Goal: Transaction & Acquisition: Purchase product/service

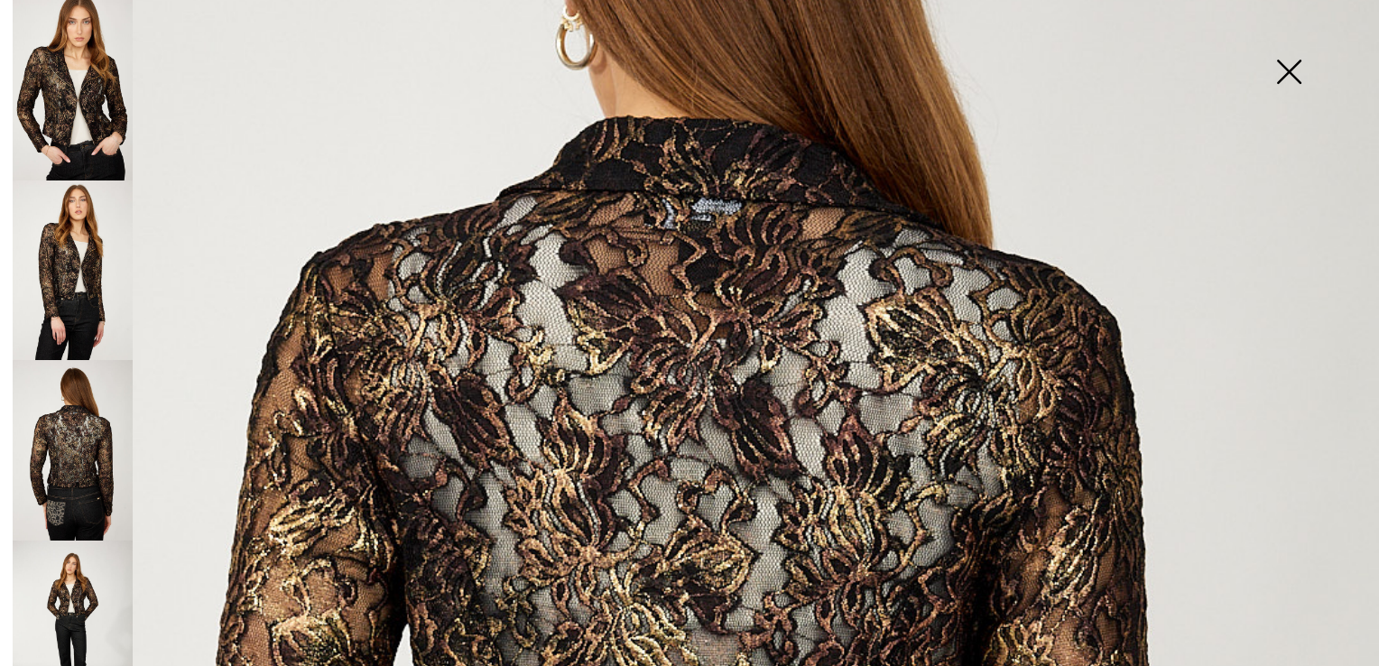
scroll to position [389, 0]
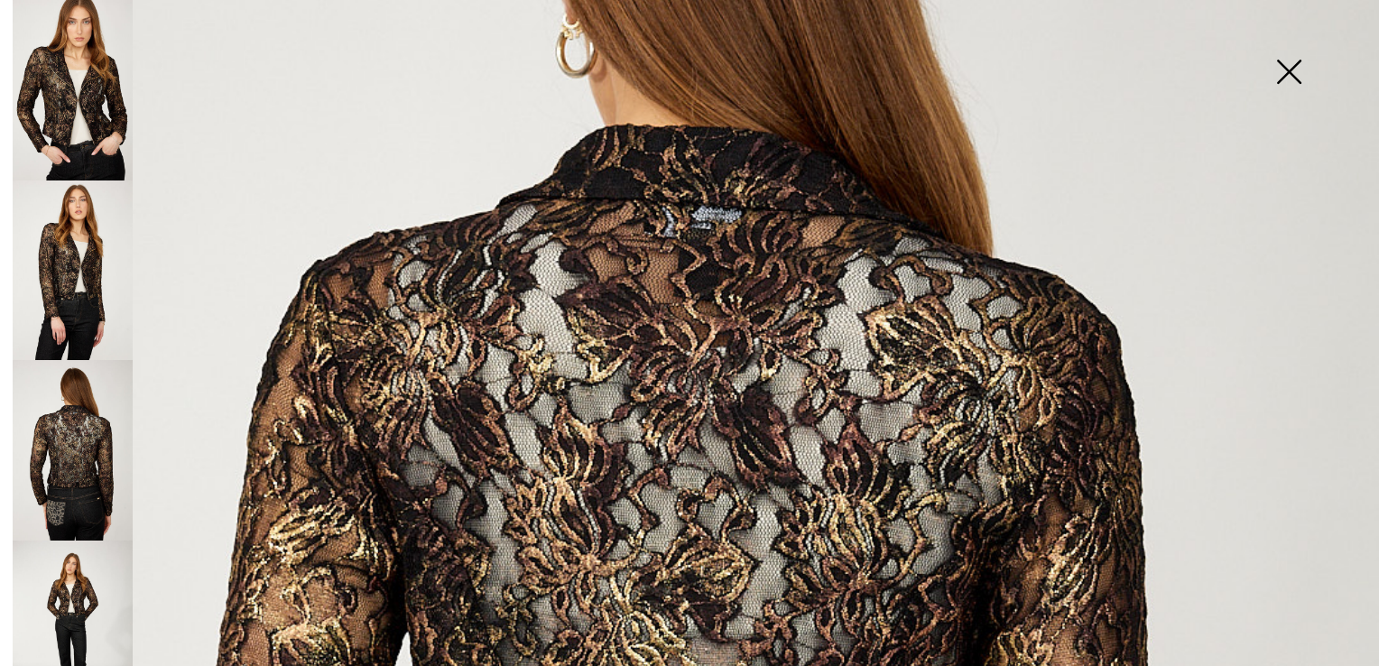
click at [1286, 61] on img at bounding box center [1289, 73] width 90 height 93
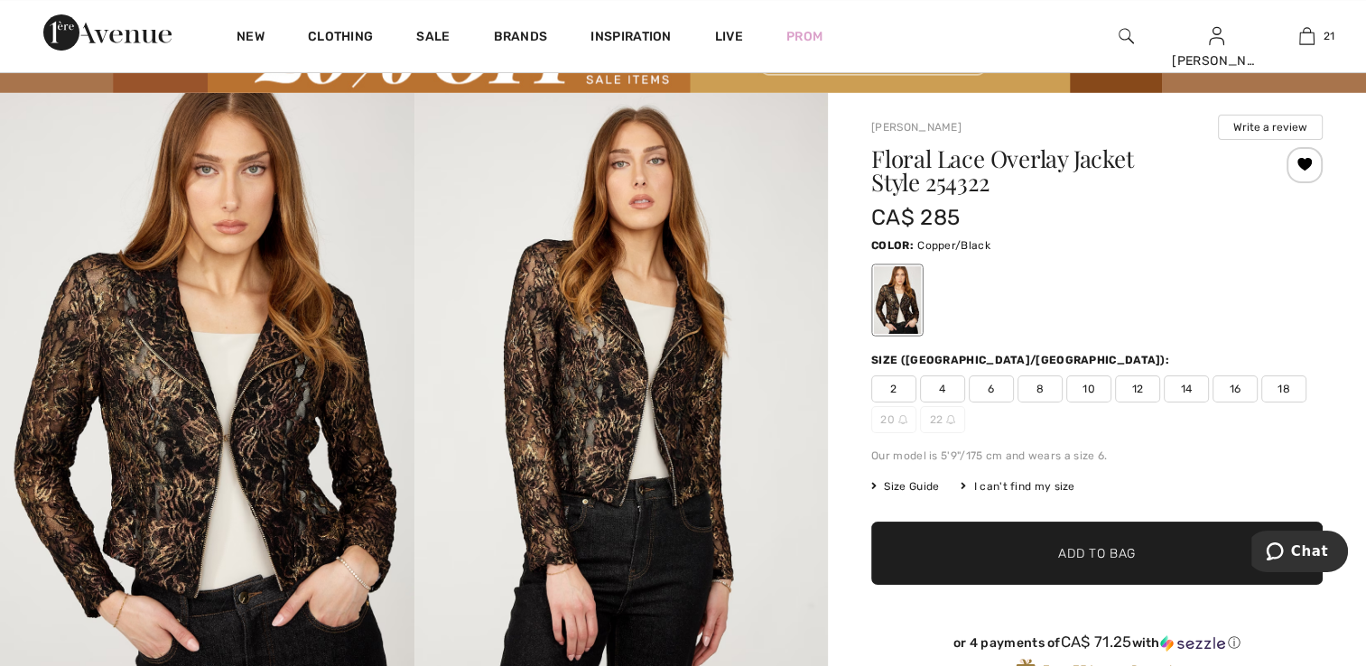
scroll to position [90, 0]
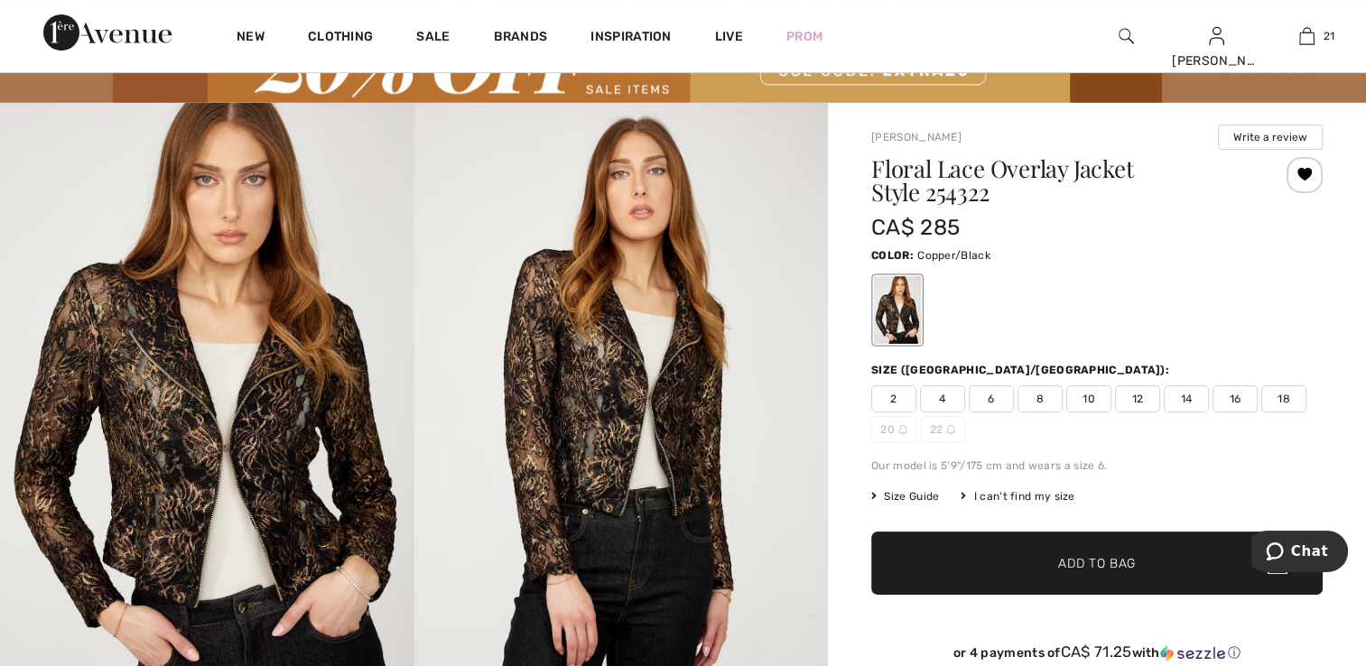
click at [899, 401] on span "2" at bounding box center [893, 398] width 45 height 27
click at [1102, 556] on span "Add to Bag" at bounding box center [1097, 562] width 78 height 19
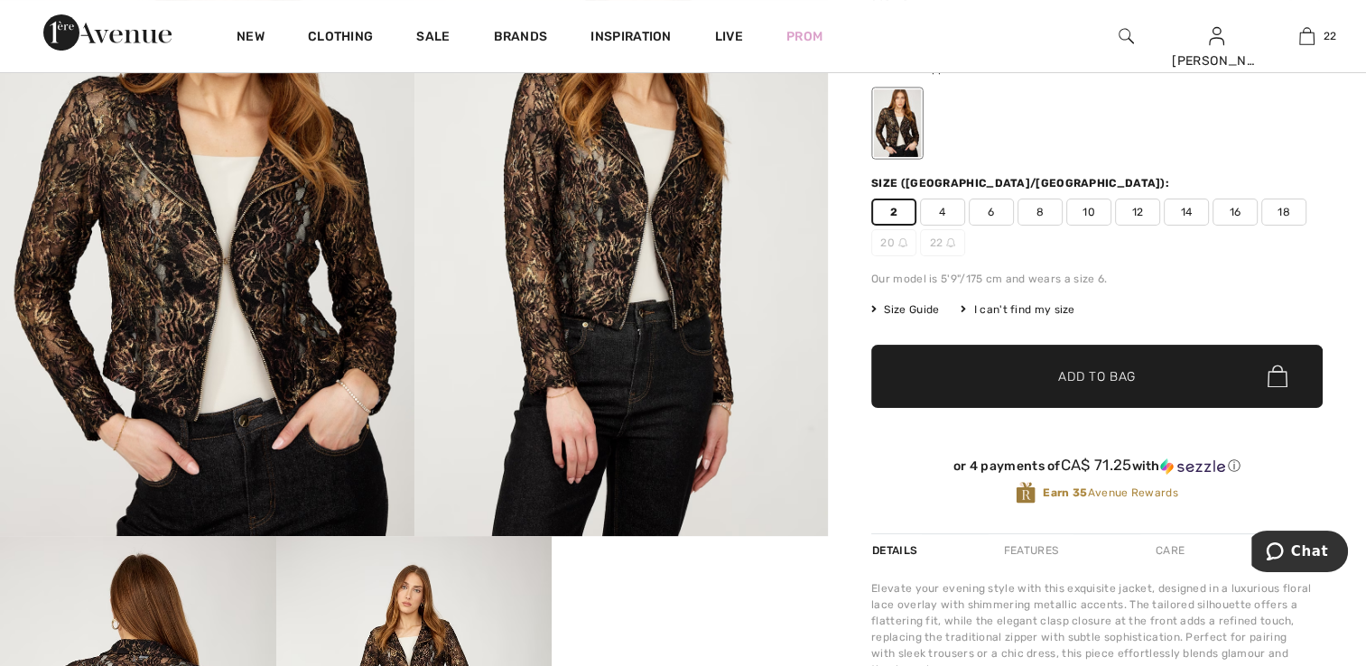
scroll to position [271, 0]
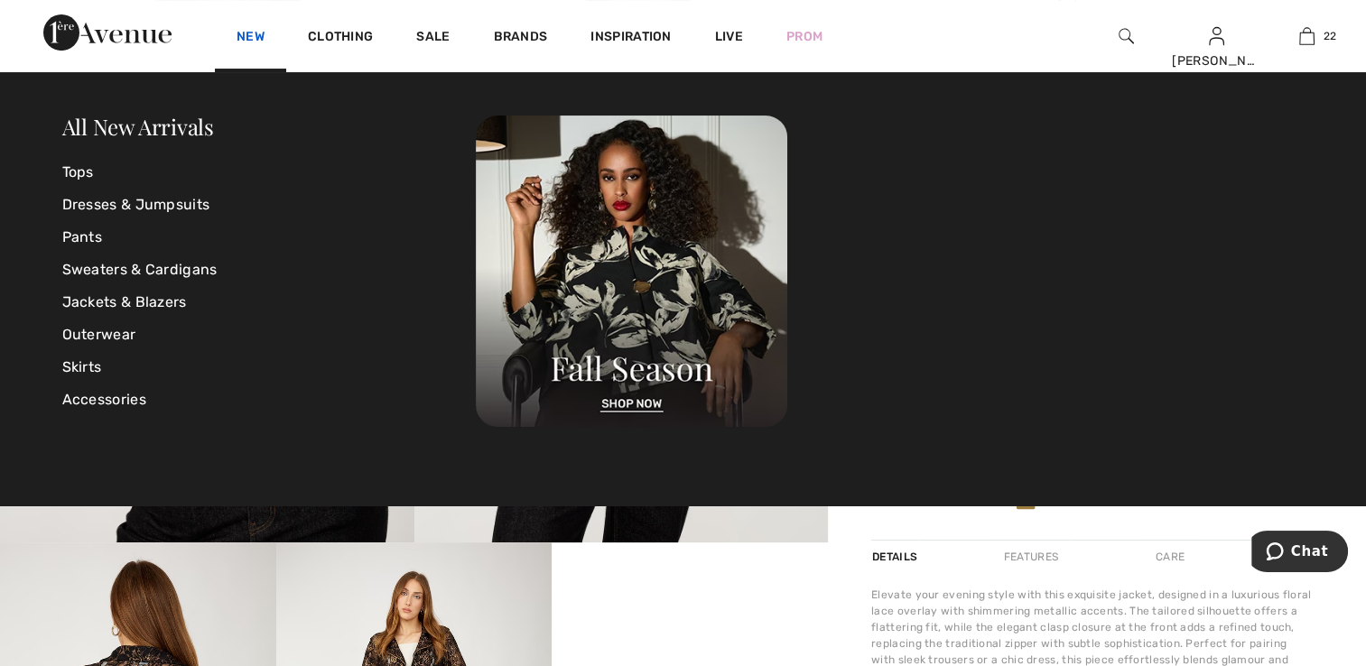
click at [256, 40] on link "New" at bounding box center [251, 38] width 28 height 19
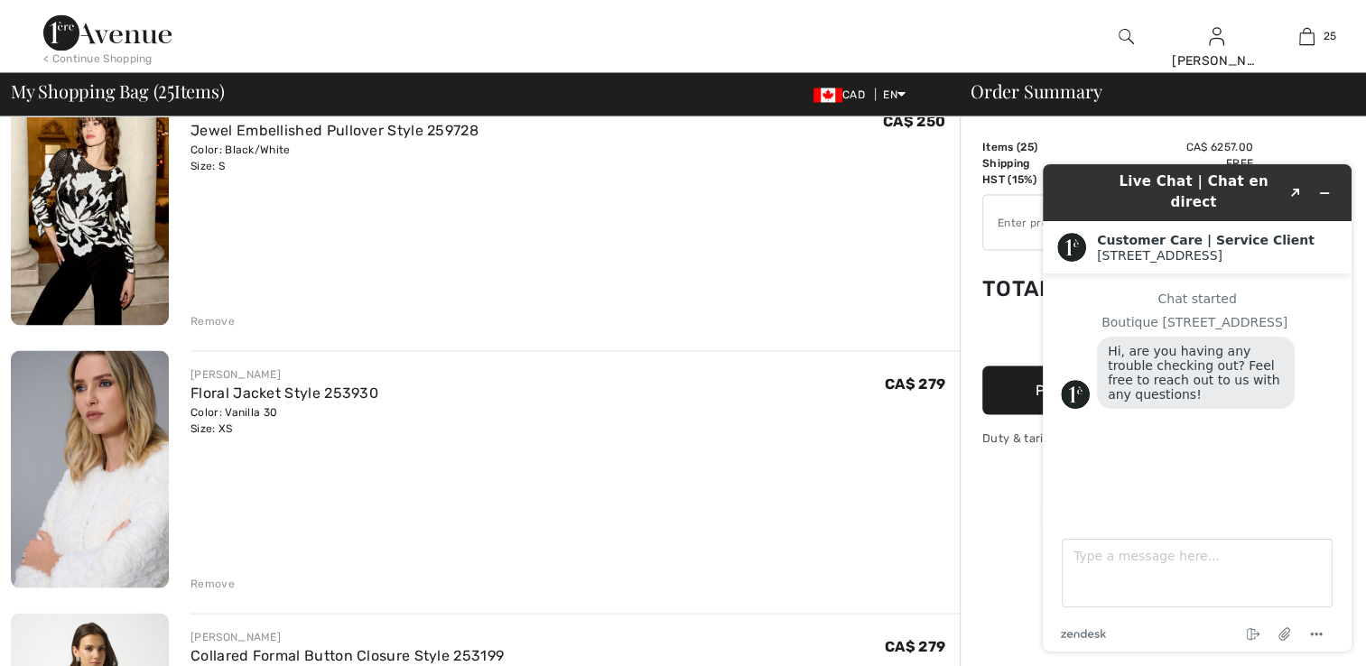
scroll to position [3340, 0]
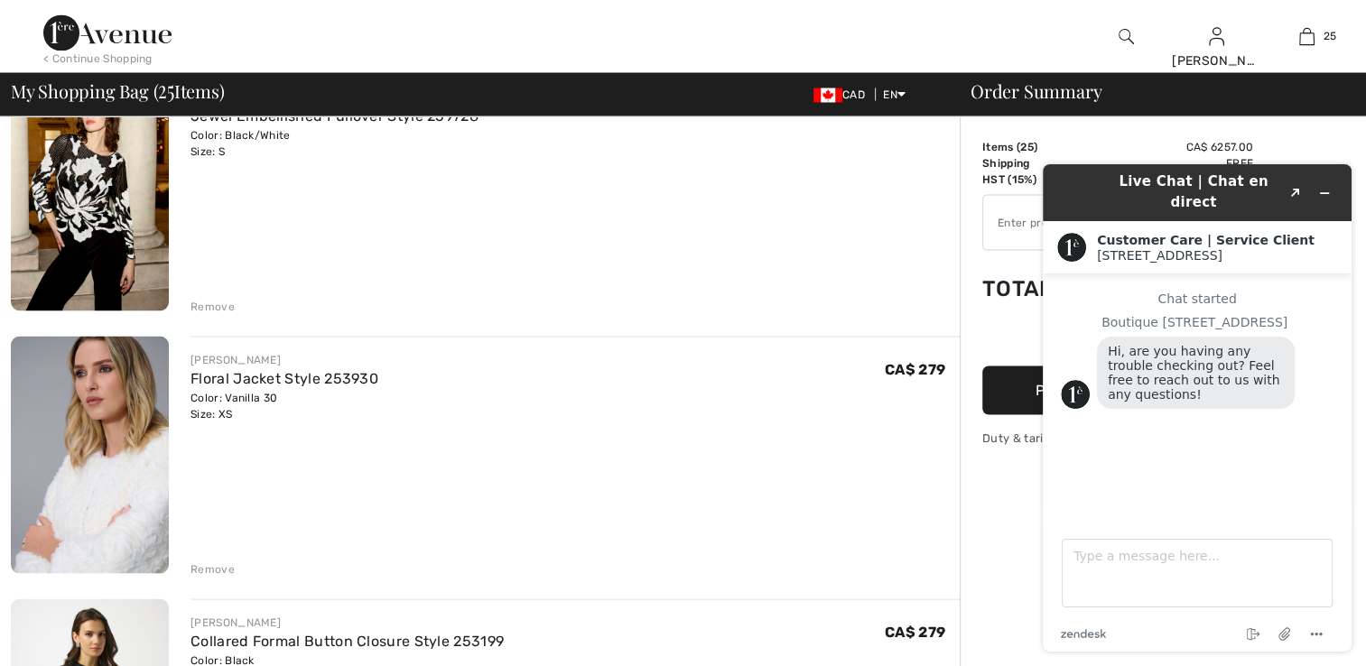
click at [209, 303] on div "Remove" at bounding box center [212, 306] width 44 height 16
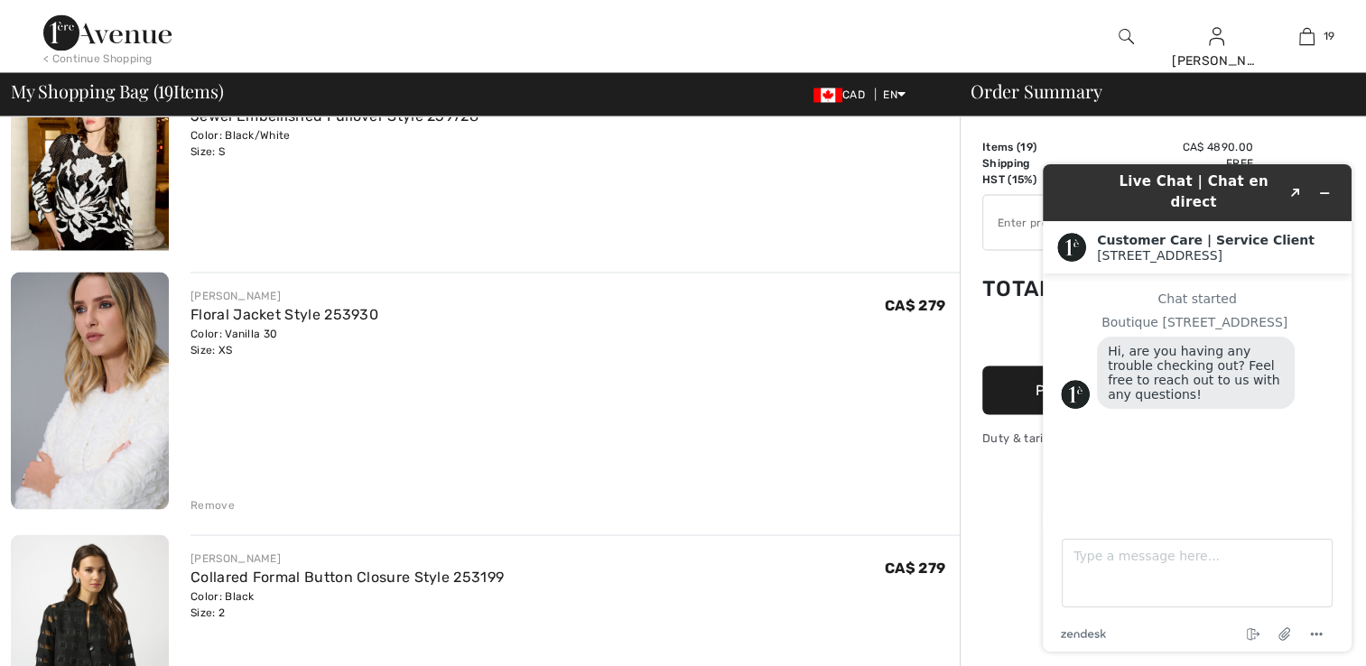
scroll to position [3315, 0]
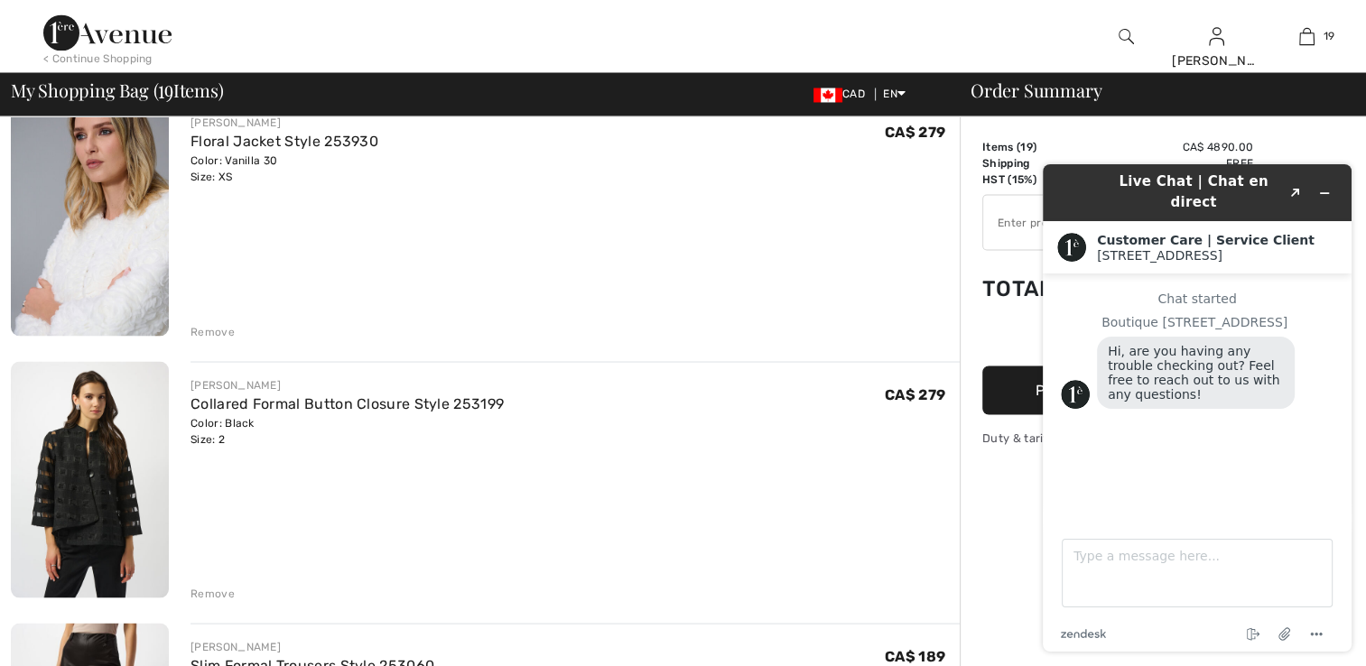
click at [196, 590] on div "Remove" at bounding box center [212, 593] width 44 height 16
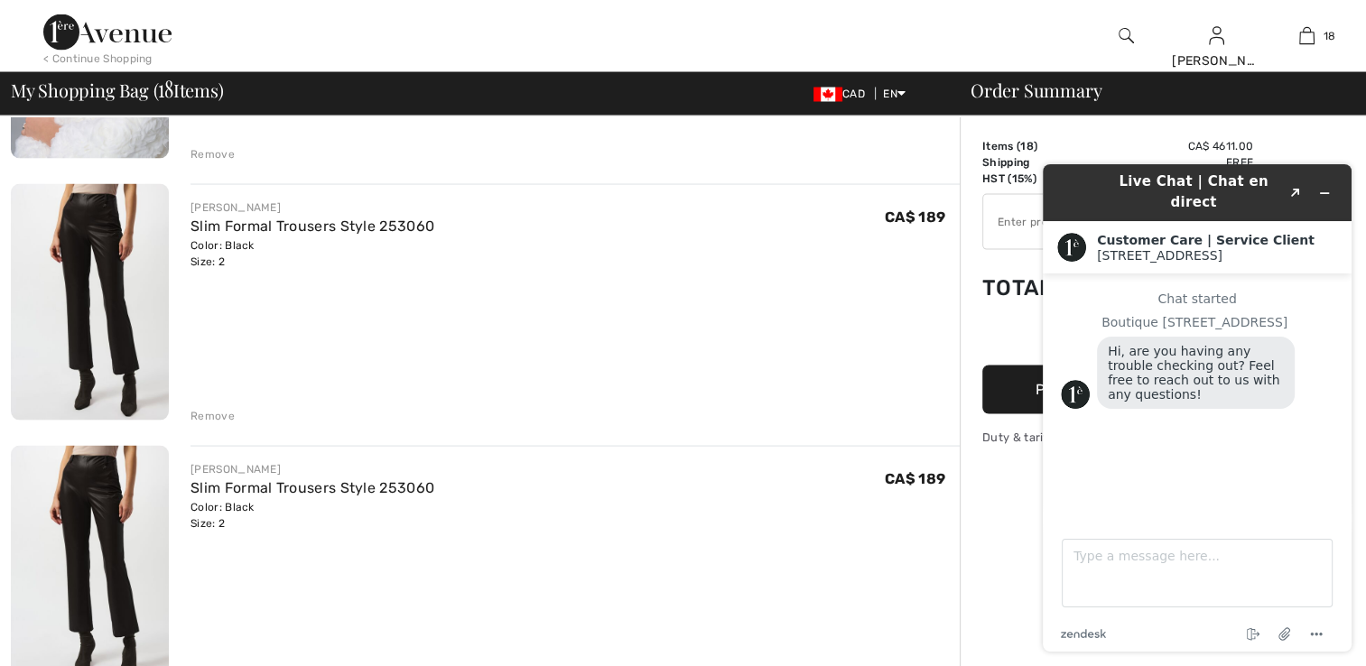
scroll to position [3495, 0]
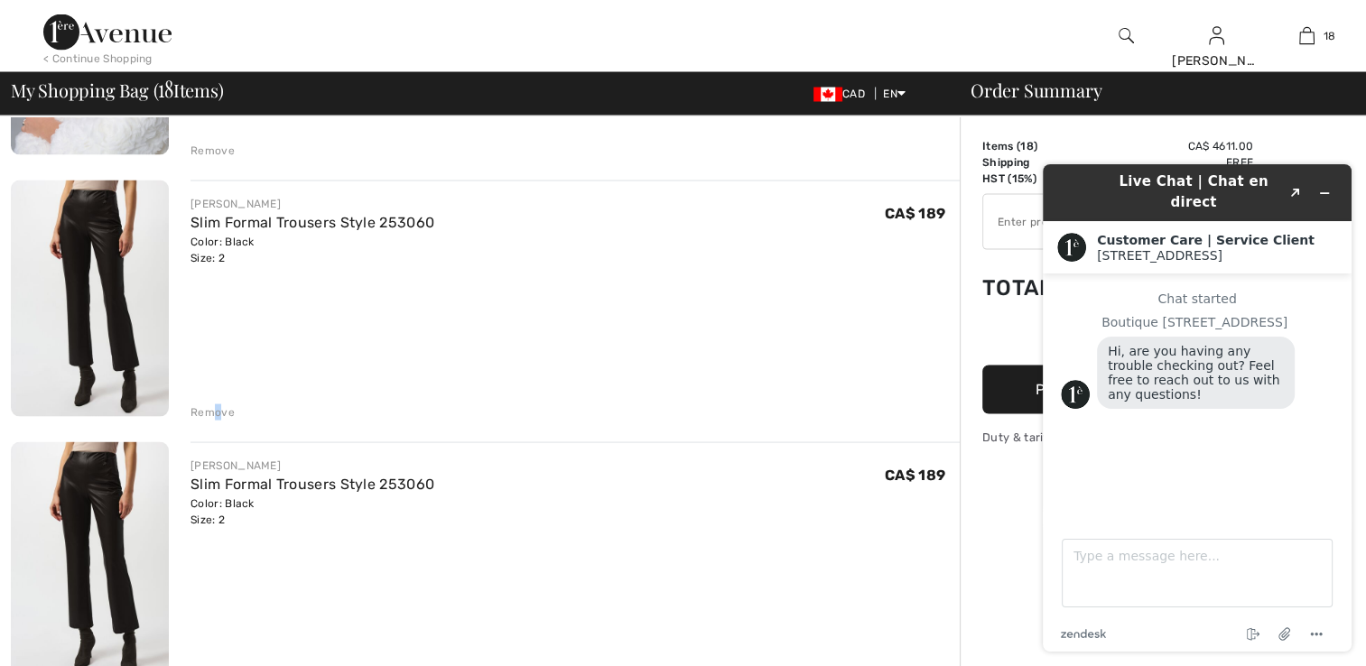
click at [218, 413] on div "Remove" at bounding box center [212, 412] width 44 height 16
click at [214, 410] on div "Remove" at bounding box center [212, 412] width 44 height 16
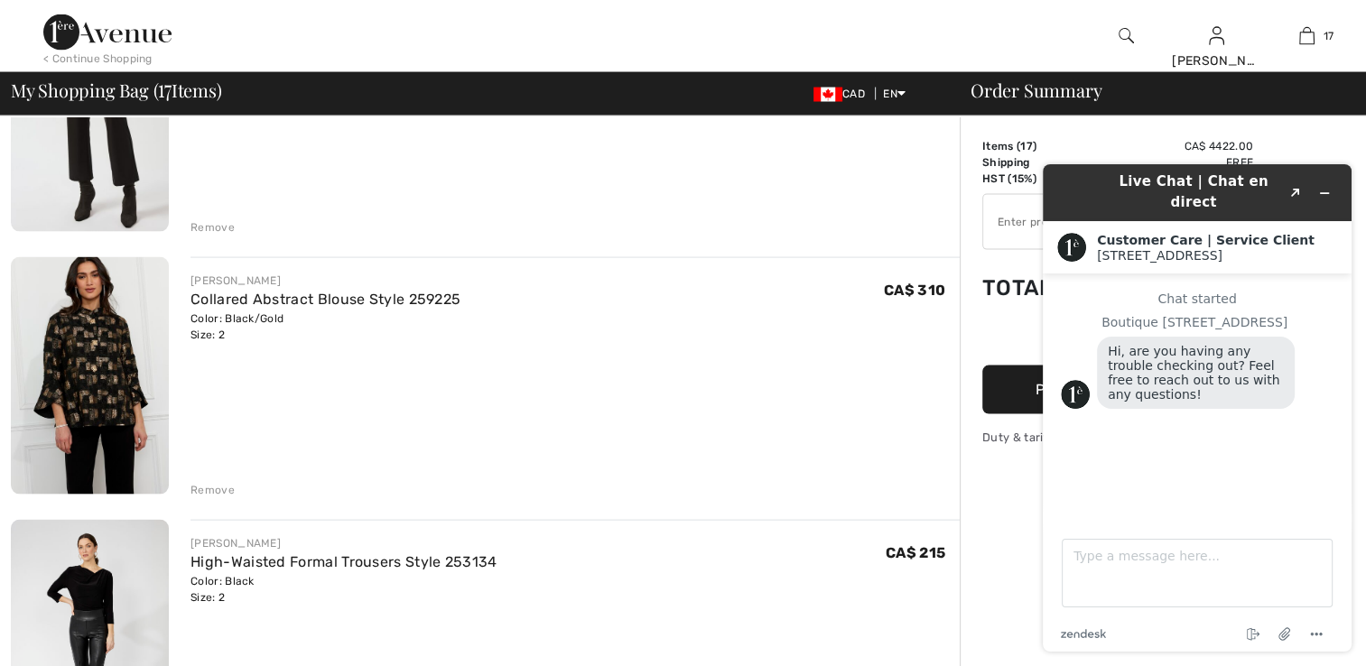
scroll to position [3857, 0]
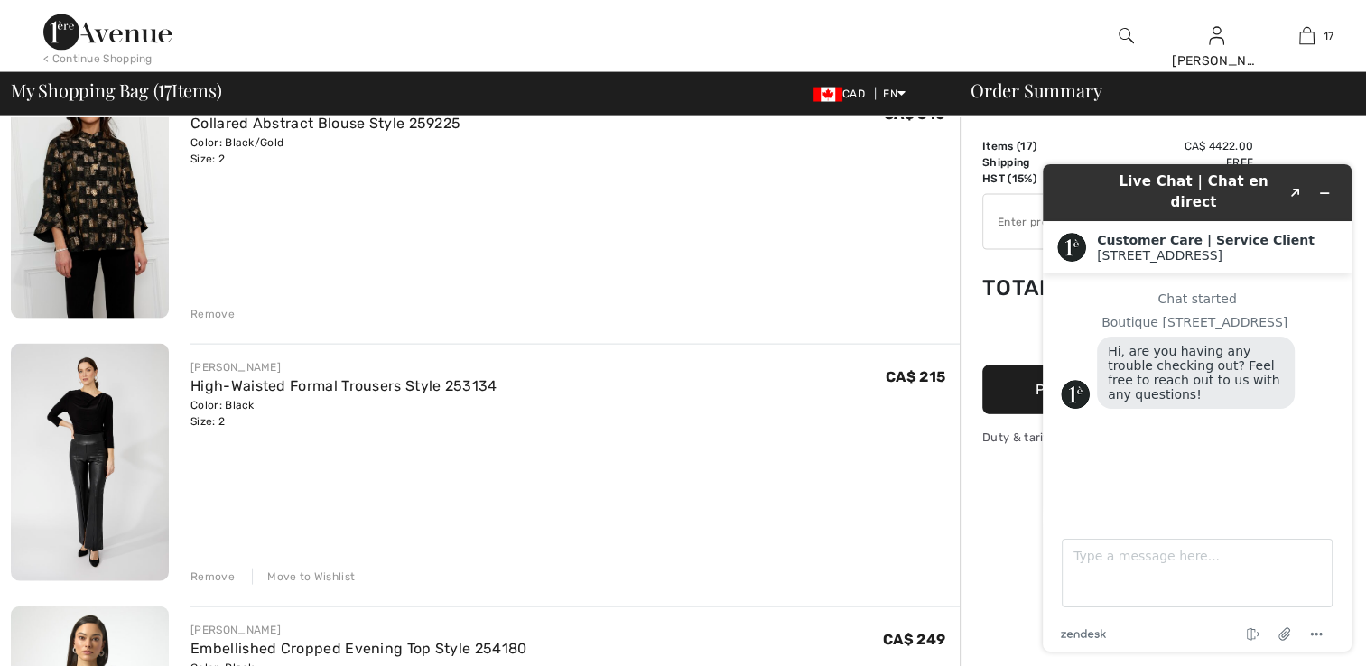
click at [221, 315] on div "Remove" at bounding box center [212, 314] width 44 height 16
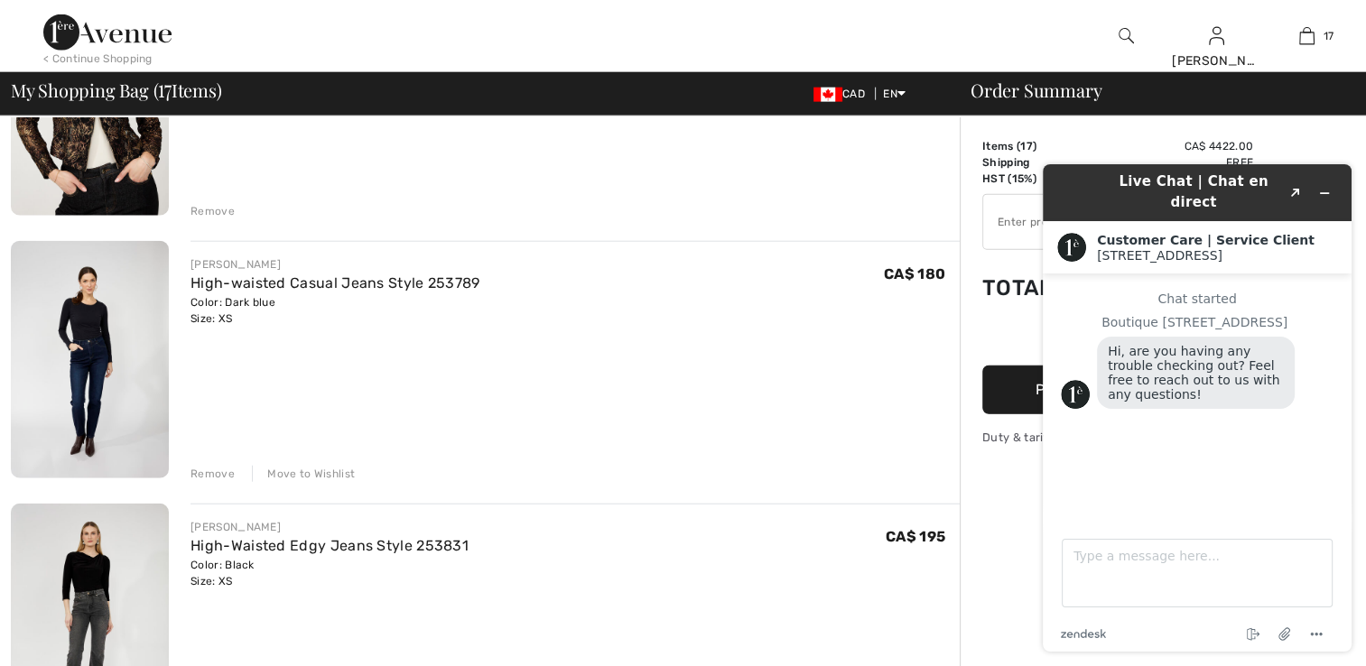
scroll to position [4645, 0]
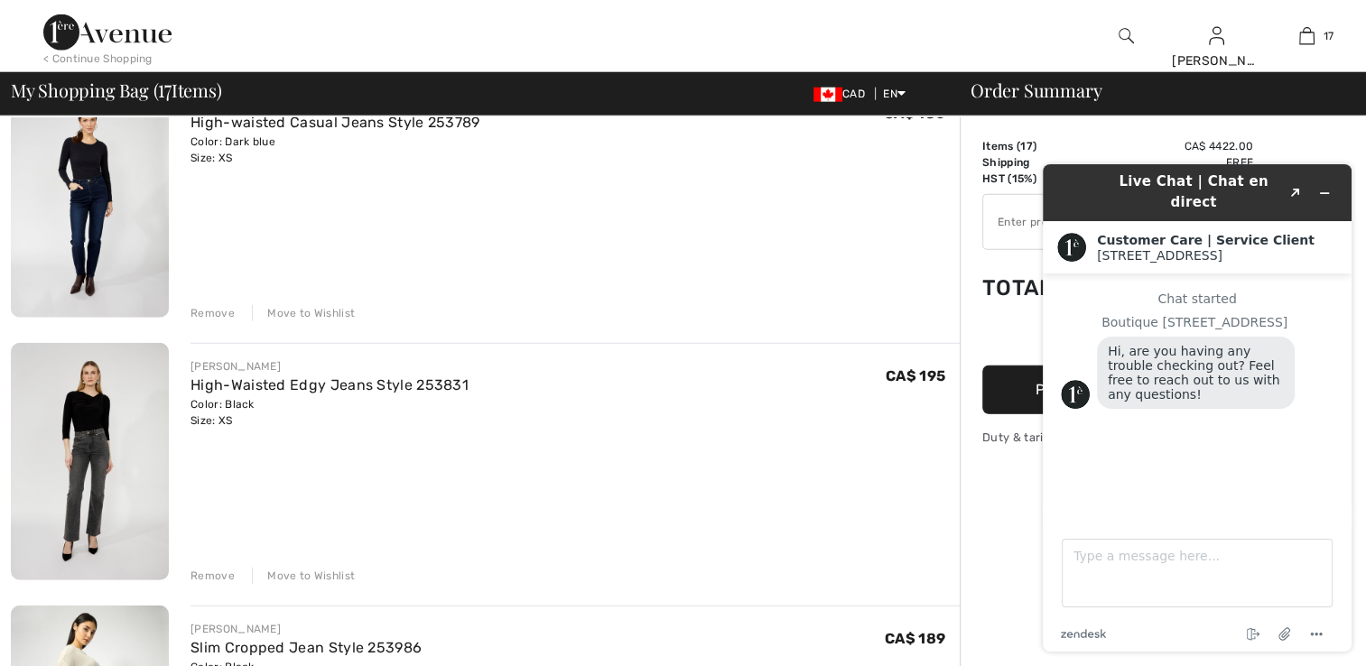
click at [294, 311] on div "Move to Wishlist" at bounding box center [303, 313] width 103 height 16
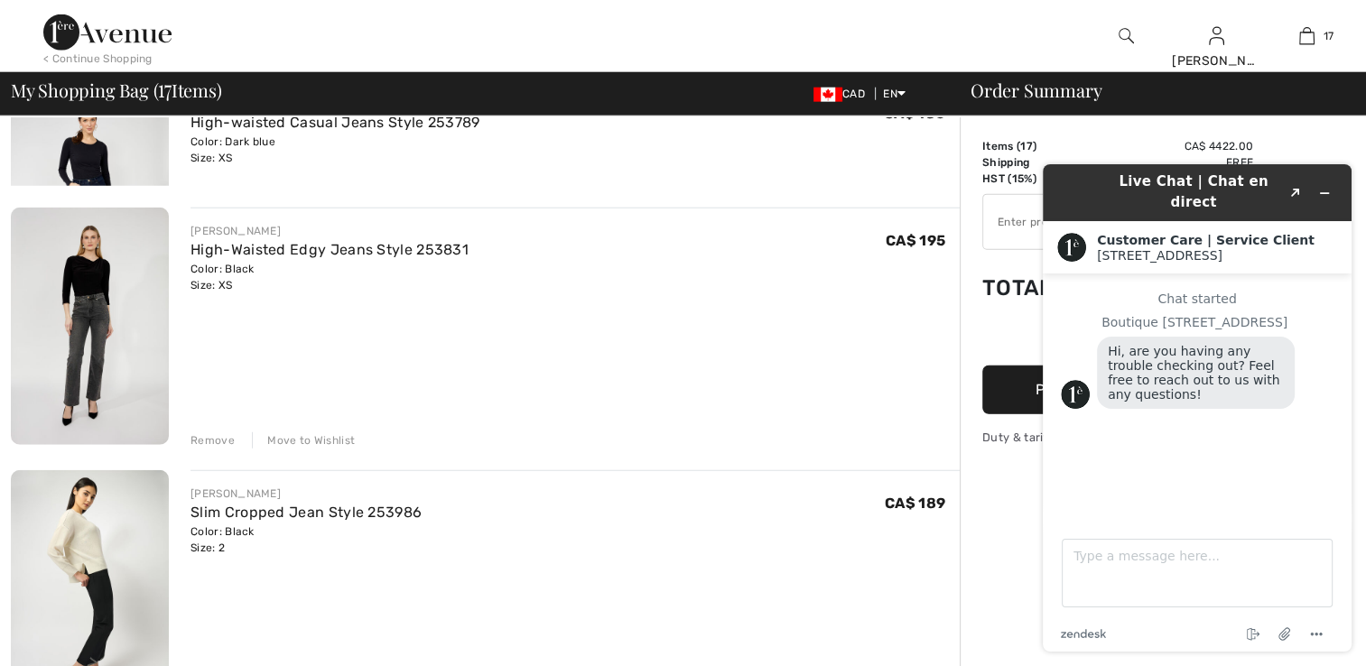
scroll to position [4622, 0]
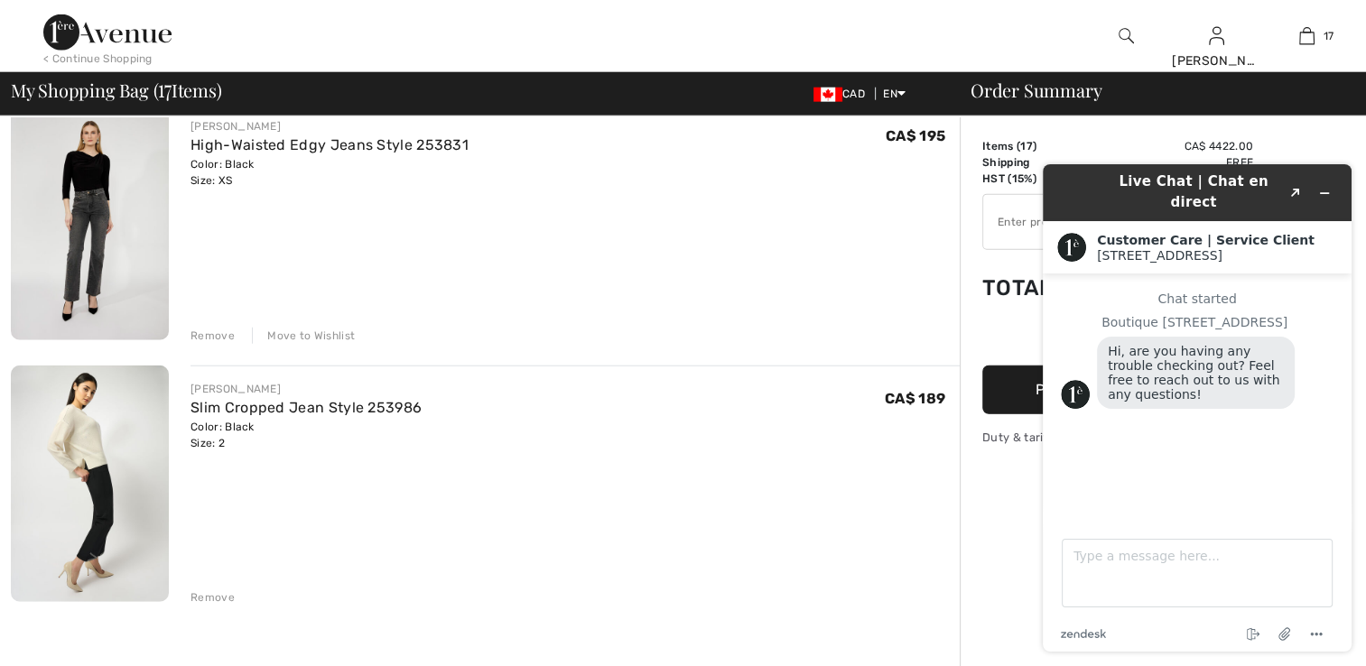
click at [276, 330] on div "Move to Wishlist" at bounding box center [303, 336] width 103 height 16
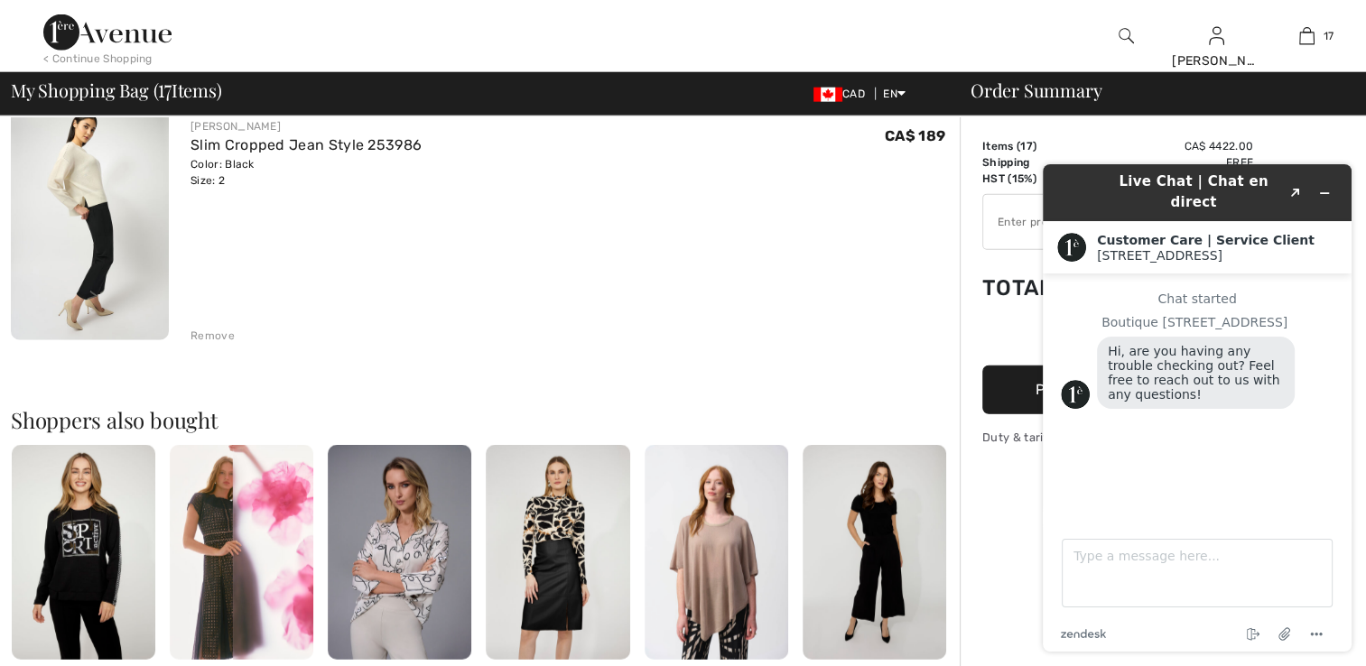
click at [202, 330] on div "Remove" at bounding box center [212, 336] width 44 height 16
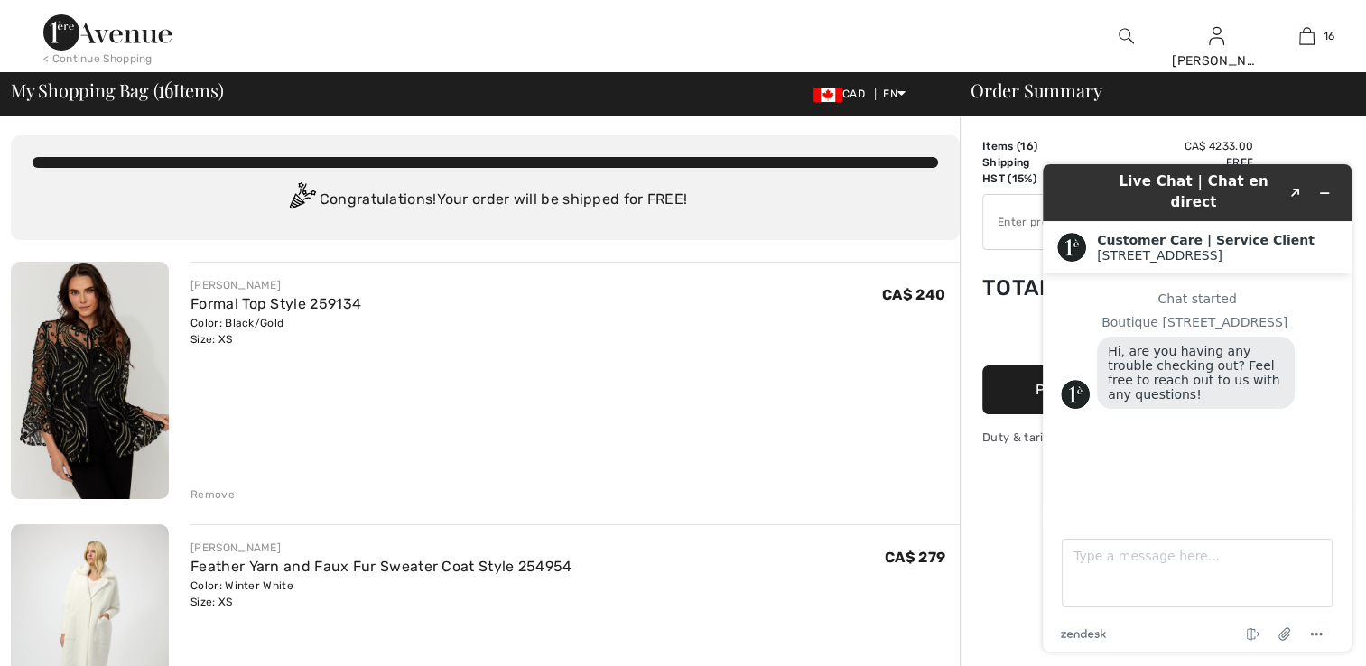
scroll to position [0, 0]
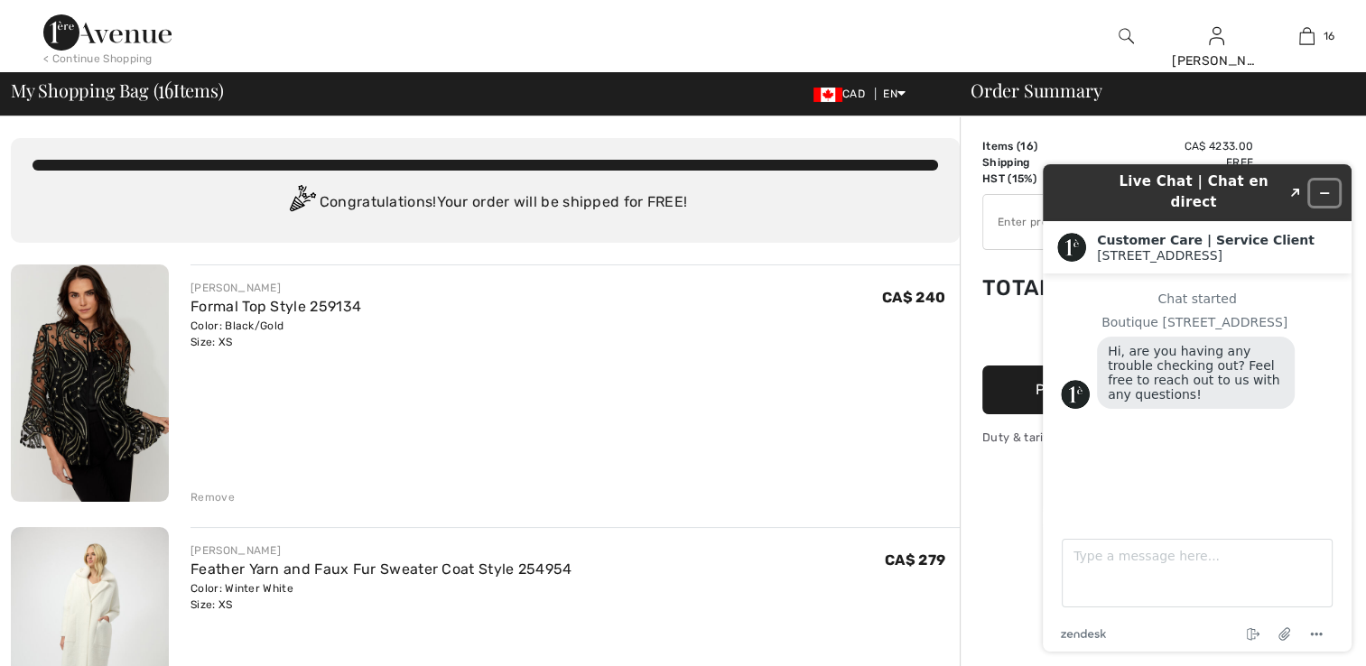
click at [1325, 190] on button "Minimize widget" at bounding box center [1324, 193] width 29 height 25
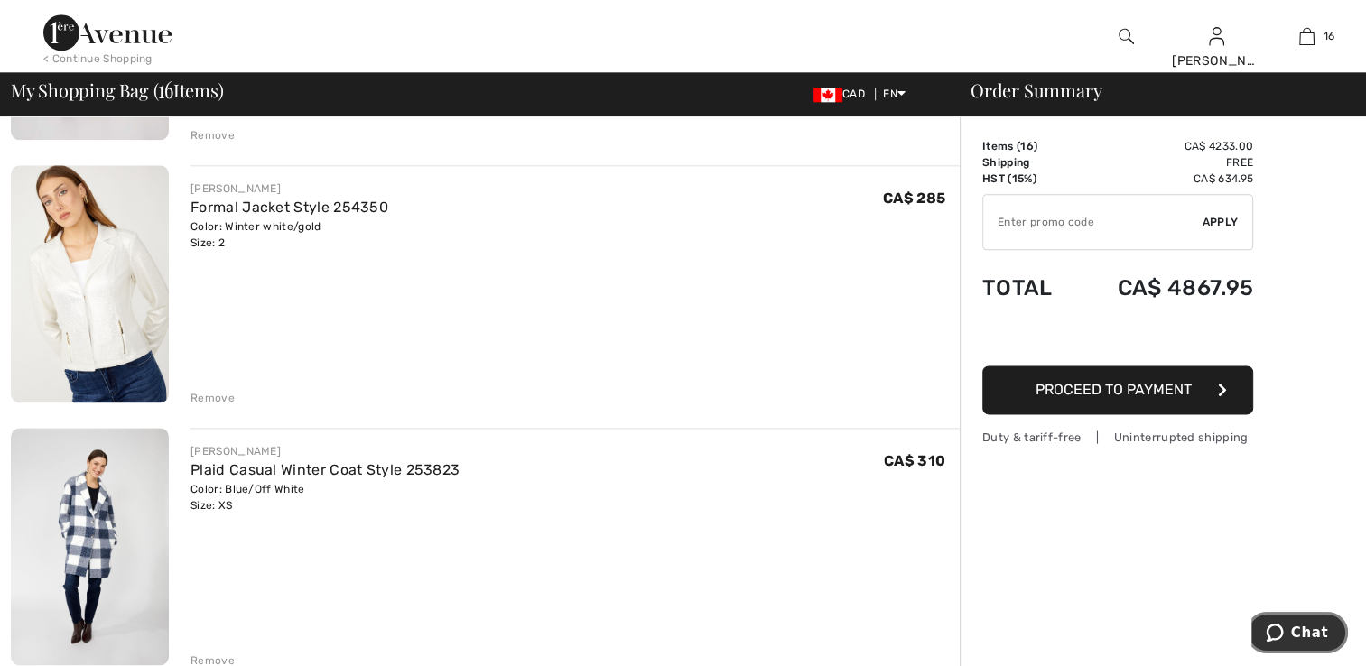
scroll to position [2437, 0]
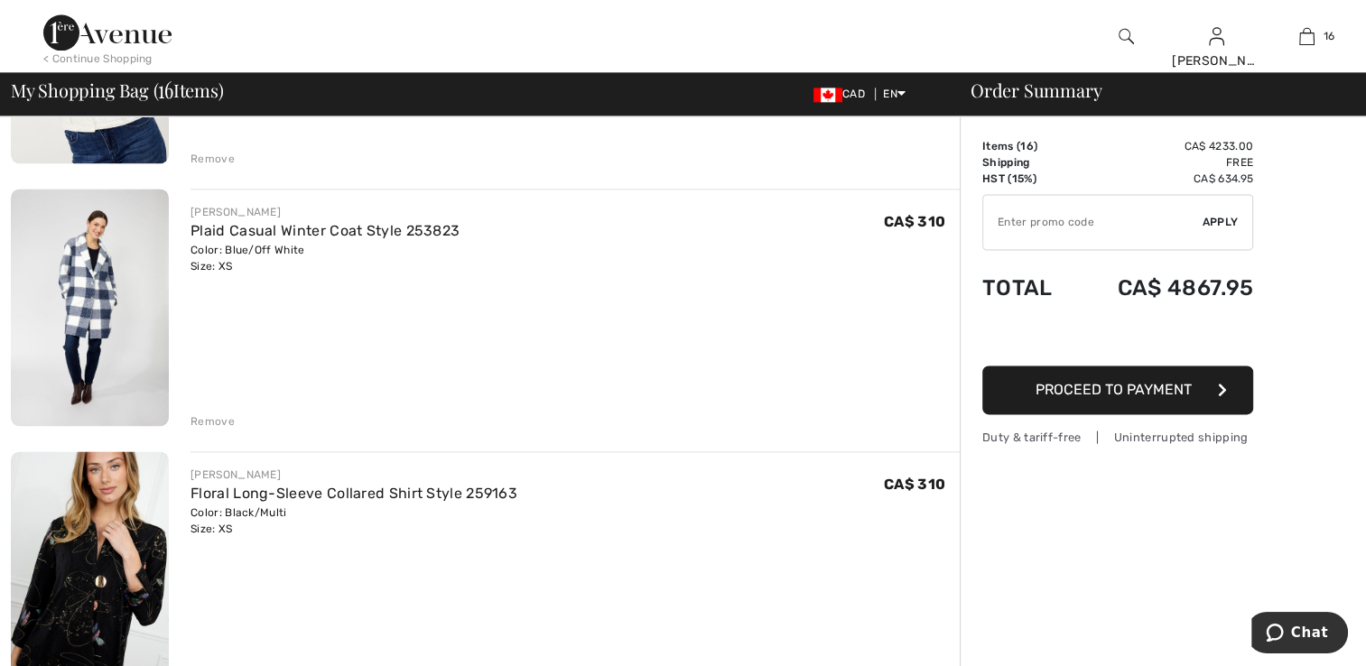
click at [227, 421] on div "Remove" at bounding box center [212, 421] width 44 height 16
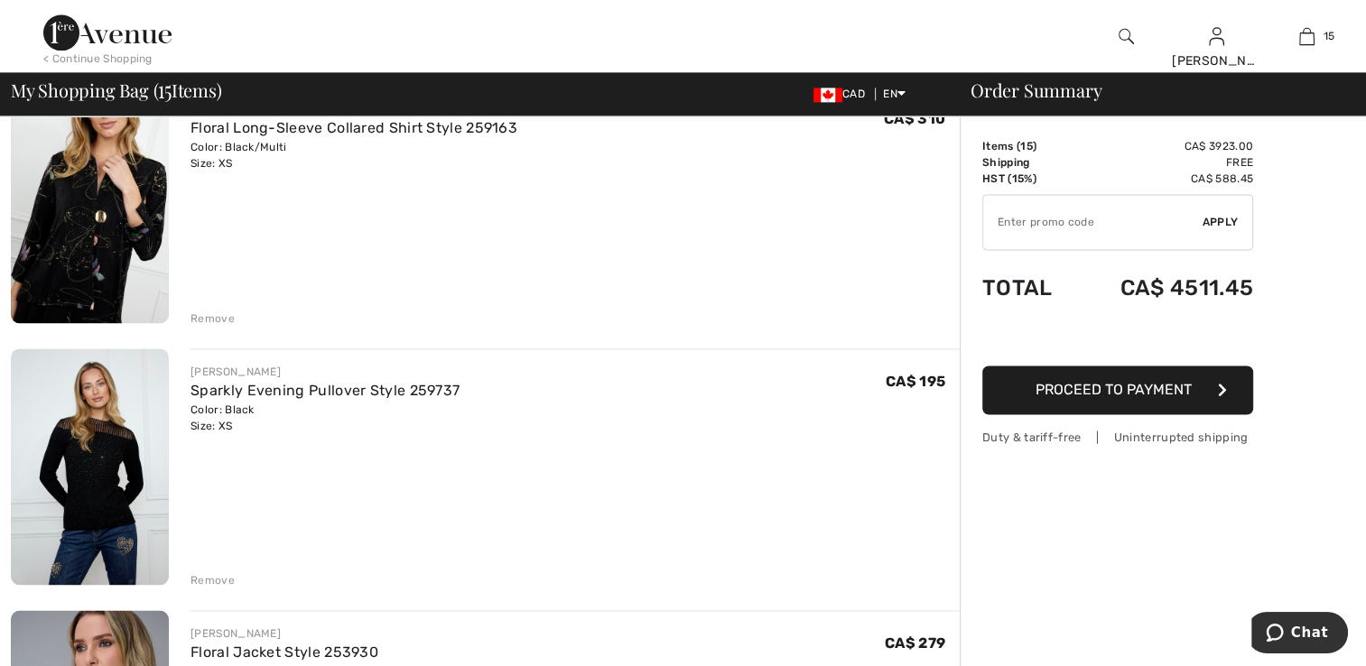
scroll to position [2618, 0]
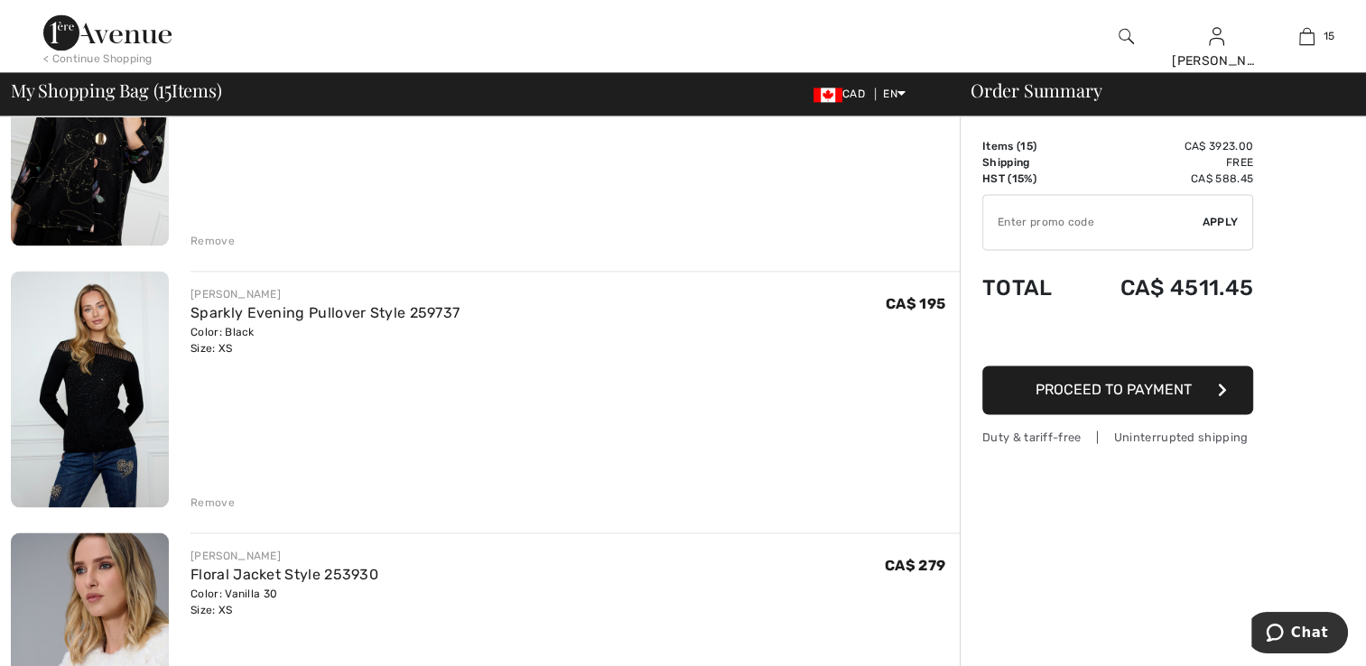
click at [209, 502] on div "Remove" at bounding box center [212, 503] width 44 height 16
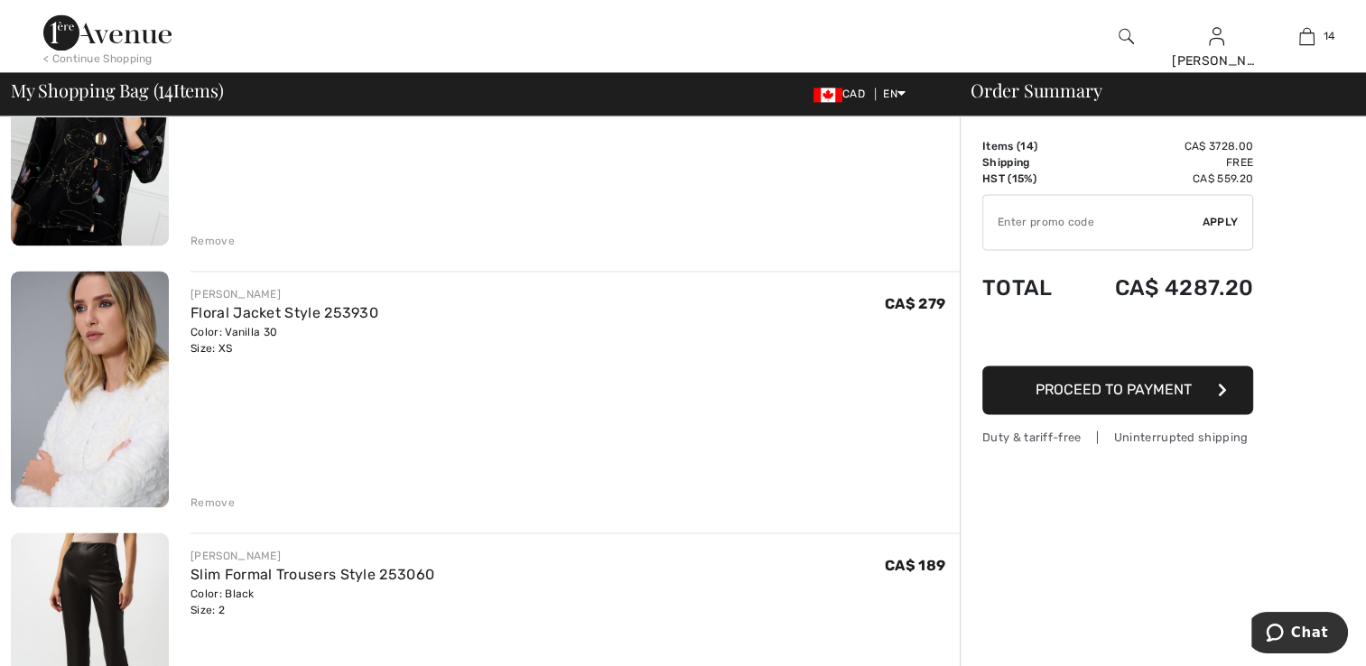
click at [213, 504] on div "Remove" at bounding box center [212, 503] width 44 height 16
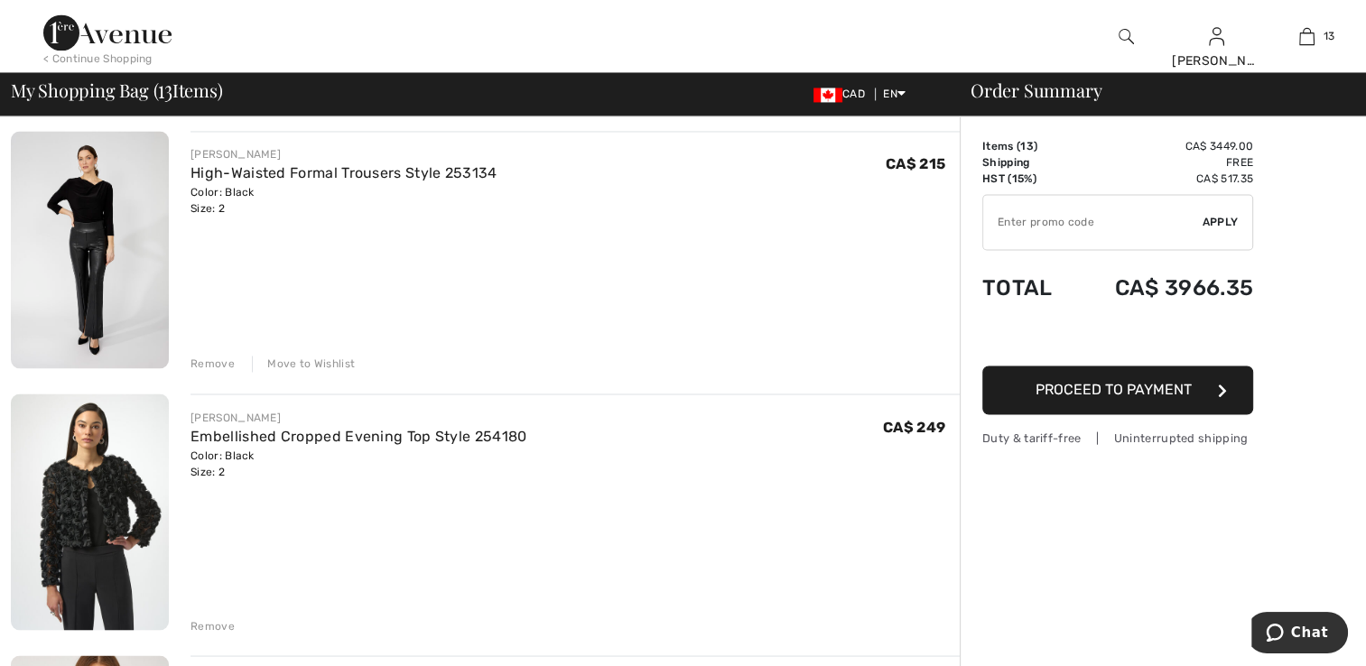
scroll to position [3069, 0]
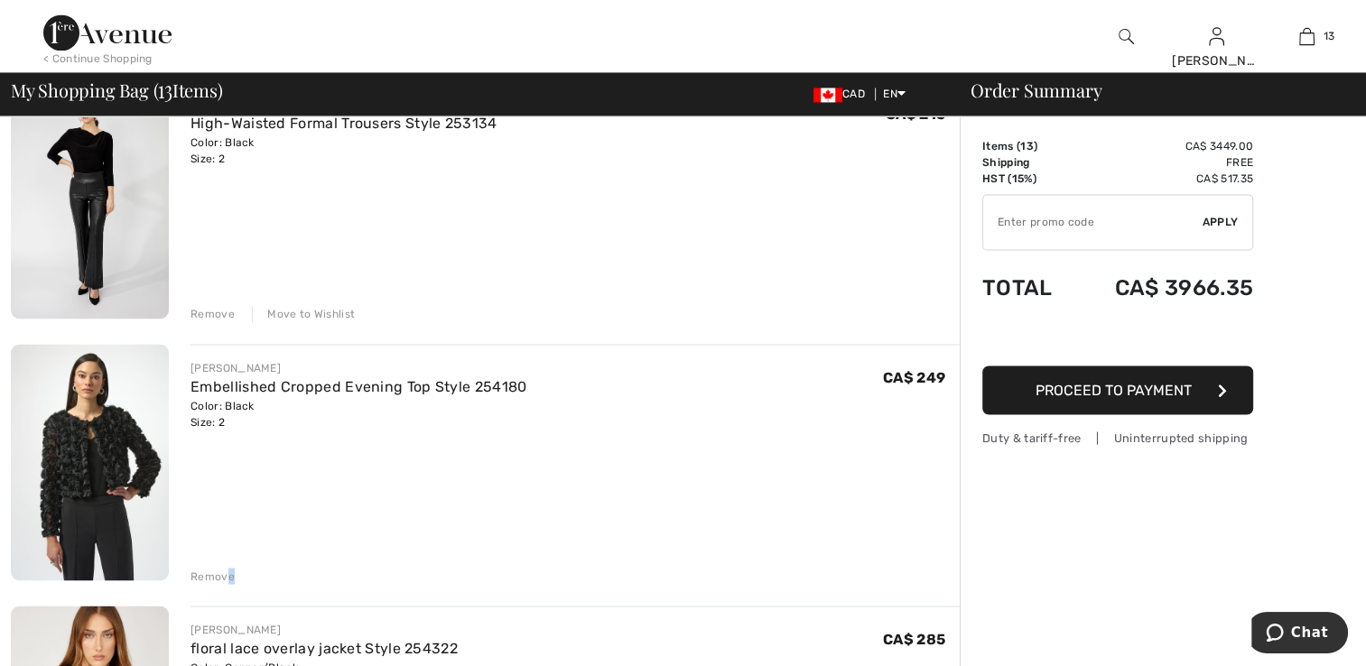
click at [235, 572] on div "Remove" at bounding box center [574, 574] width 769 height 20
drag, startPoint x: 235, startPoint y: 572, endPoint x: 219, endPoint y: 576, distance: 15.8
click at [219, 576] on div "Remove" at bounding box center [212, 576] width 44 height 16
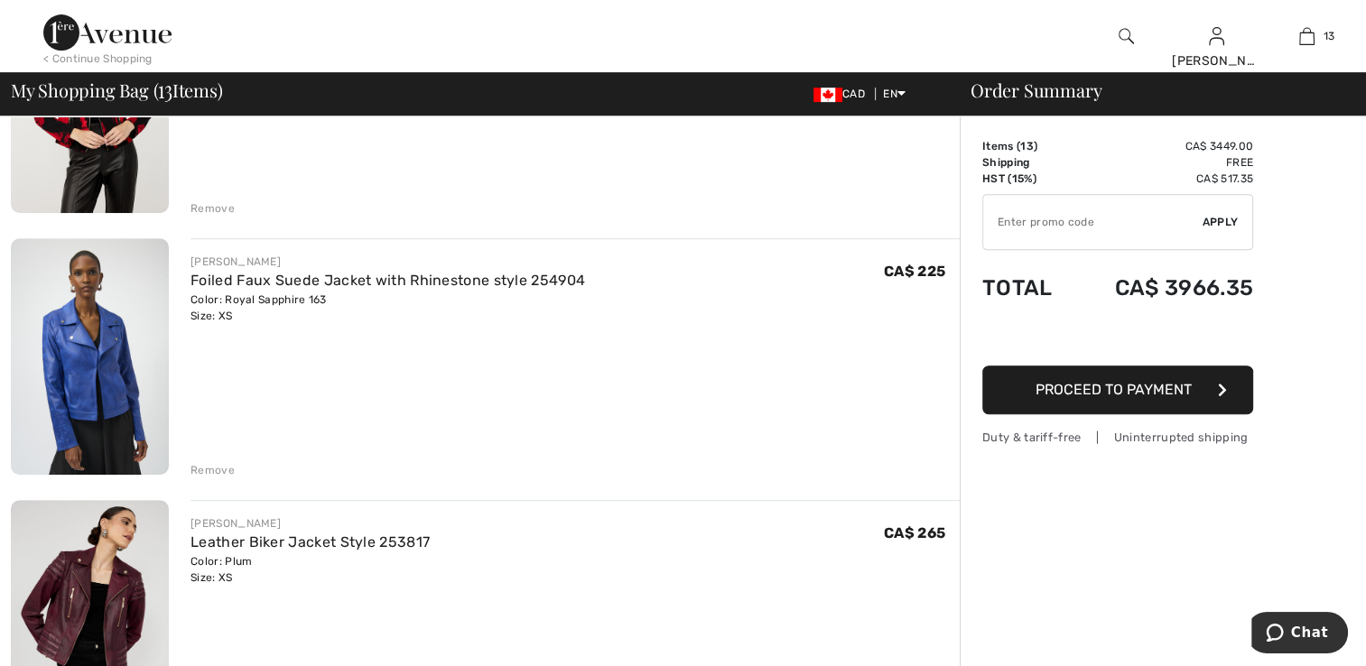
scroll to position [812, 0]
click at [219, 478] on div "Remove" at bounding box center [212, 471] width 44 height 16
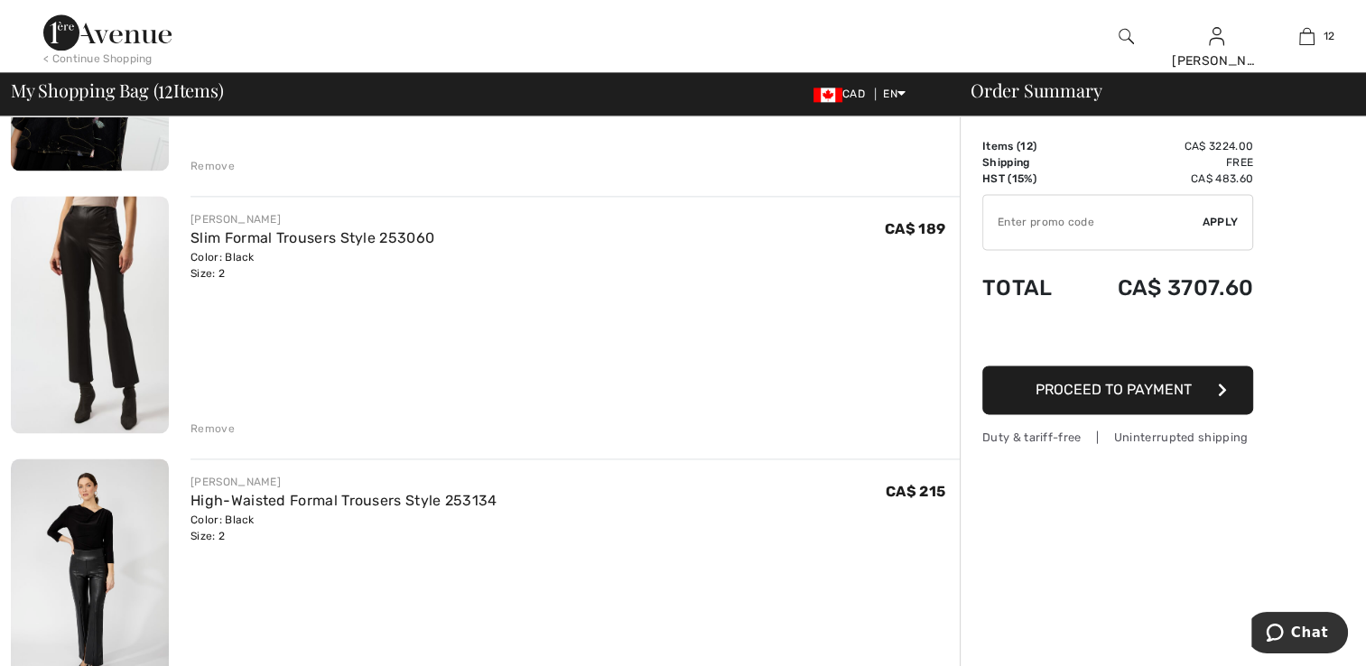
scroll to position [2347, 0]
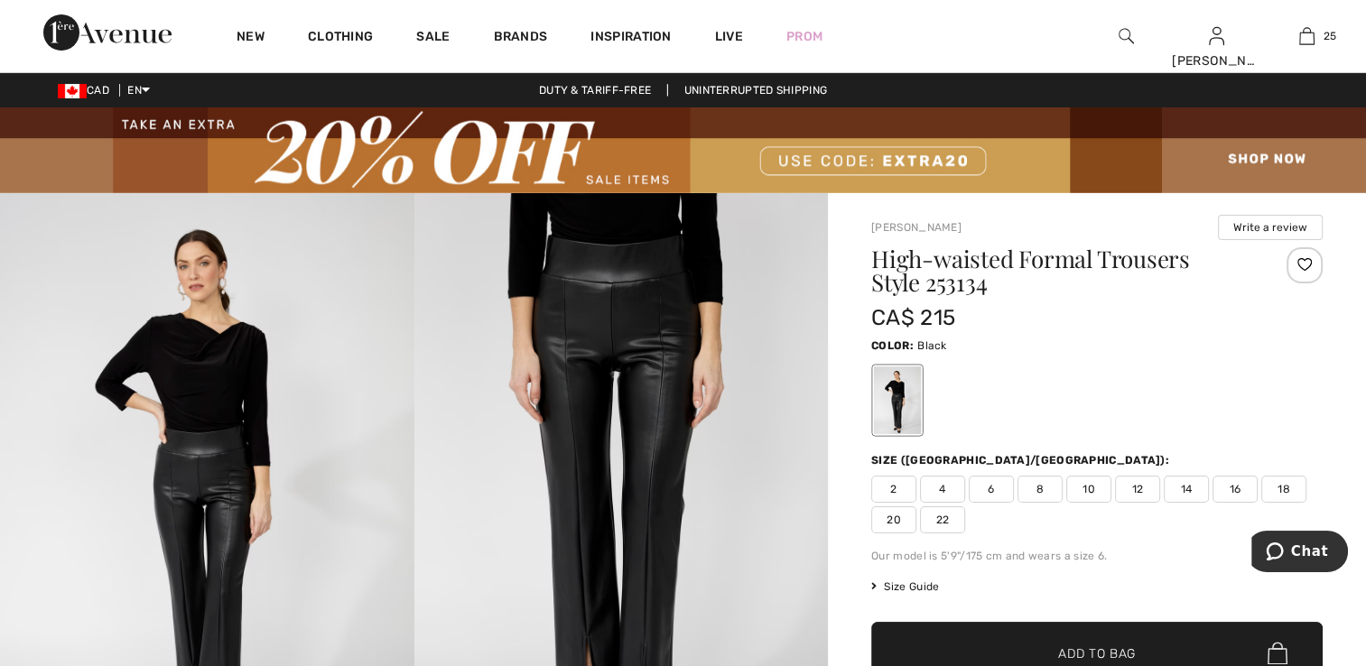
click at [1297, 258] on div at bounding box center [1304, 265] width 36 height 36
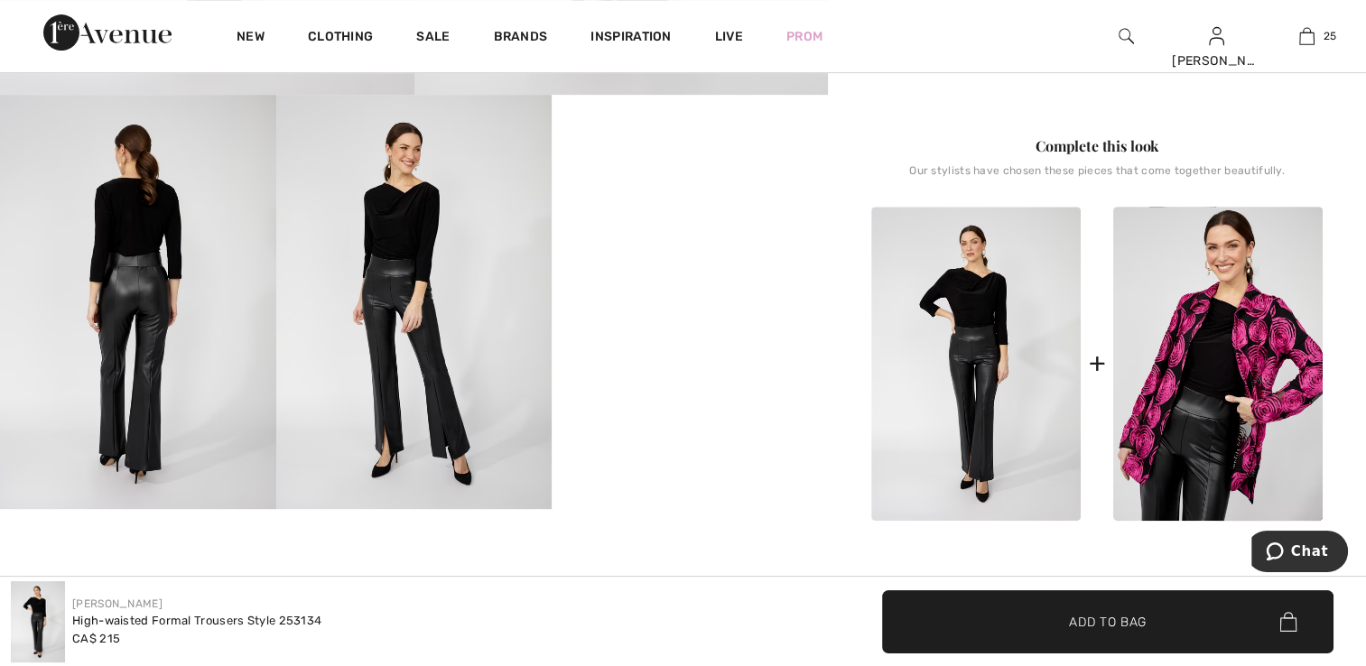
scroll to position [722, 0]
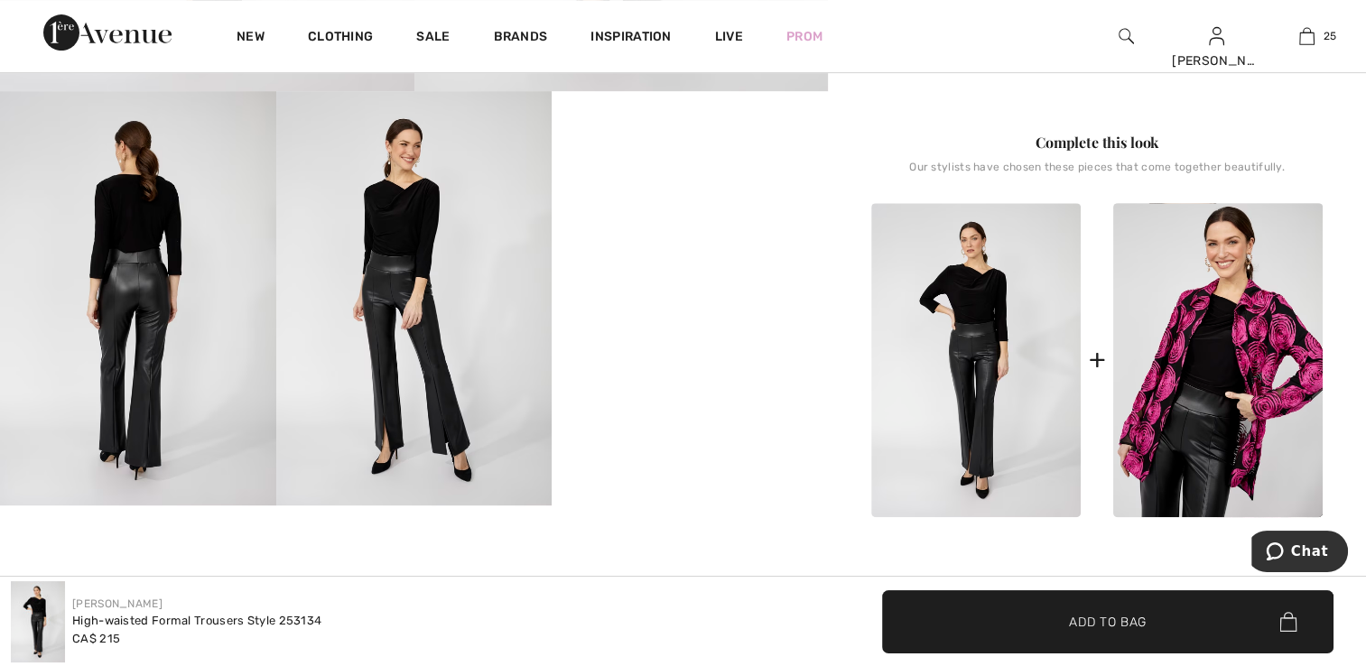
click at [424, 348] on img at bounding box center [414, 297] width 276 height 413
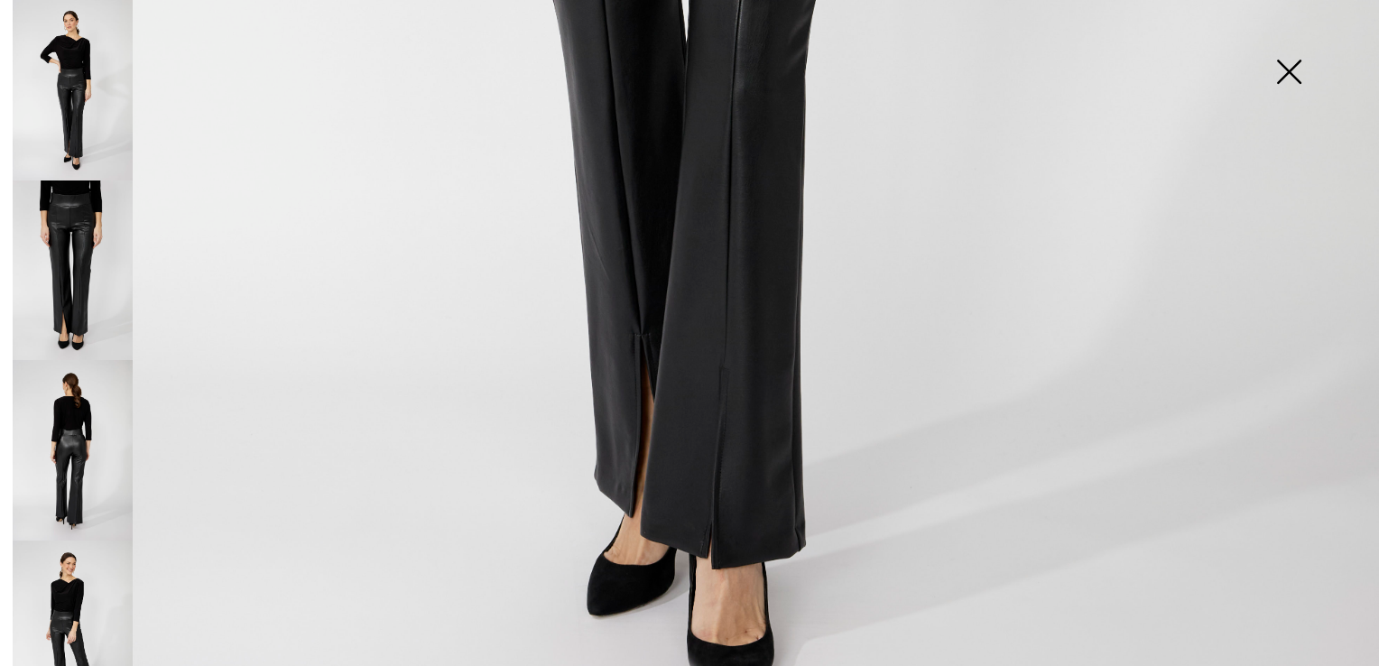
scroll to position [1264, 0]
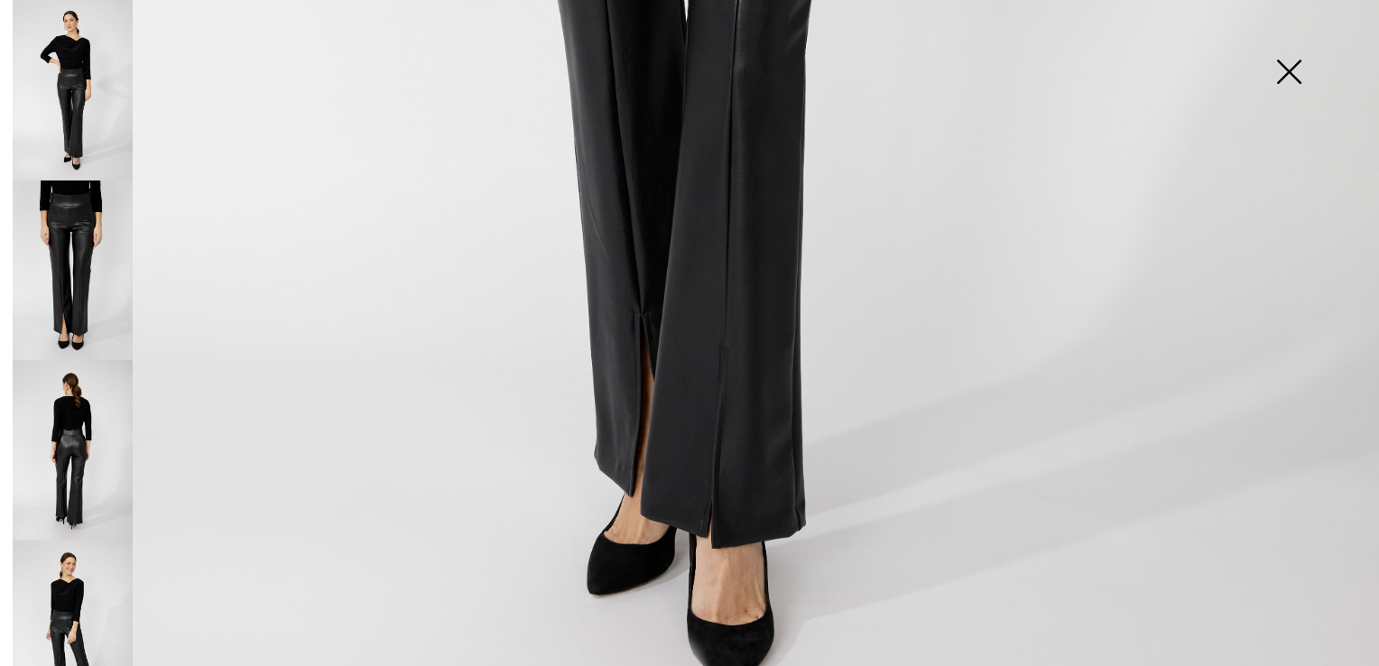
click at [1280, 61] on img at bounding box center [1289, 73] width 90 height 93
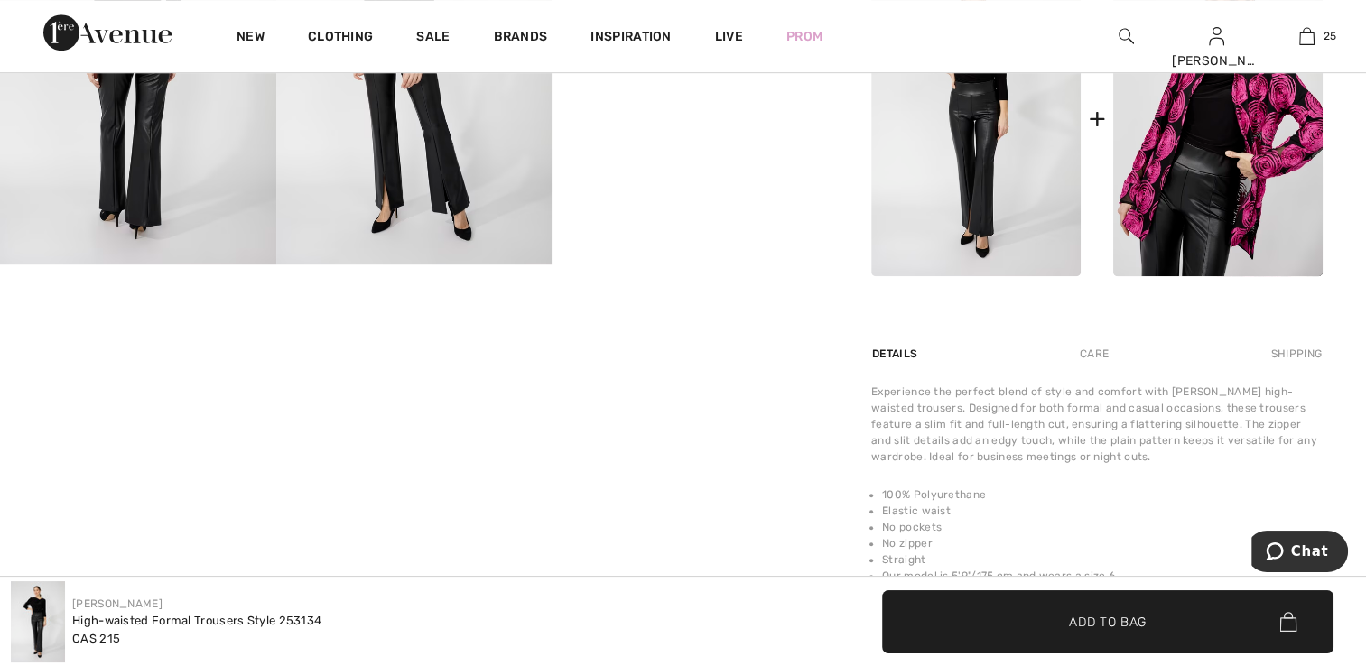
scroll to position [993, 0]
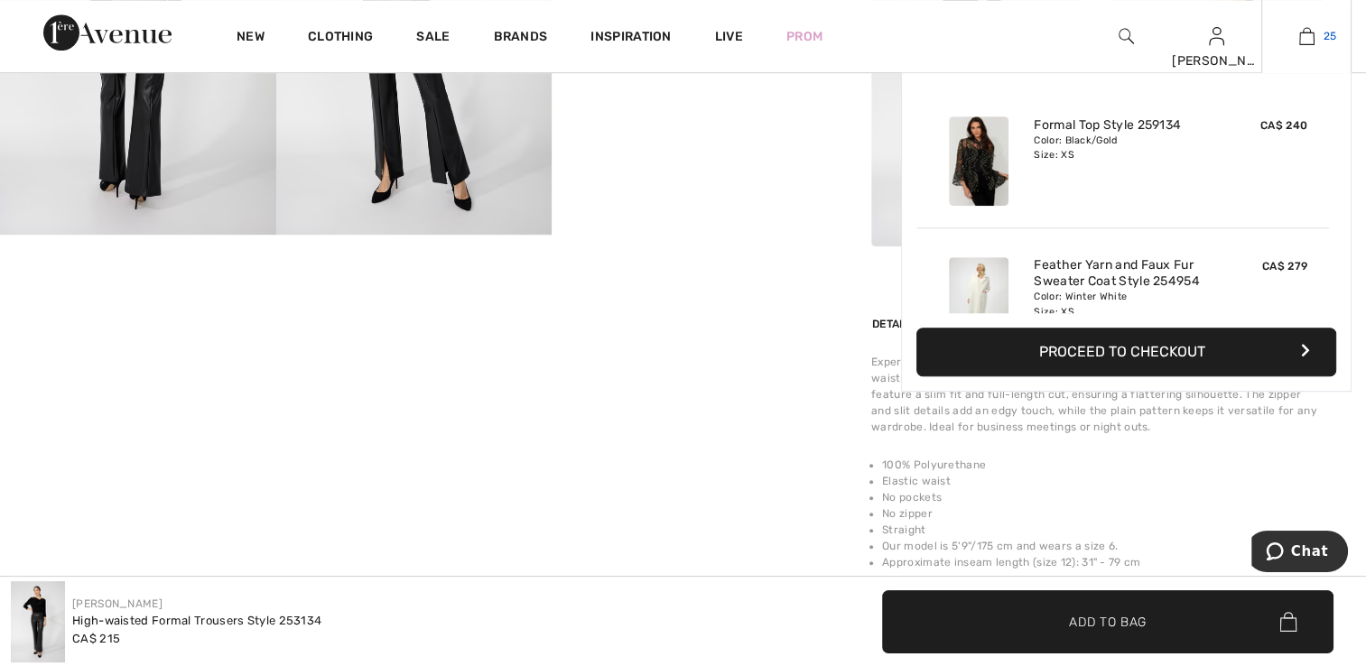
click at [1295, 33] on link "25" at bounding box center [1306, 36] width 88 height 22
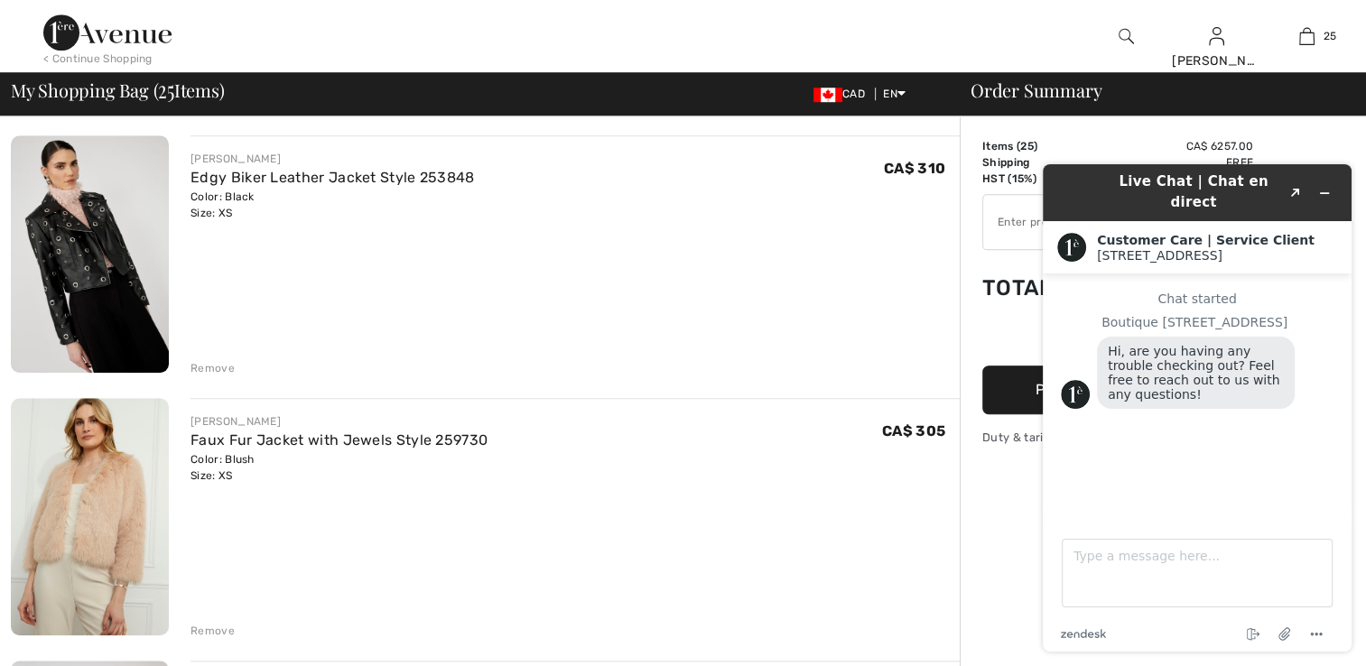
scroll to position [1444, 0]
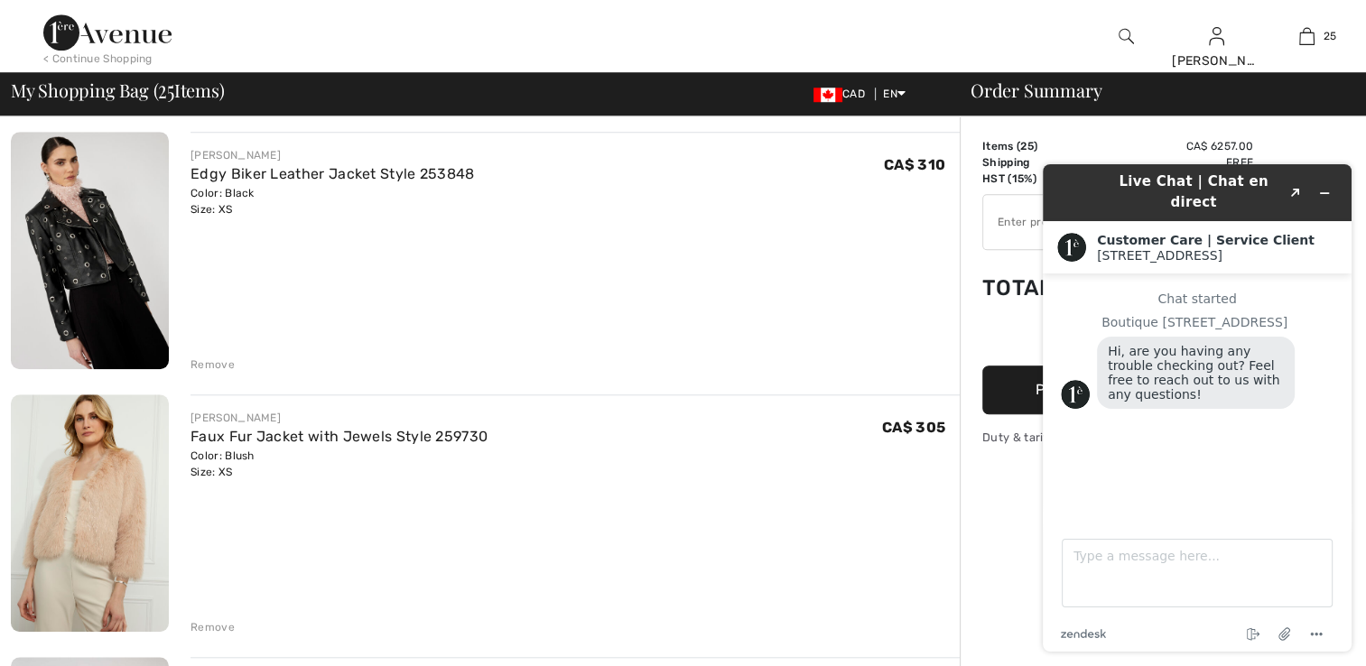
click at [120, 301] on img at bounding box center [90, 250] width 158 height 237
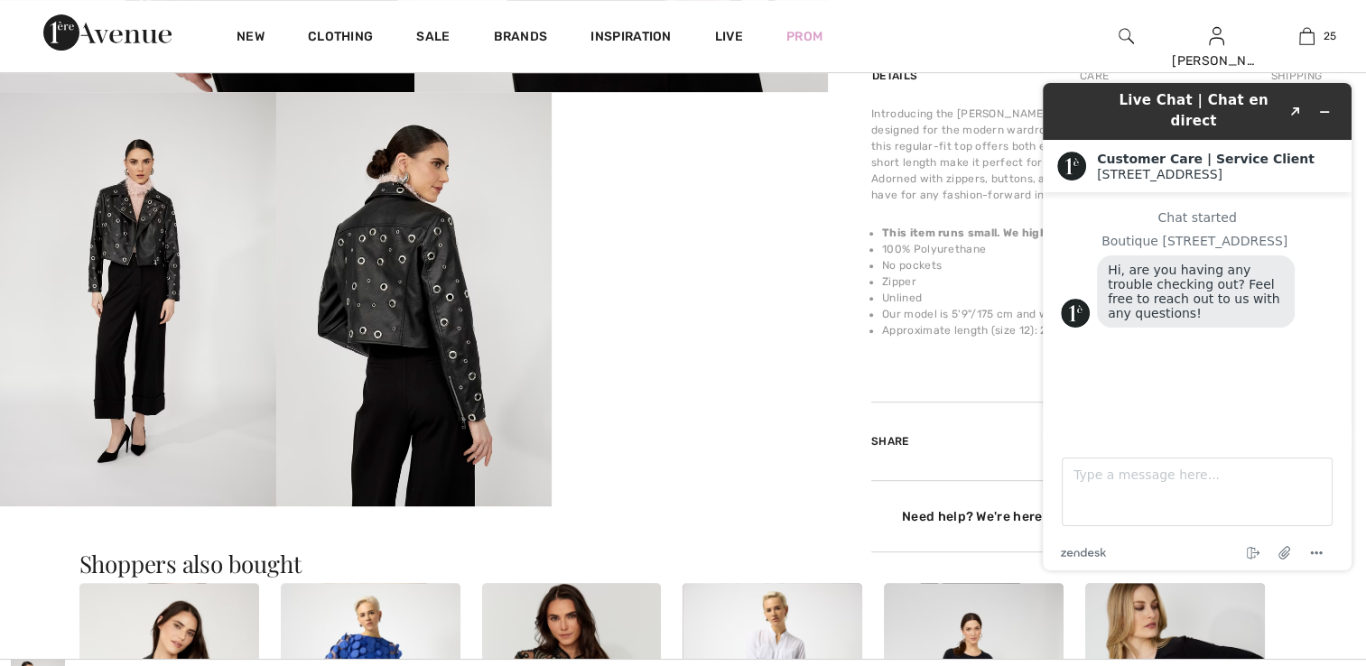
scroll to position [722, 0]
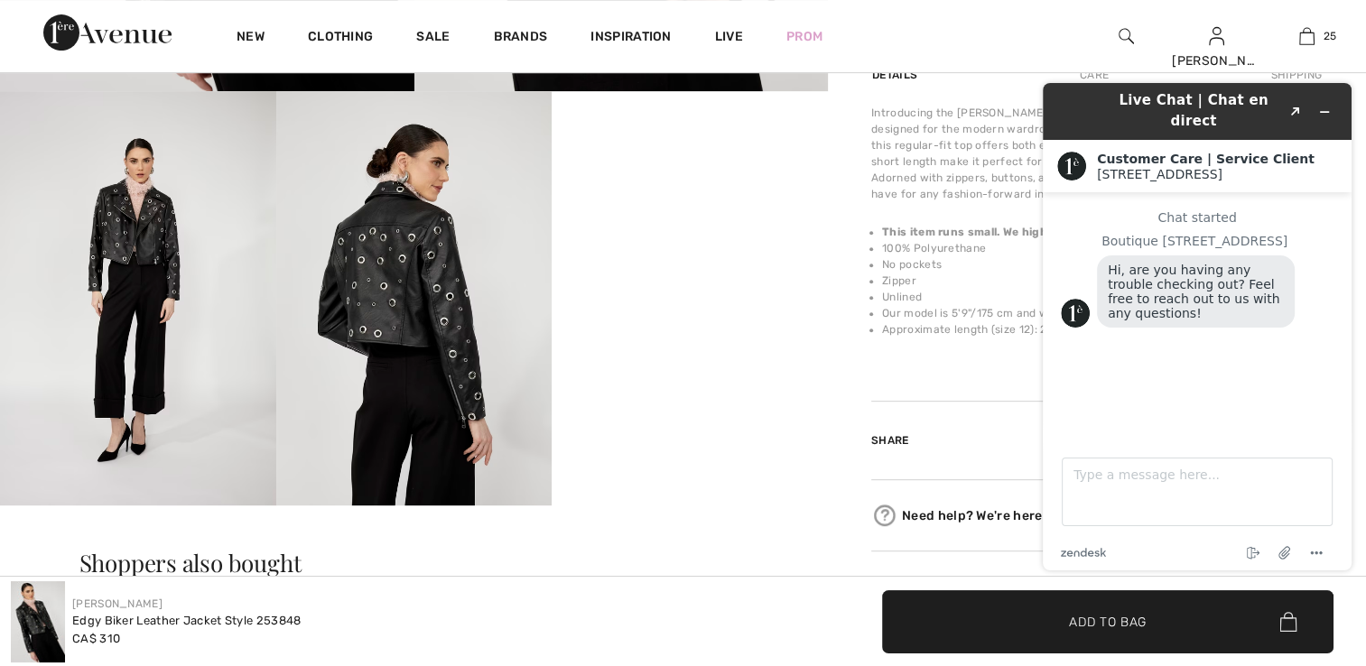
click at [189, 371] on img at bounding box center [138, 297] width 276 height 413
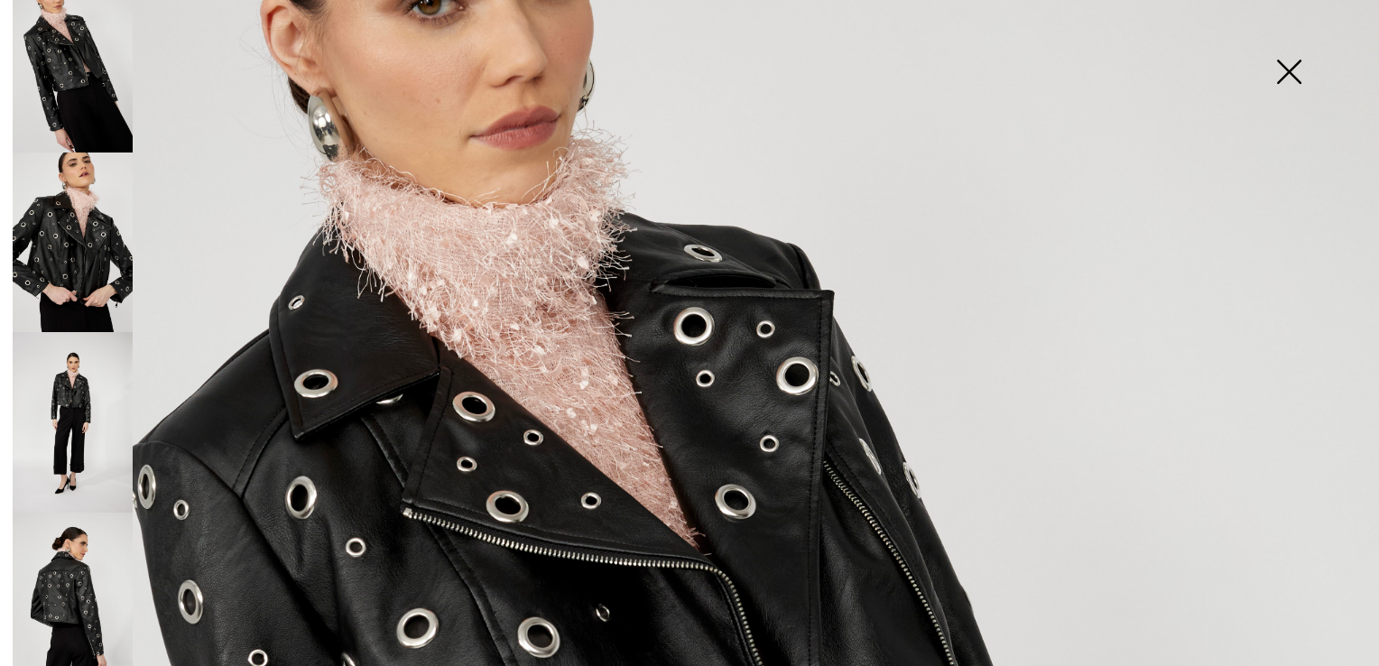
scroll to position [271, 0]
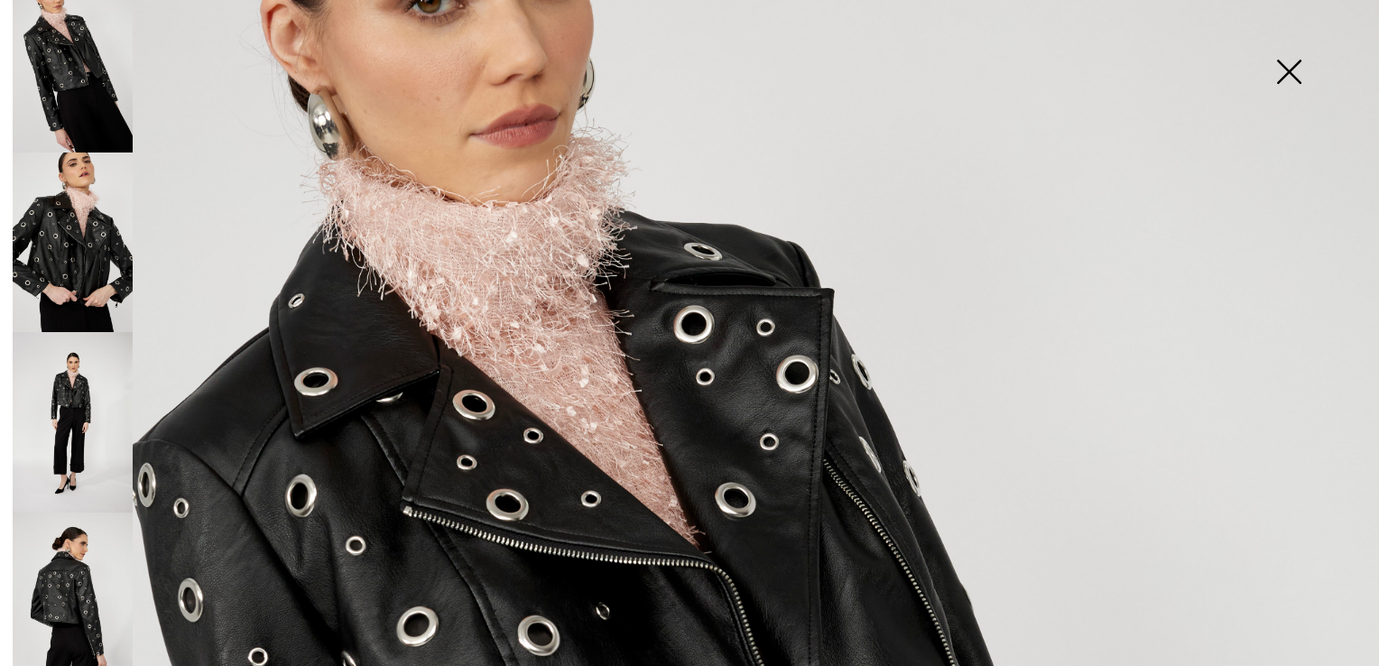
click at [1285, 56] on img at bounding box center [1289, 73] width 90 height 93
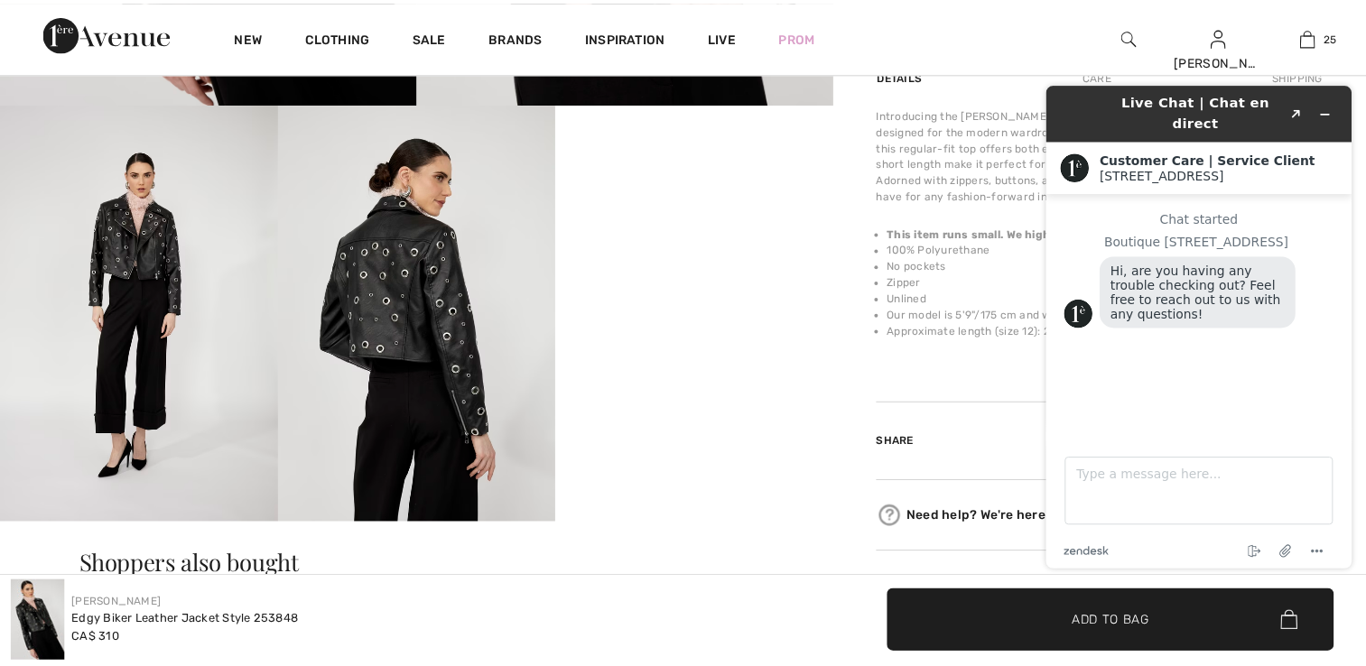
scroll to position [722, 0]
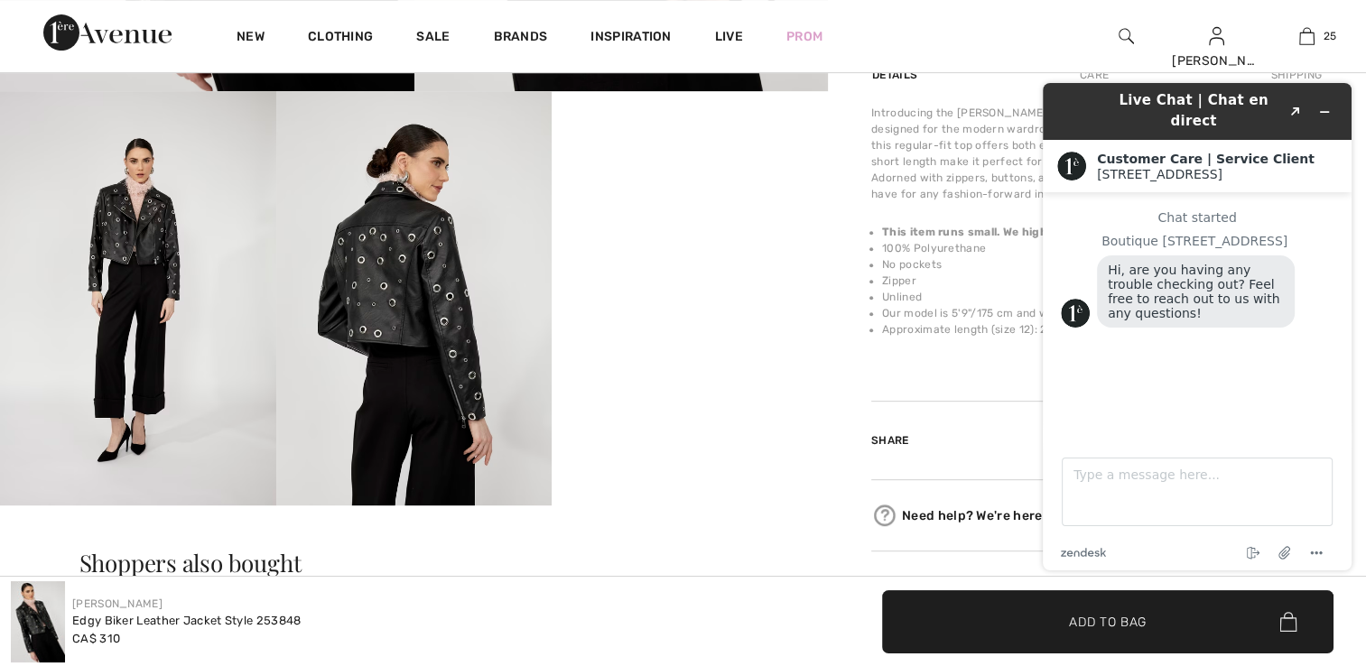
click at [1105, 368] on div "Chat started Boutique 1ère Avenue Hi, are you having any trouble checking out? …" at bounding box center [1197, 309] width 273 height 199
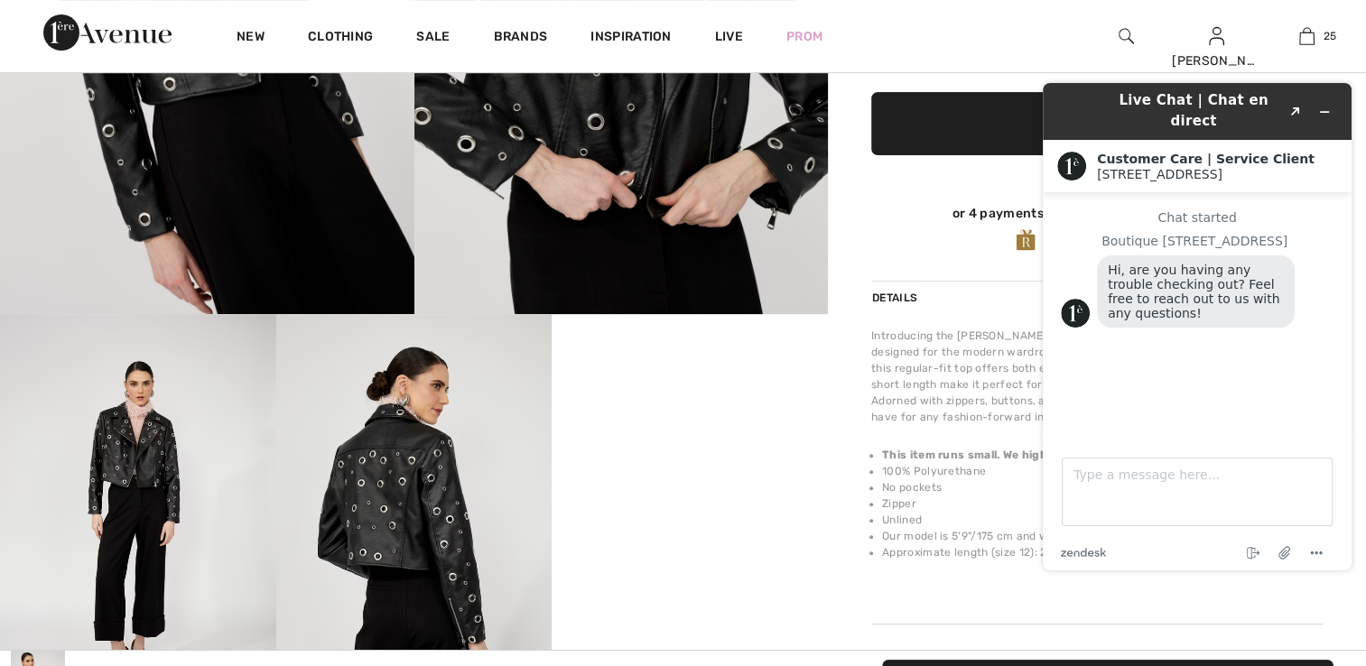
scroll to position [451, 0]
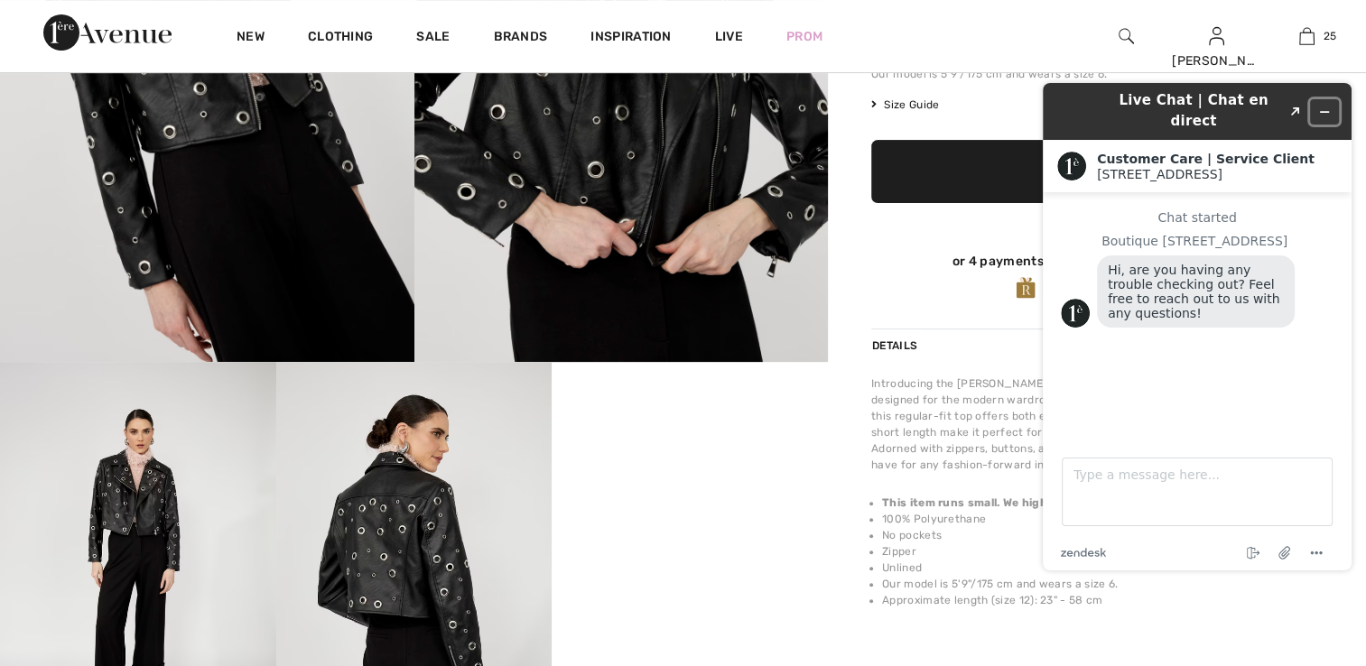
click at [1336, 99] on button "Minimize widget" at bounding box center [1324, 111] width 29 height 25
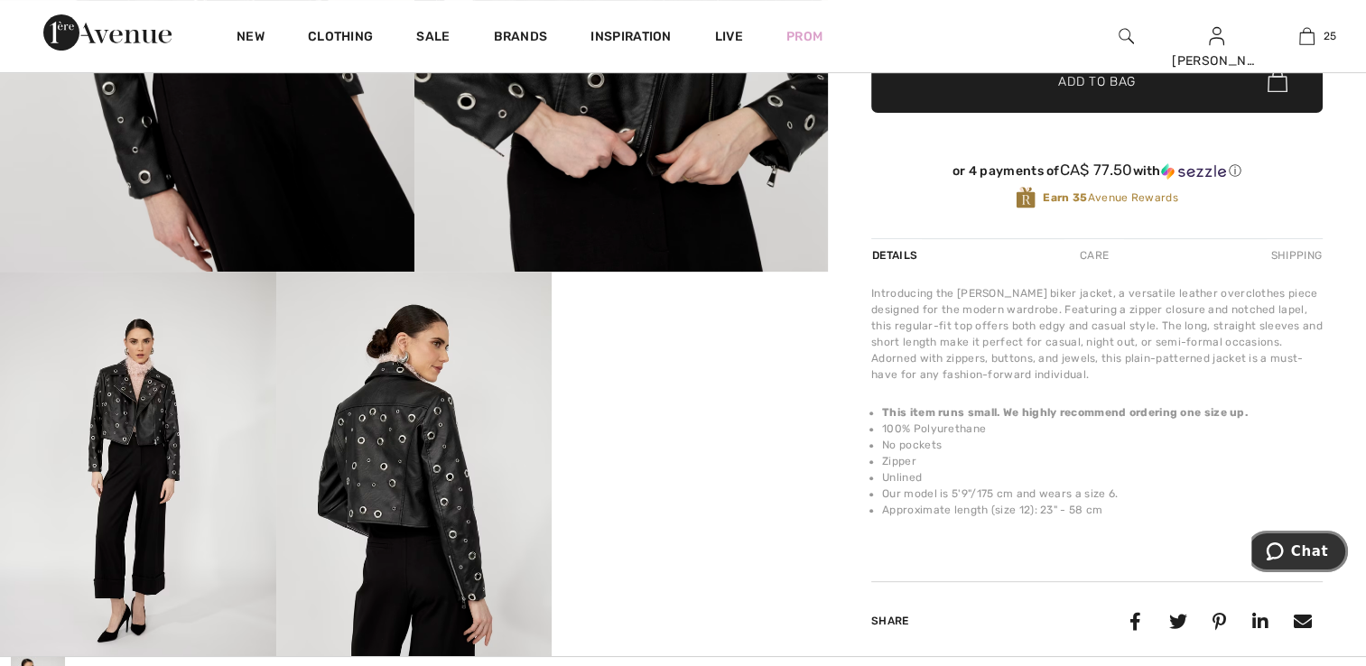
scroll to position [903, 0]
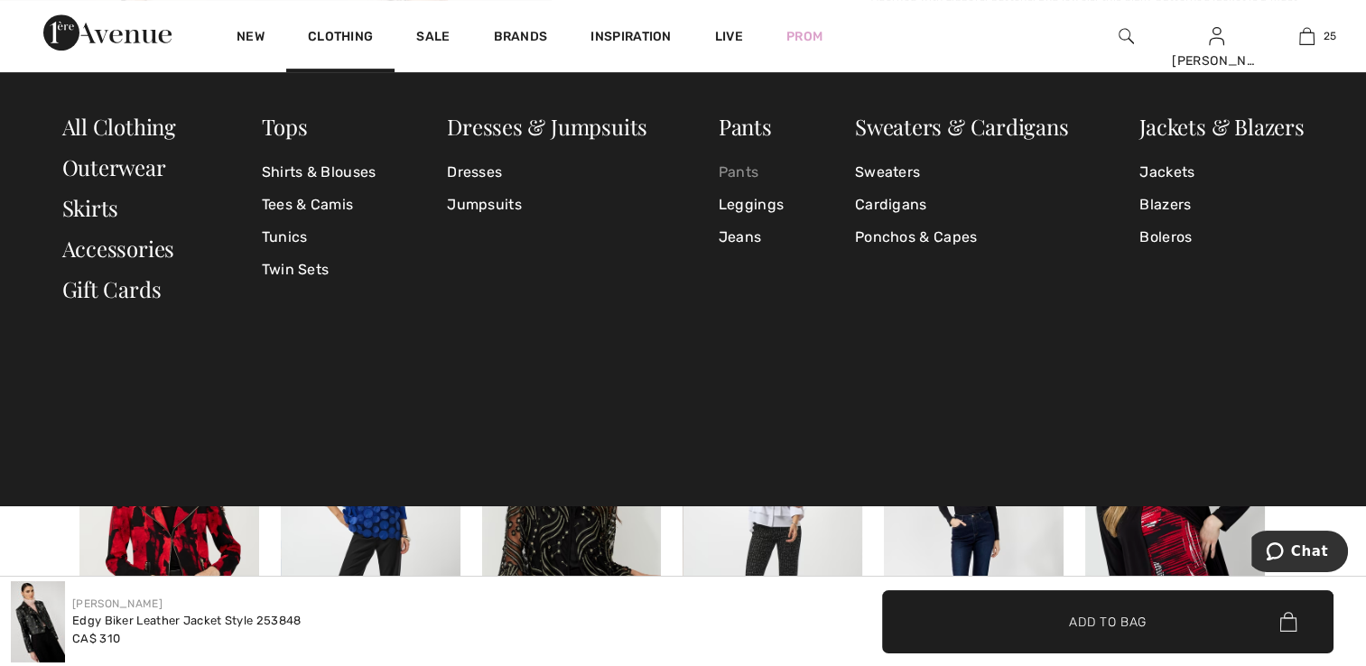
click at [734, 170] on link "Pants" at bounding box center [751, 172] width 65 height 32
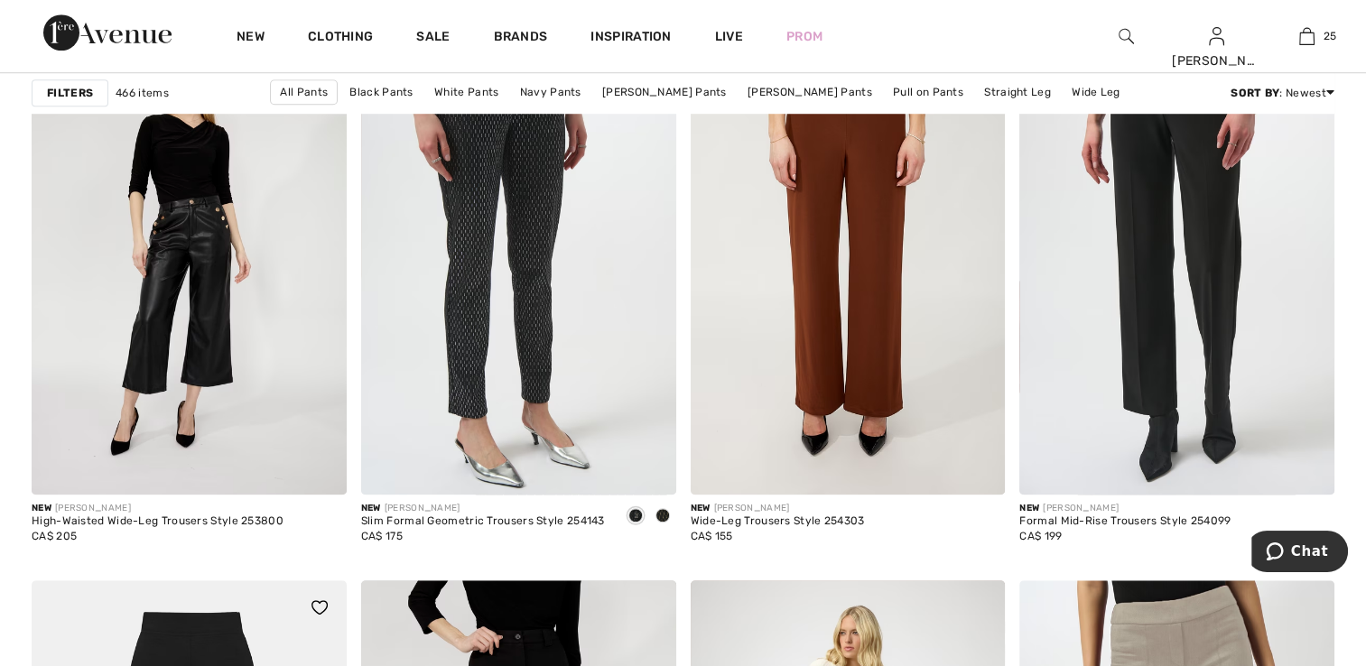
scroll to position [1535, 0]
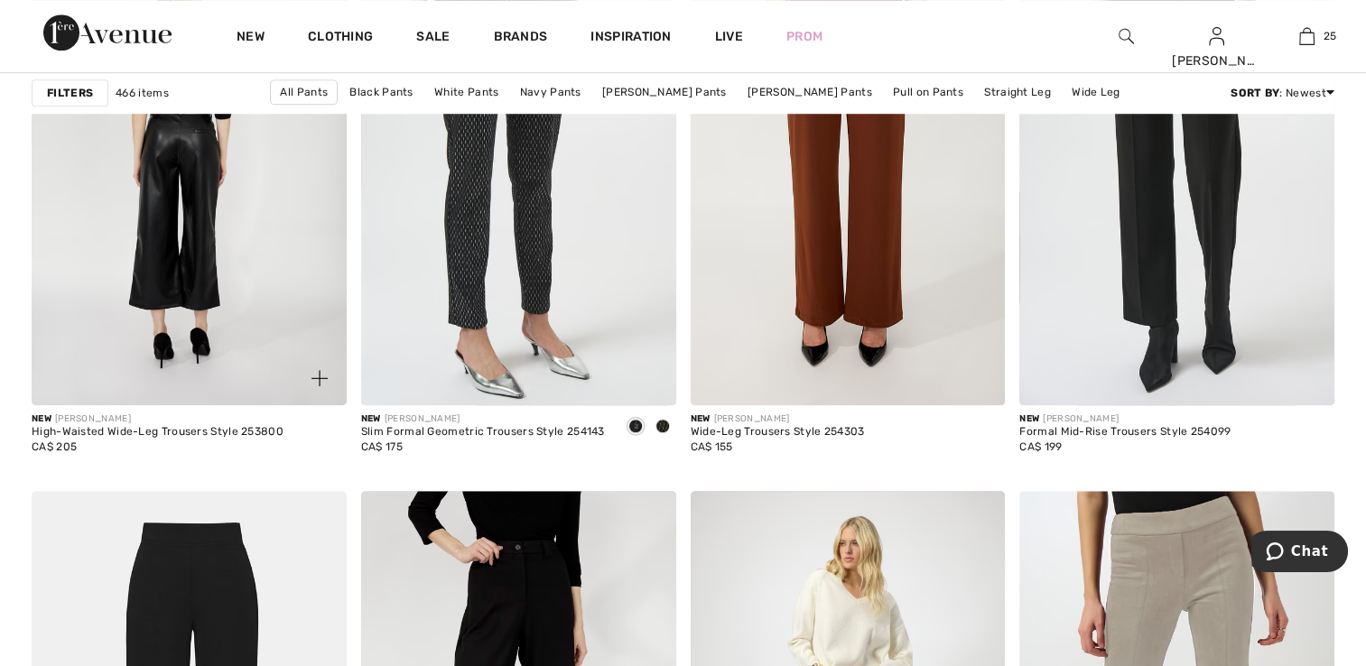
click at [201, 322] on img at bounding box center [189, 169] width 315 height 472
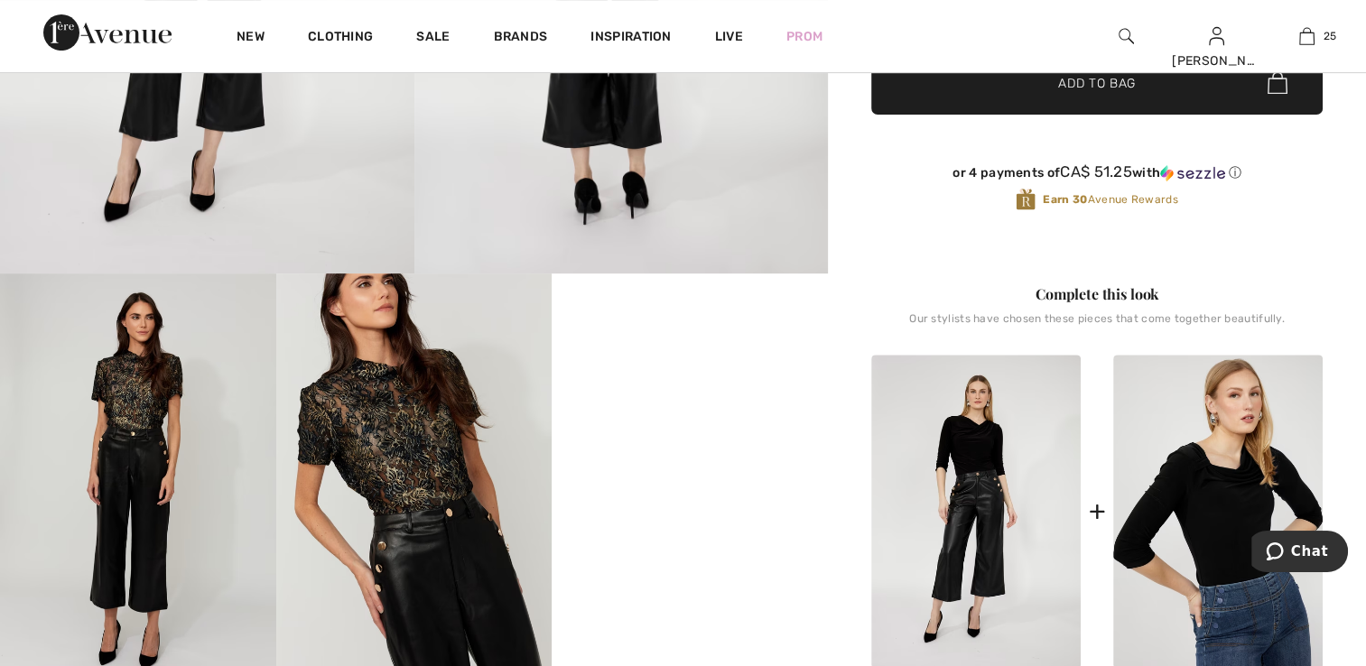
scroll to position [542, 0]
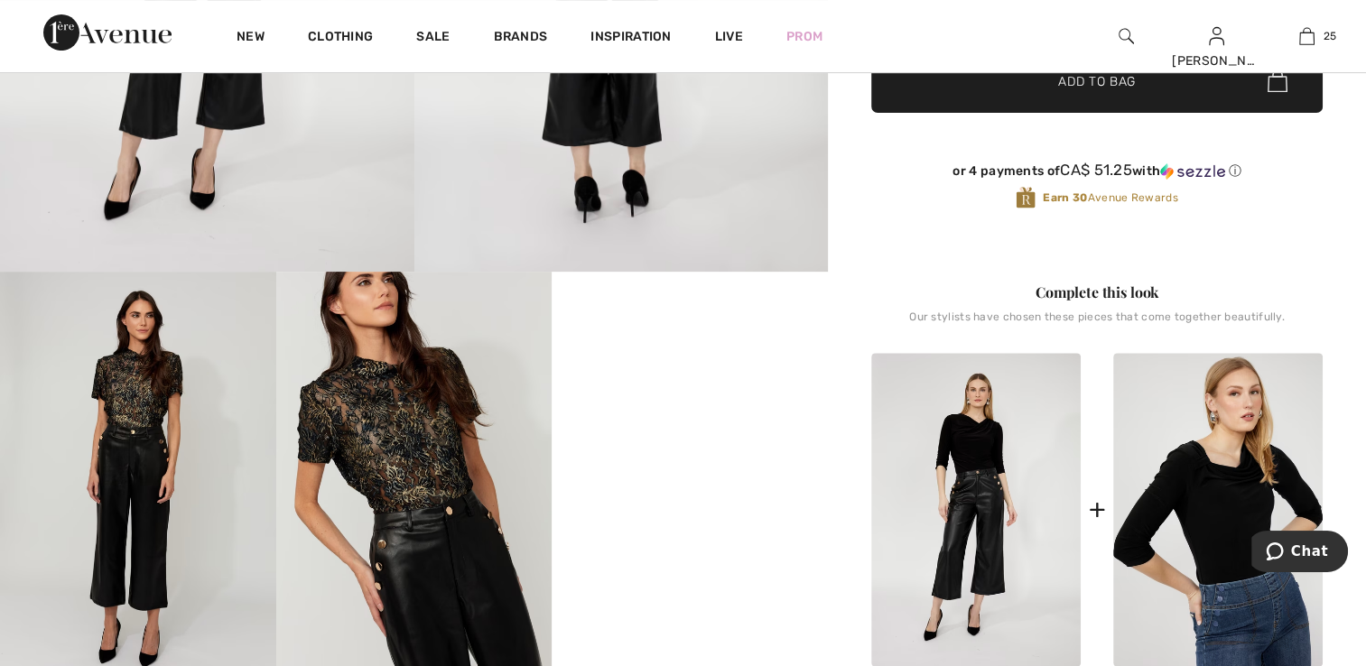
click at [459, 535] on img at bounding box center [414, 478] width 276 height 413
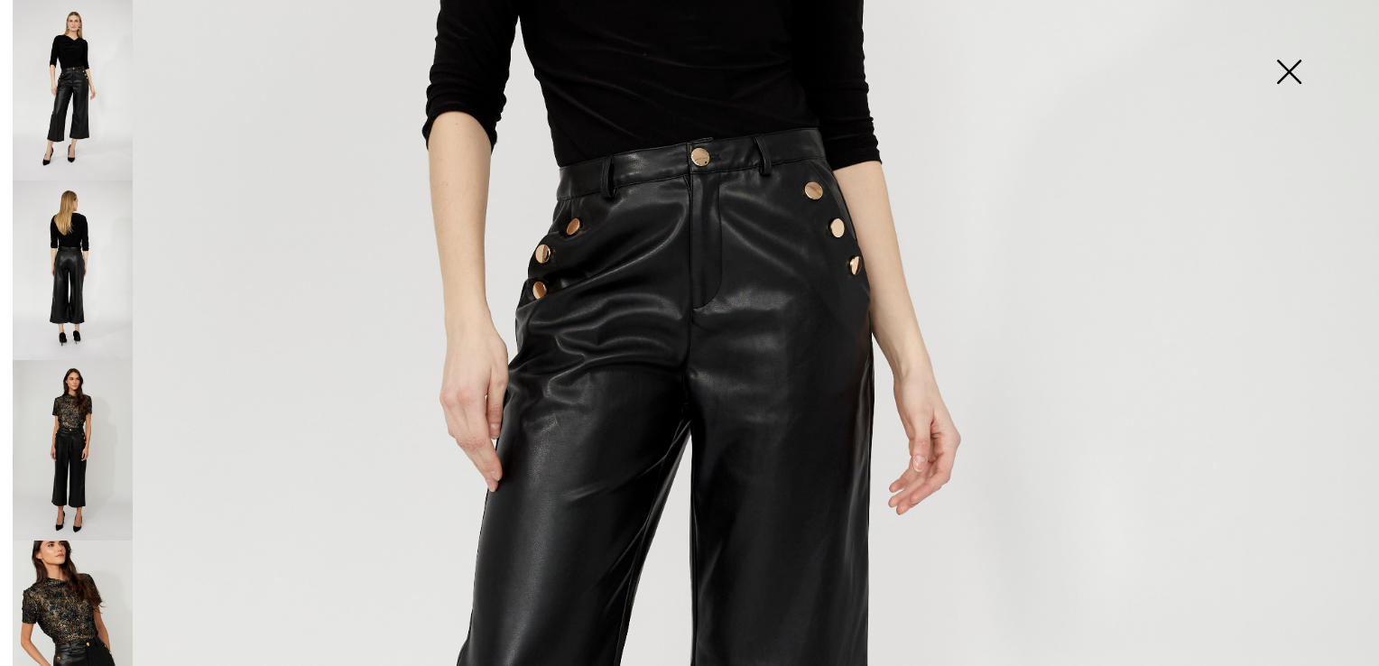
scroll to position [632, 0]
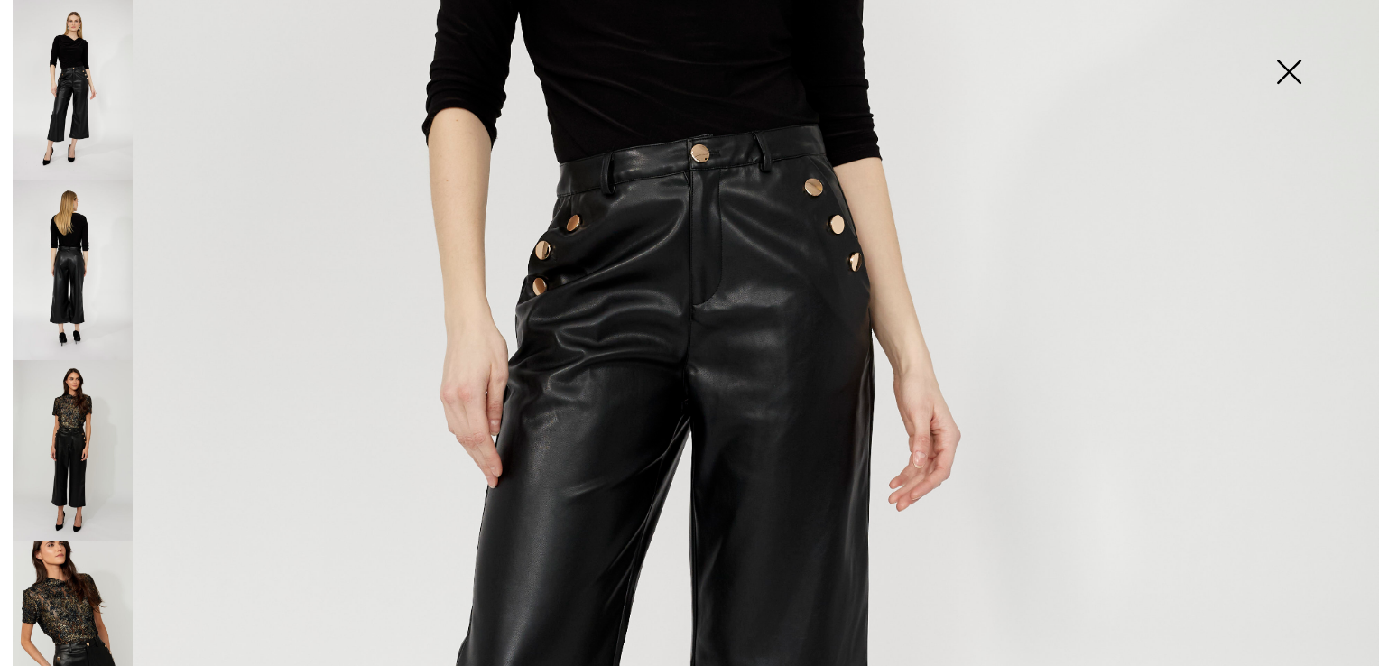
click at [80, 583] on img at bounding box center [73, 631] width 120 height 181
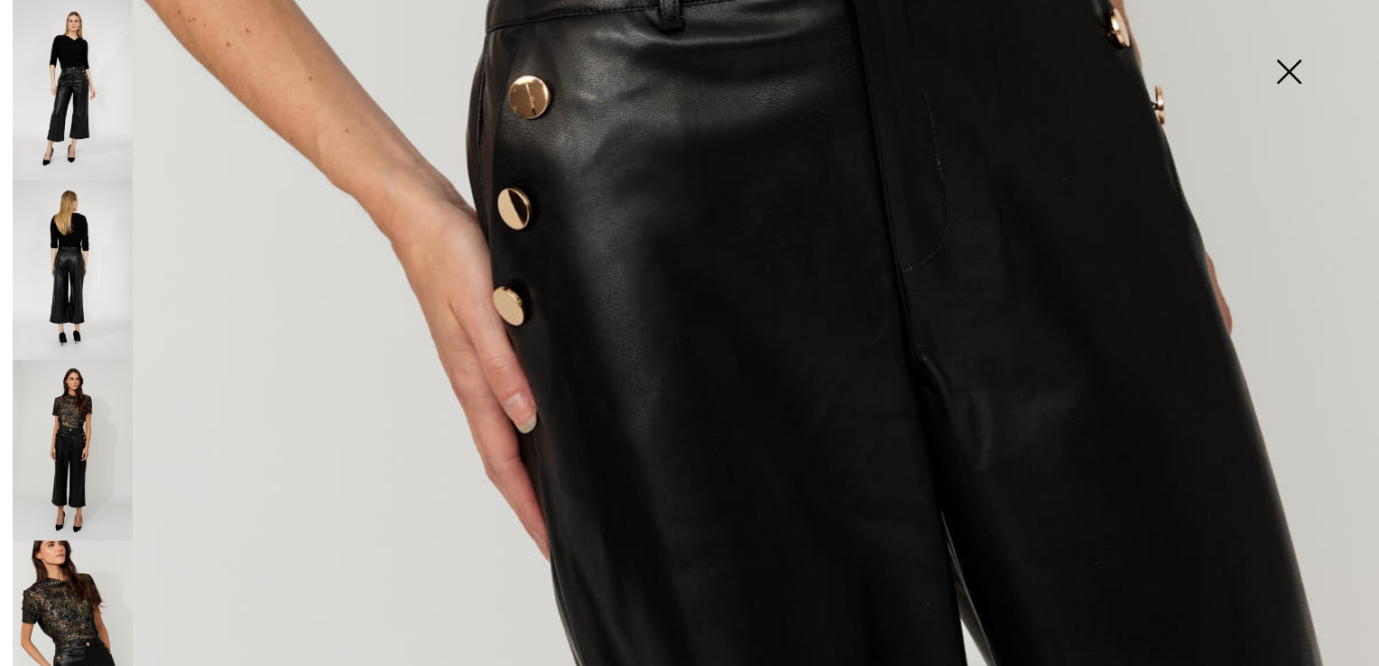
scroll to position [1382, 0]
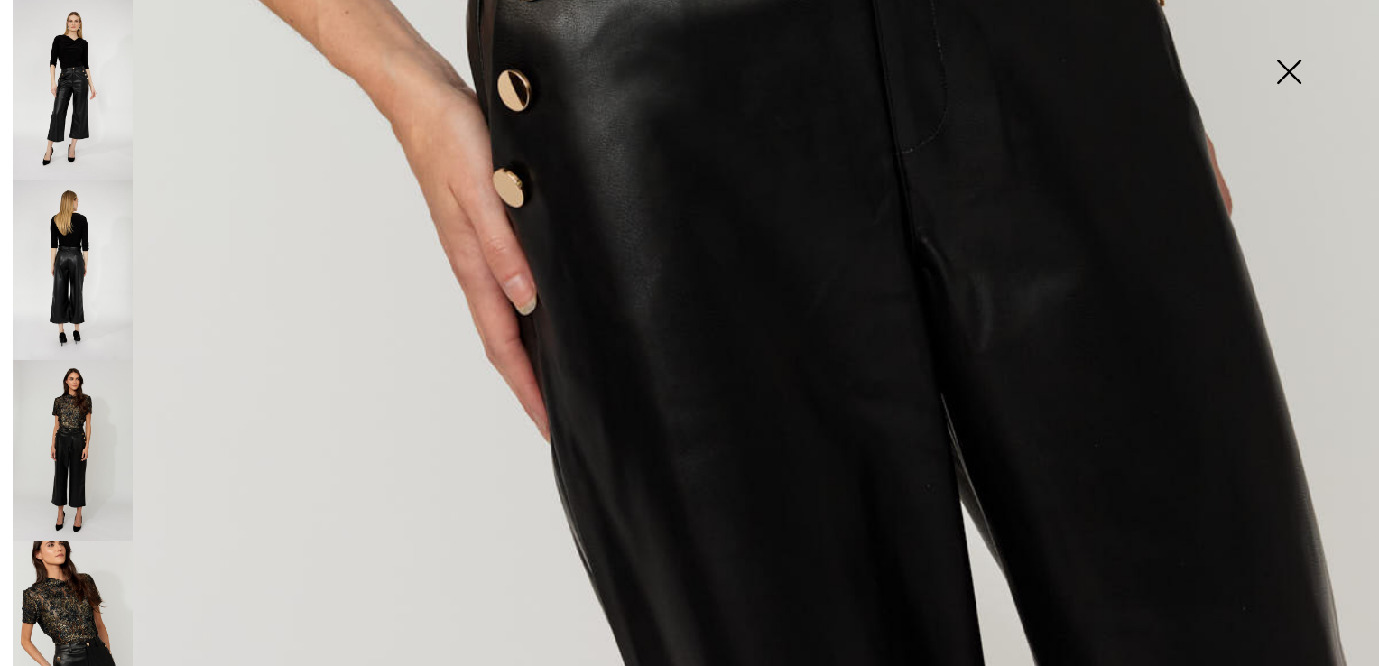
drag, startPoint x: 1286, startPoint y: 59, endPoint x: 1129, endPoint y: 156, distance: 184.9
click at [1286, 60] on img at bounding box center [1289, 73] width 90 height 93
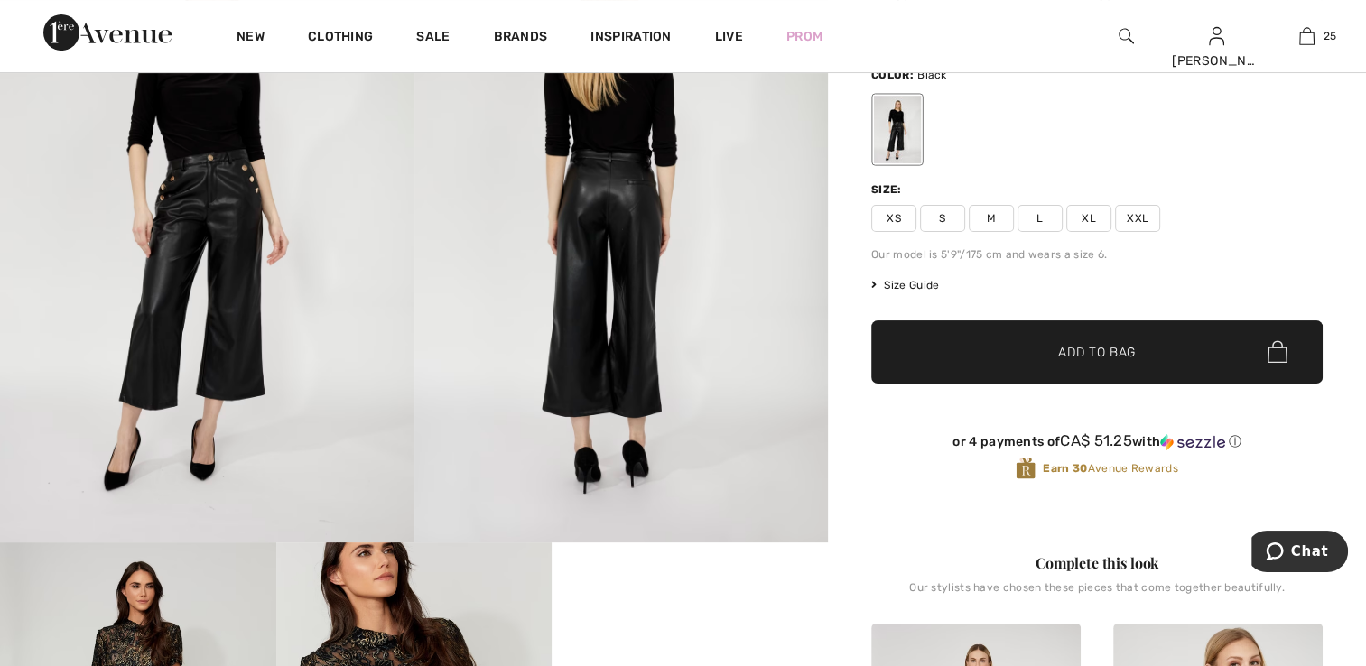
scroll to position [181, 0]
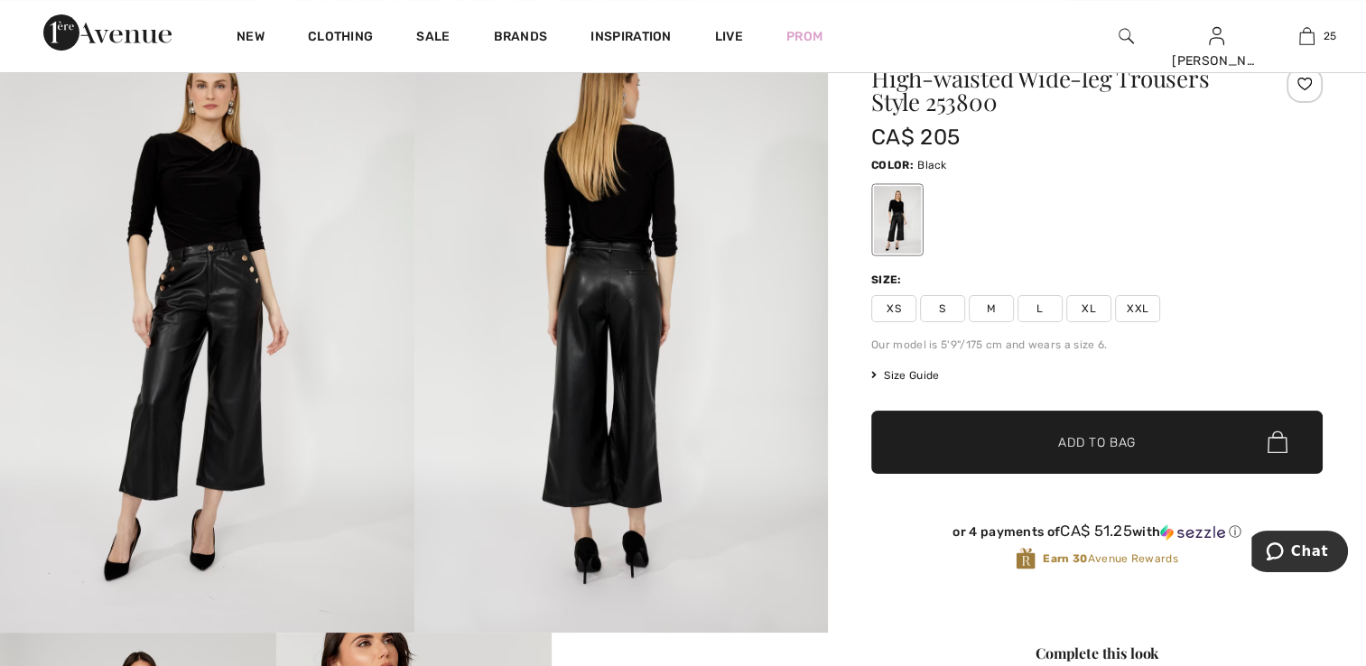
click at [885, 303] on span "XS" at bounding box center [893, 308] width 45 height 27
click at [1026, 447] on span "✔ Added to Bag" at bounding box center [1070, 441] width 110 height 19
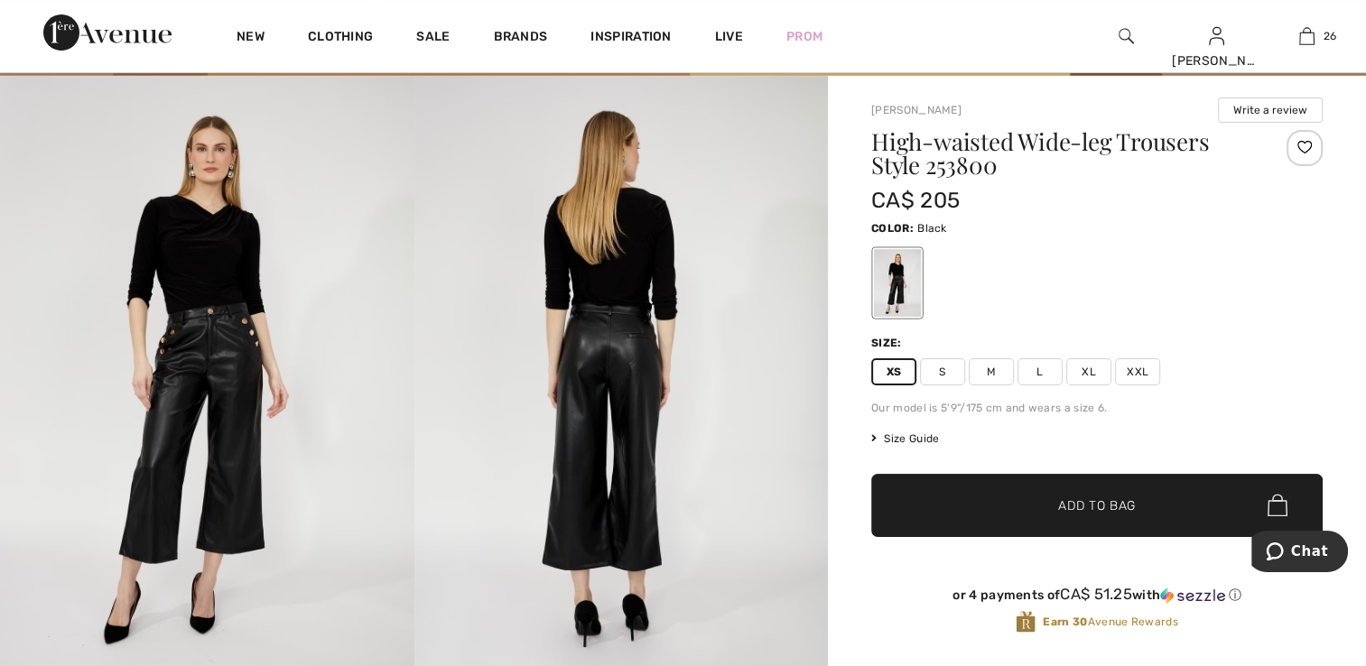
scroll to position [90, 0]
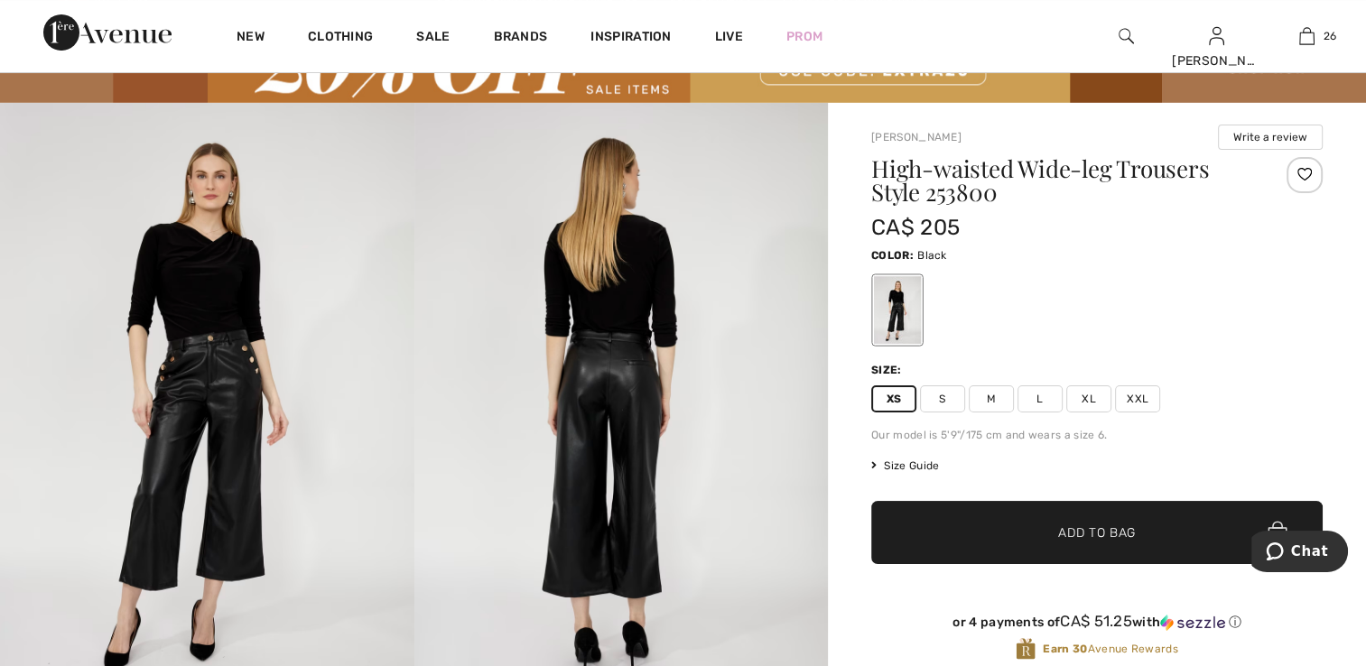
click at [1296, 163] on div at bounding box center [1304, 175] width 36 height 36
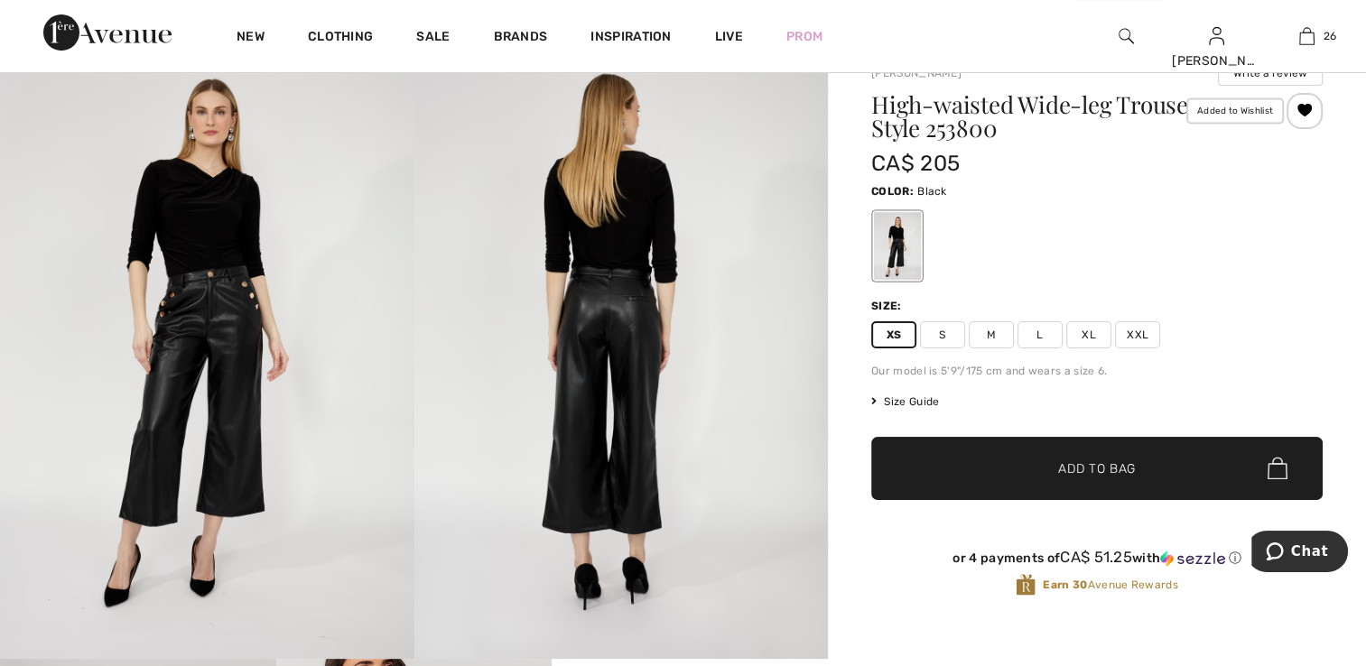
scroll to position [542, 0]
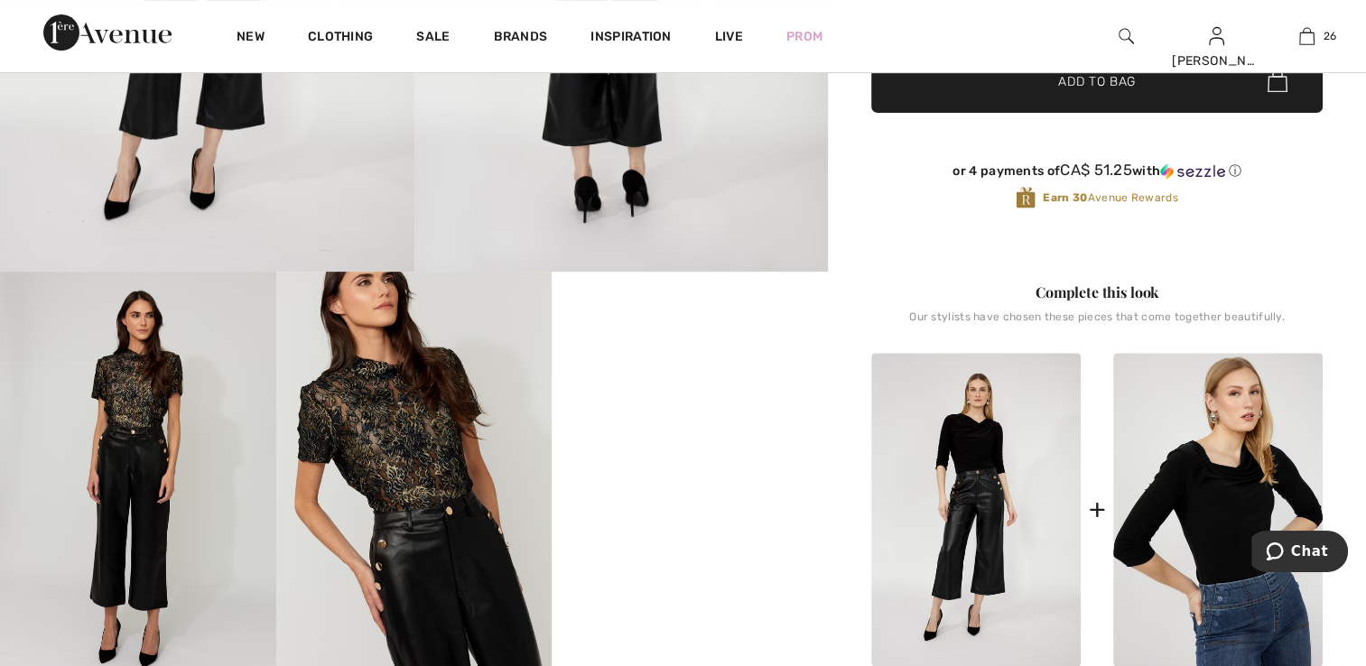
click at [1104, 505] on div "+" at bounding box center [1096, 509] width 17 height 41
click at [1096, 511] on div "+" at bounding box center [1096, 509] width 17 height 41
click at [1007, 511] on img at bounding box center [975, 510] width 209 height 315
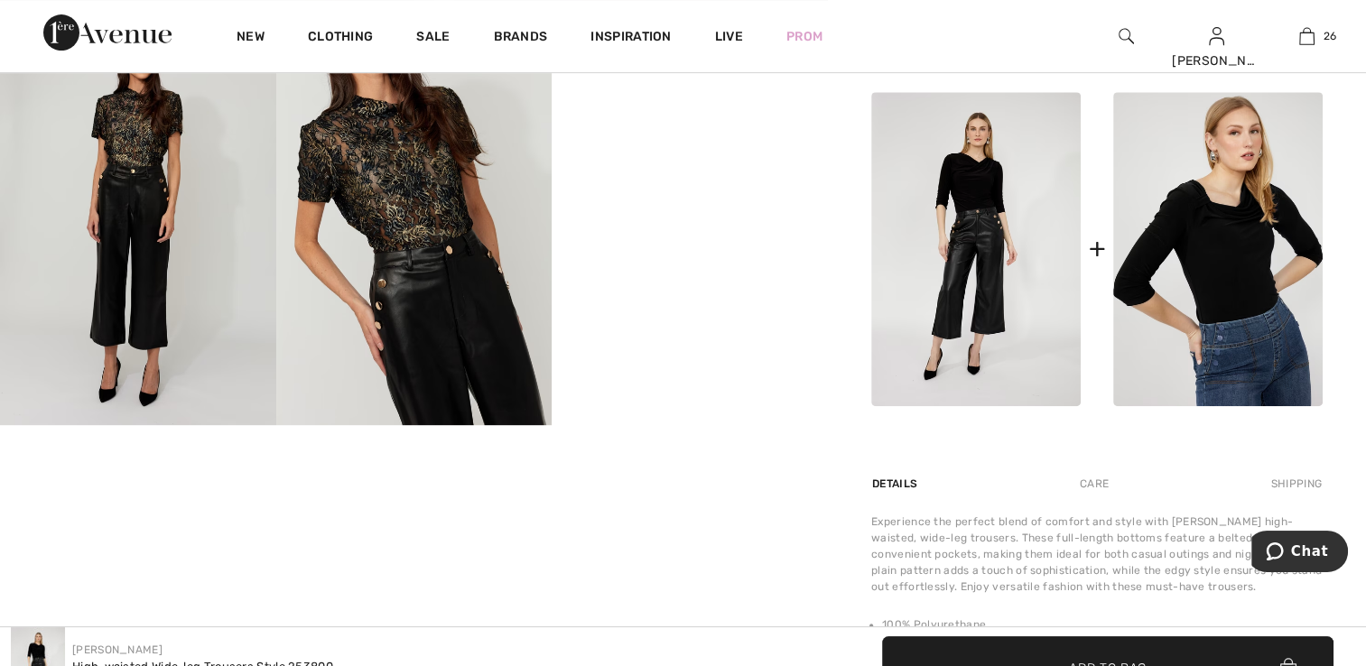
scroll to position [812, 0]
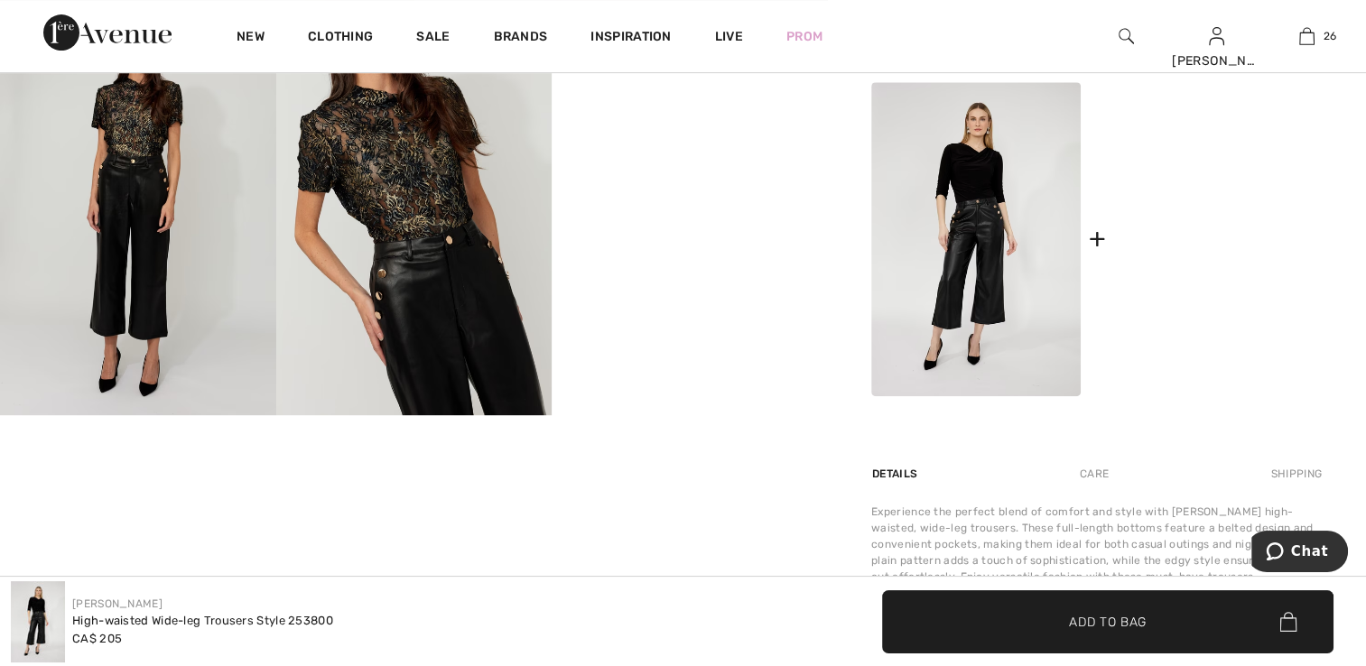
click at [1201, 311] on img at bounding box center [1217, 239] width 209 height 315
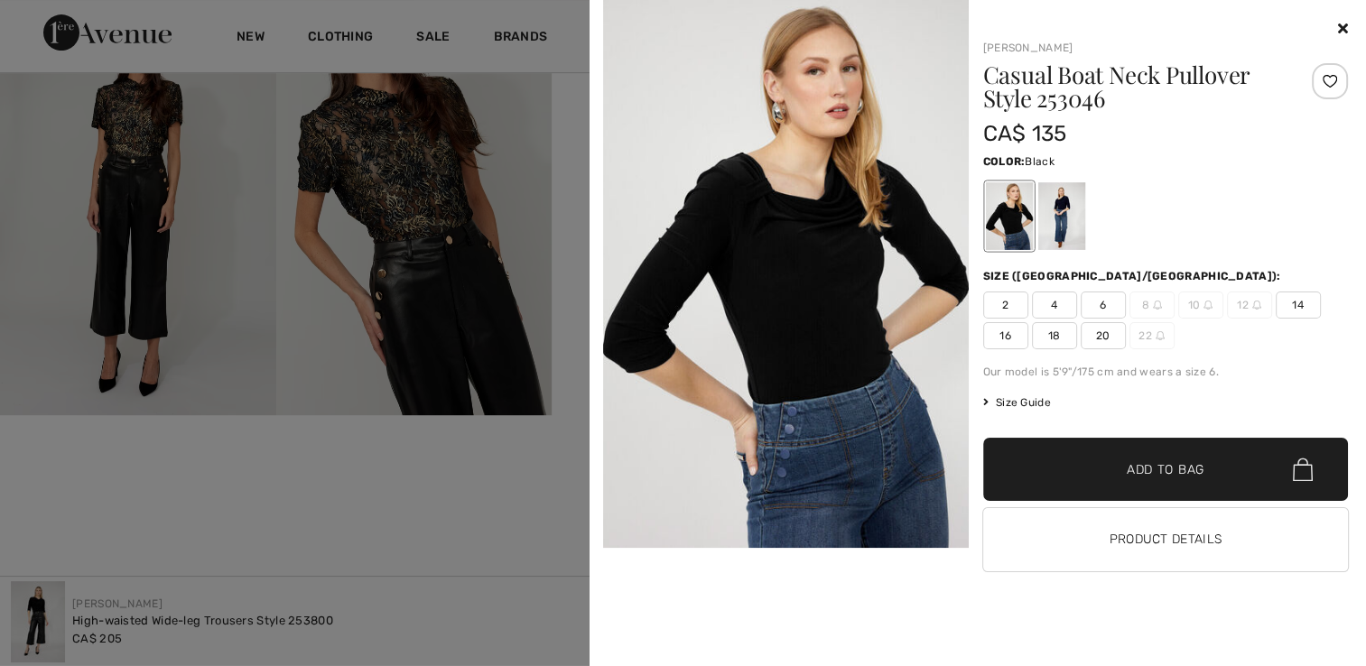
click at [1344, 34] on icon at bounding box center [1343, 28] width 10 height 14
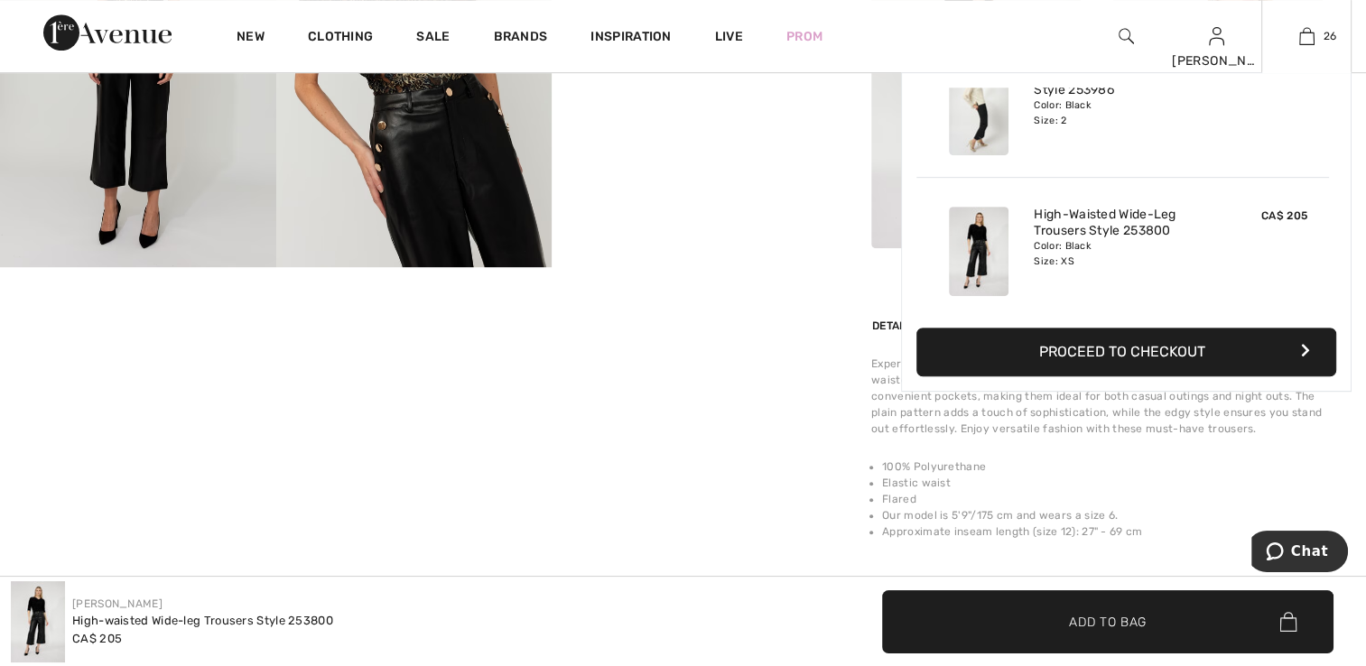
scroll to position [993, 0]
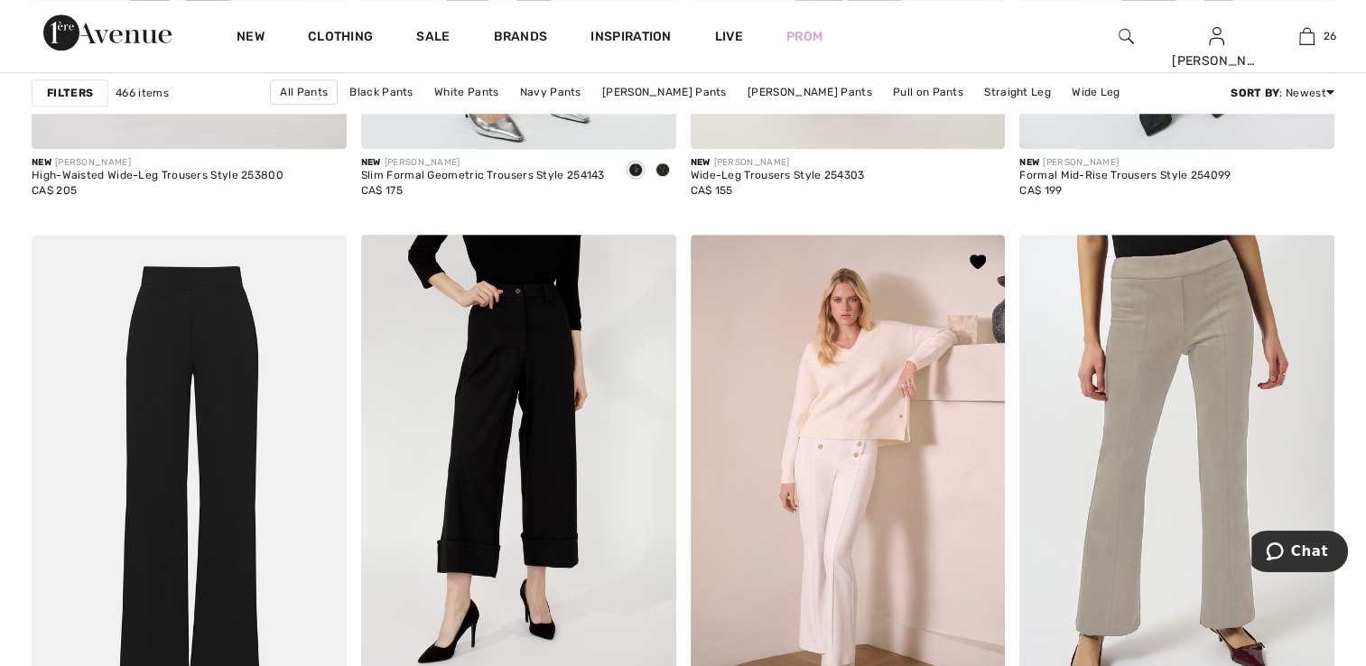
scroll to position [1805, 0]
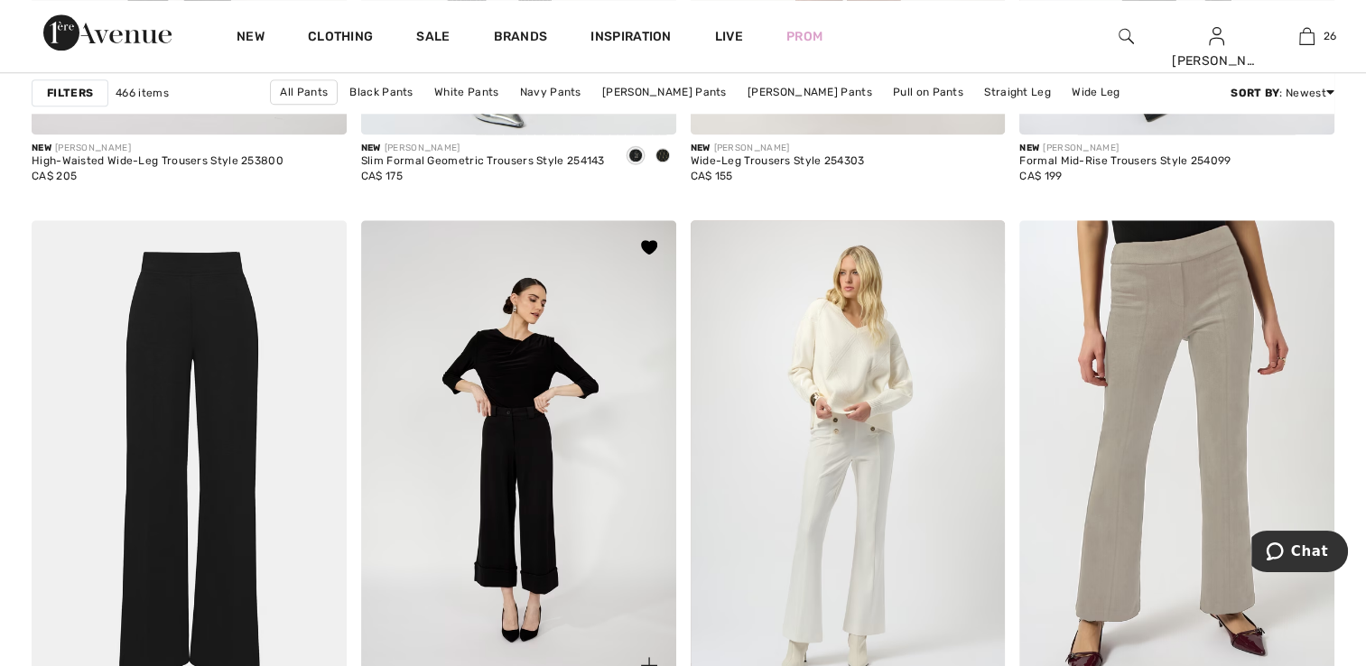
click at [603, 475] on img at bounding box center [518, 456] width 315 height 472
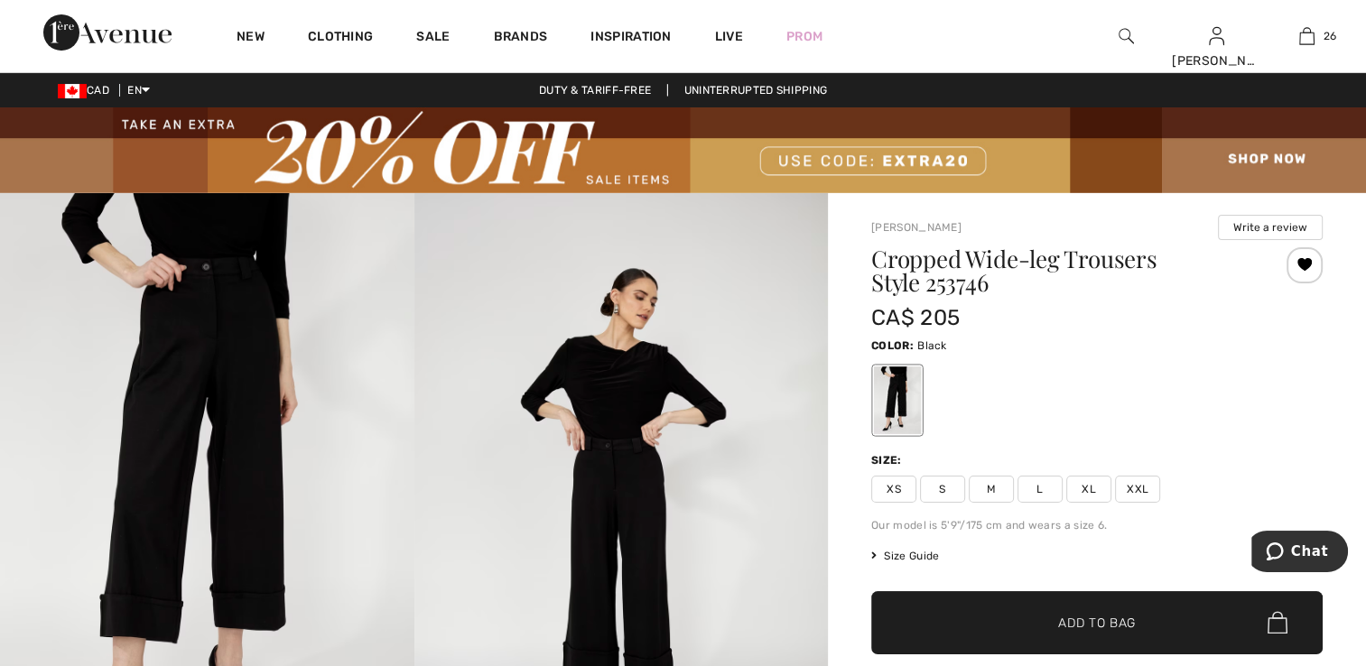
click at [888, 484] on span "XS" at bounding box center [893, 489] width 45 height 27
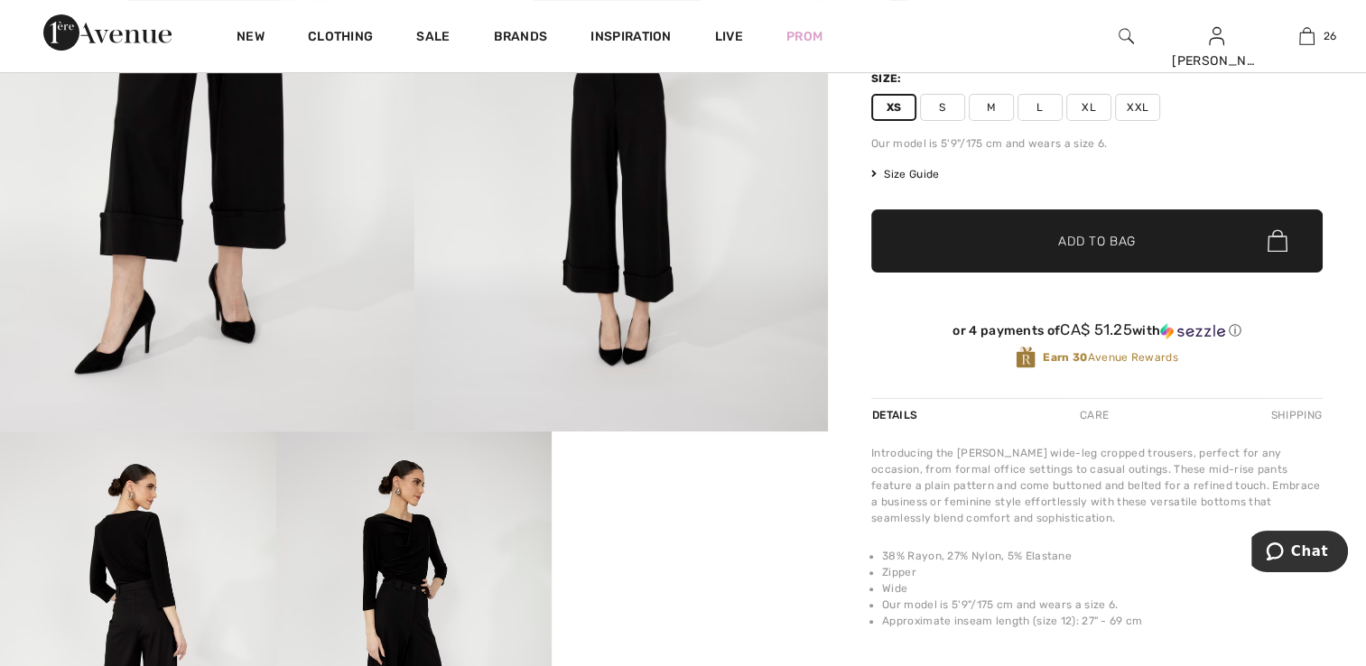
scroll to position [361, 0]
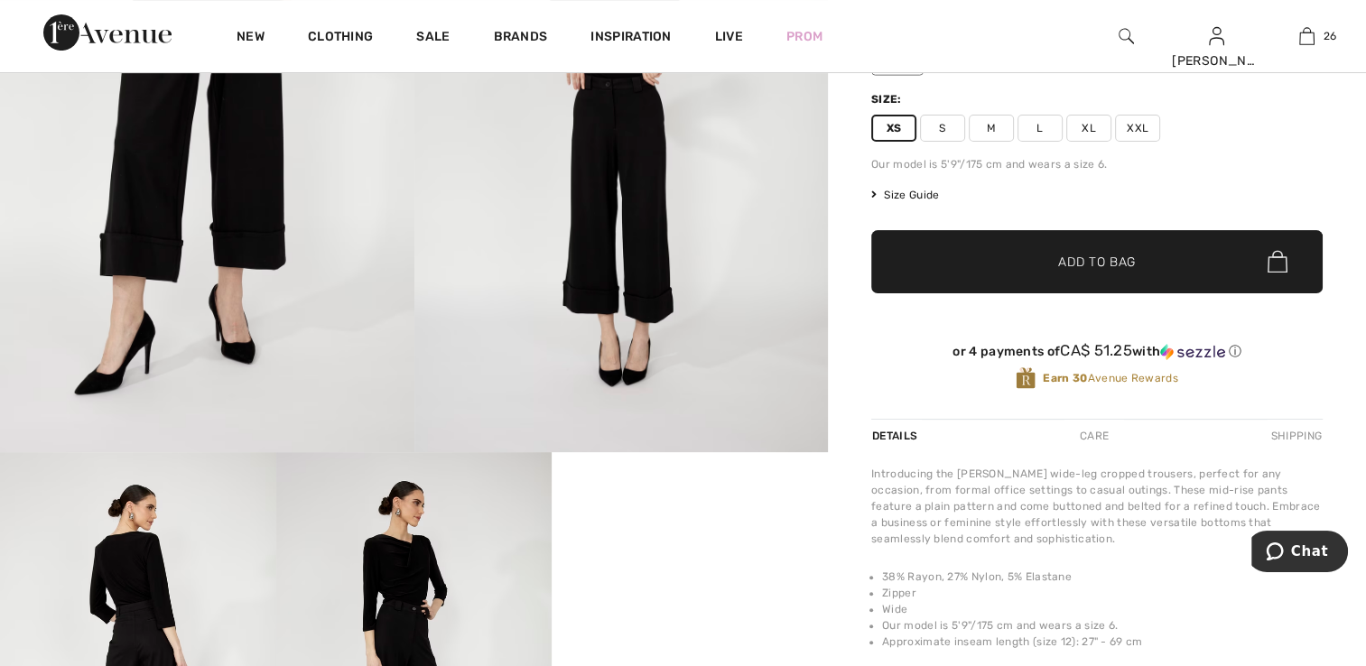
click at [1062, 273] on span "✔ Added to Bag Add to Bag" at bounding box center [1096, 261] width 451 height 63
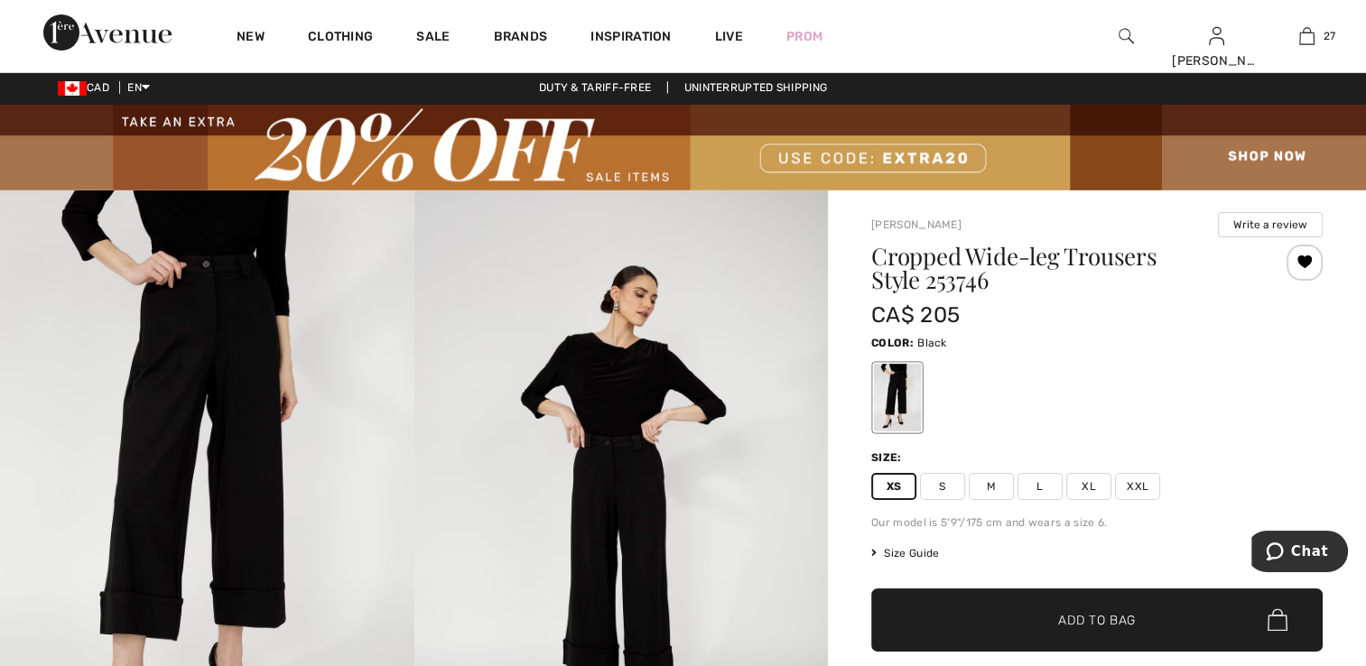
scroll to position [0, 0]
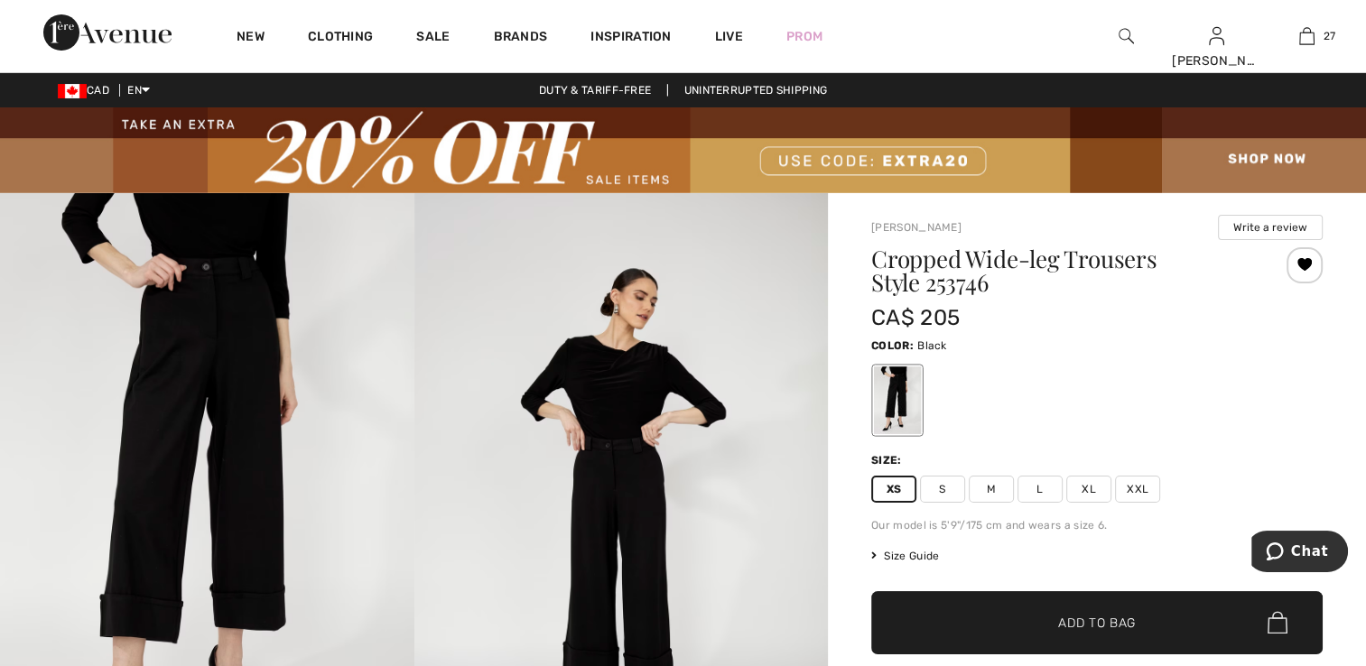
click at [1307, 272] on div at bounding box center [1304, 265] width 36 height 36
click at [1301, 272] on div at bounding box center [1304, 265] width 36 height 36
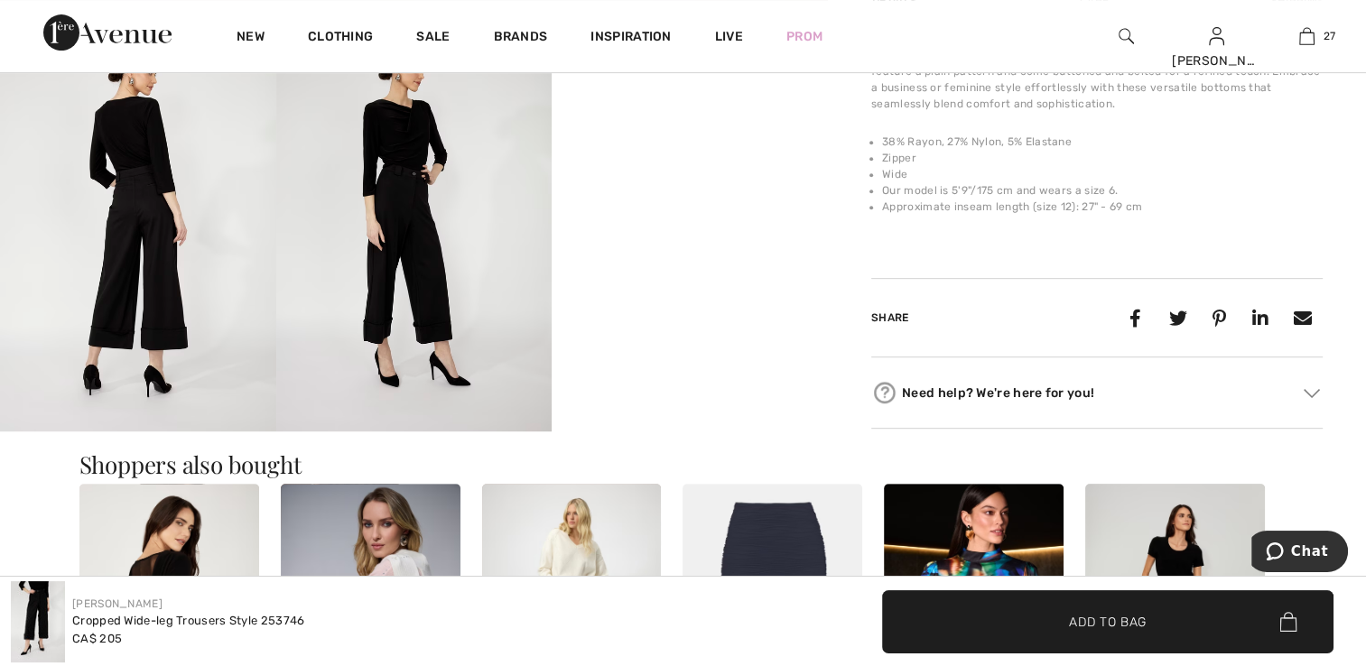
scroll to position [812, 0]
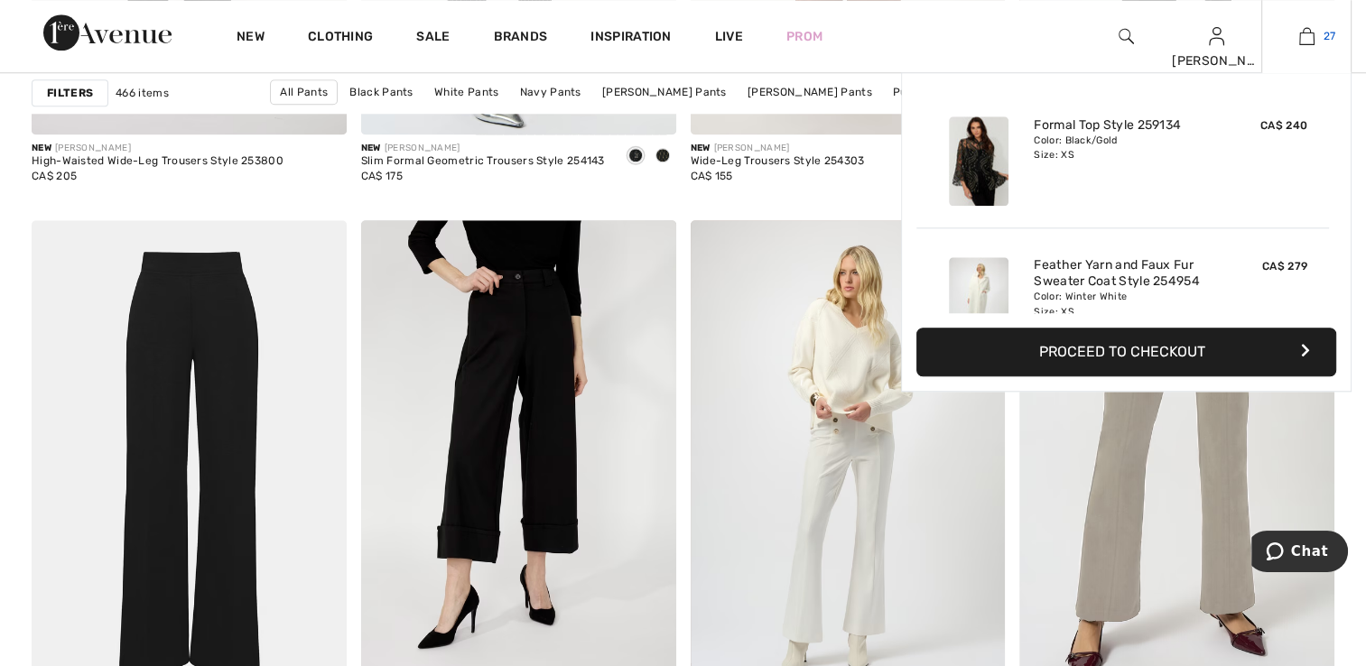
click at [1303, 38] on img at bounding box center [1306, 36] width 15 height 22
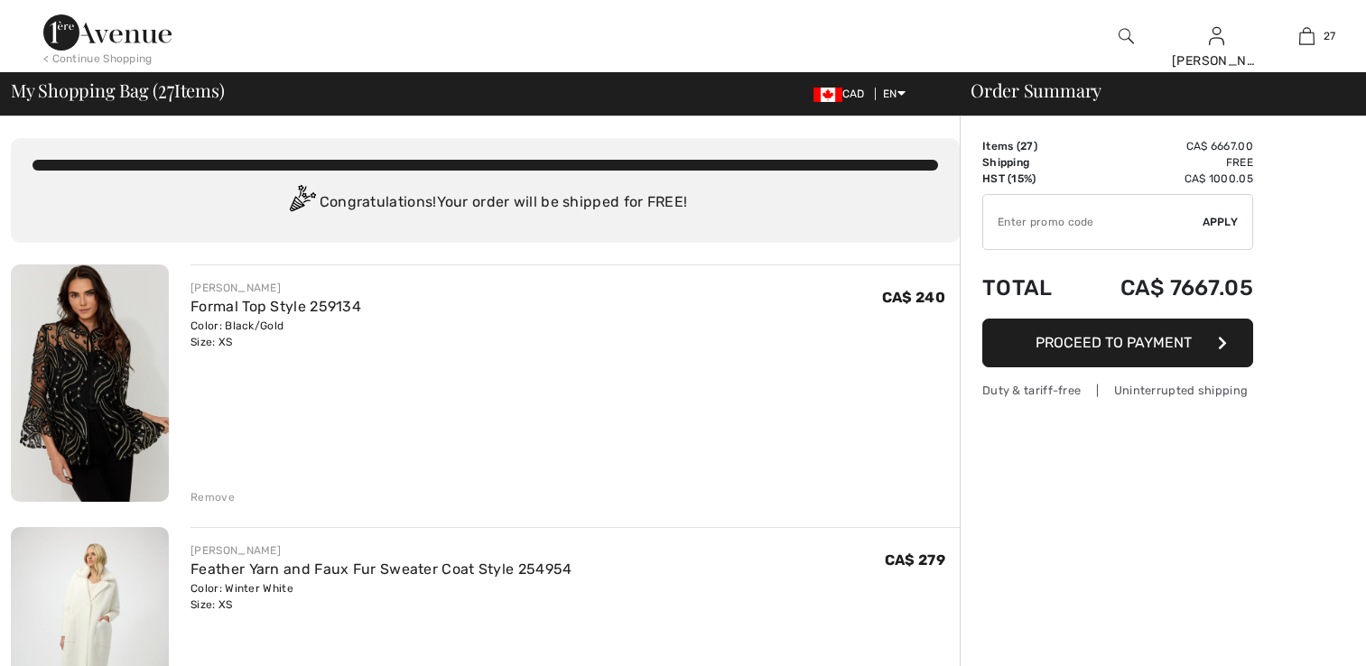
checkbox input "true"
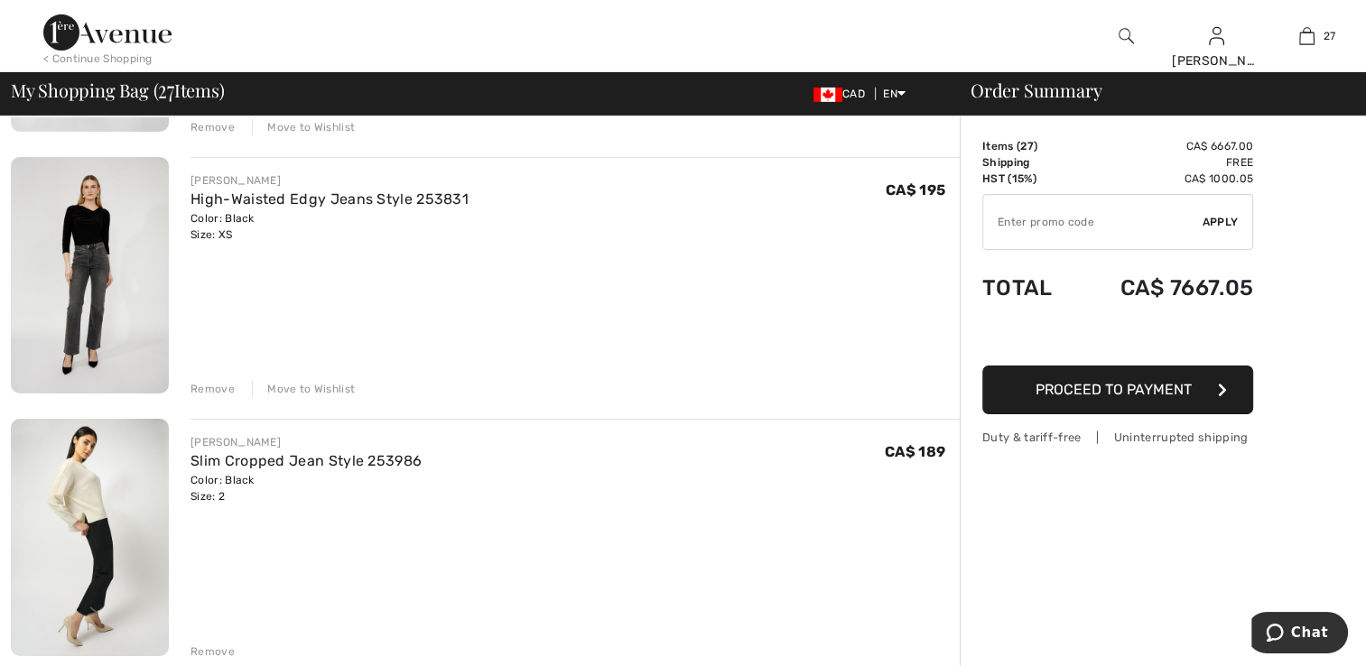
scroll to position [6138, 0]
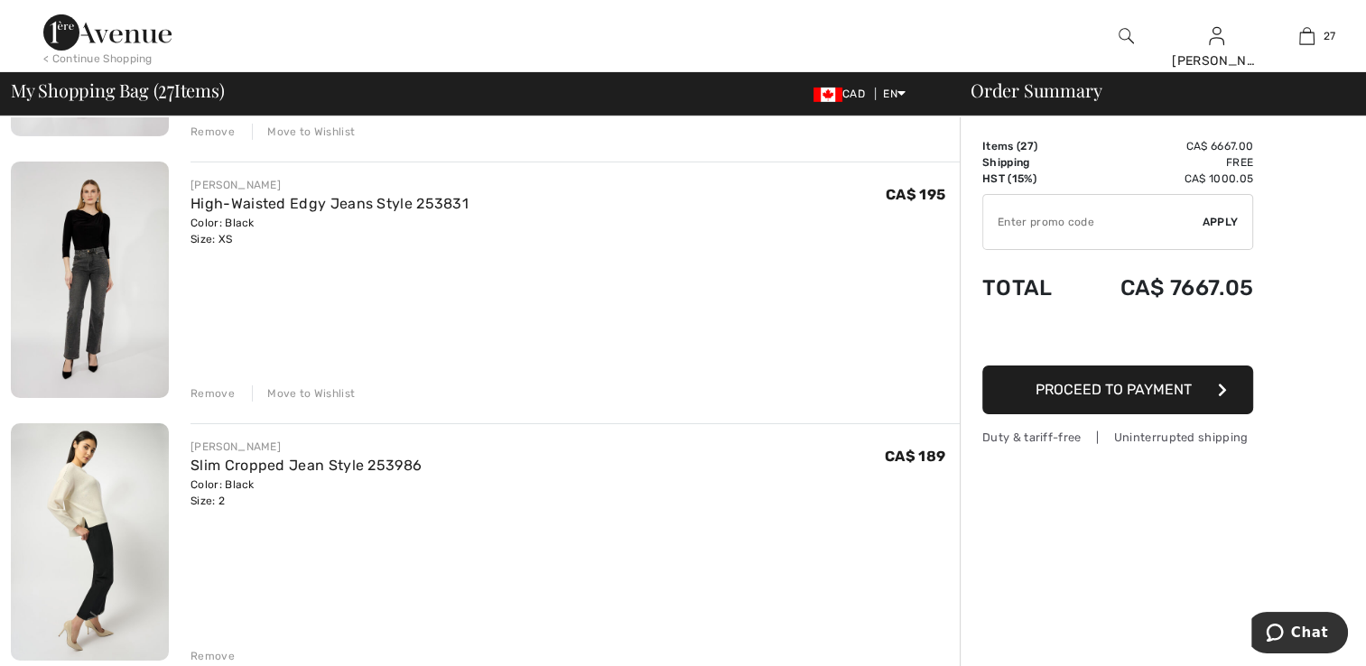
click at [337, 390] on div "Move to Wishlist" at bounding box center [303, 393] width 103 height 16
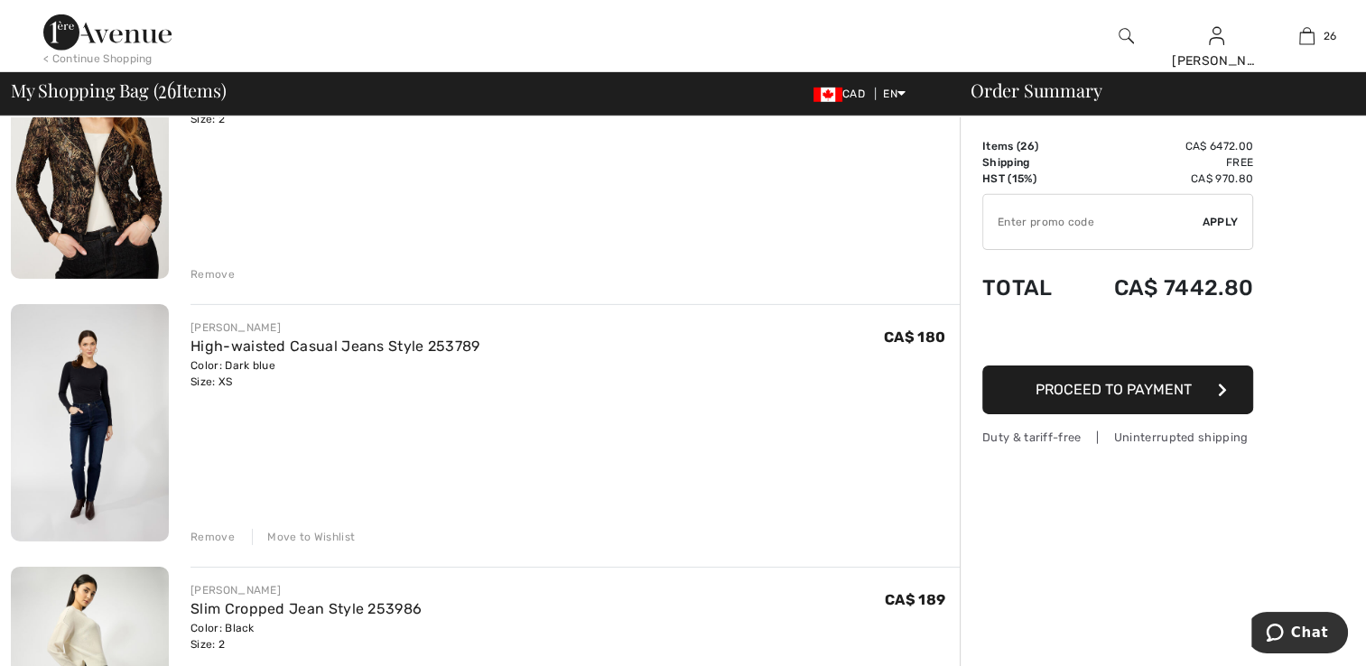
scroll to position [5686, 0]
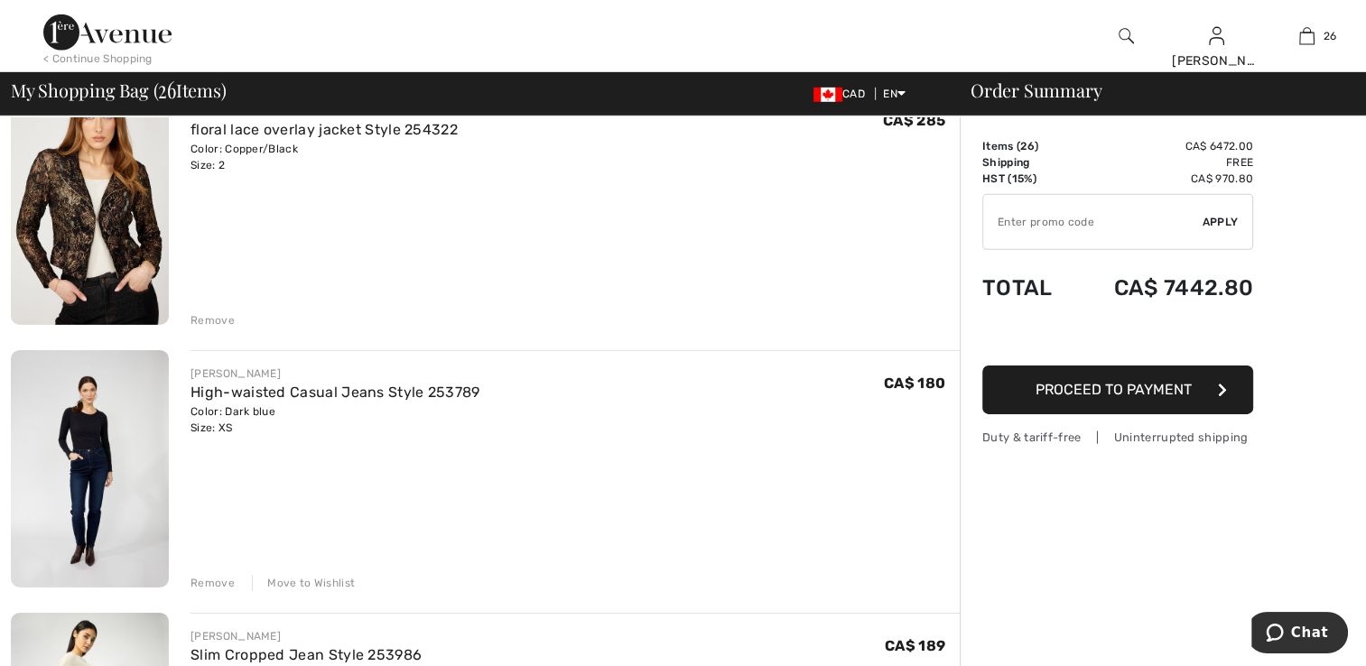
click at [227, 578] on div "Remove" at bounding box center [212, 583] width 44 height 16
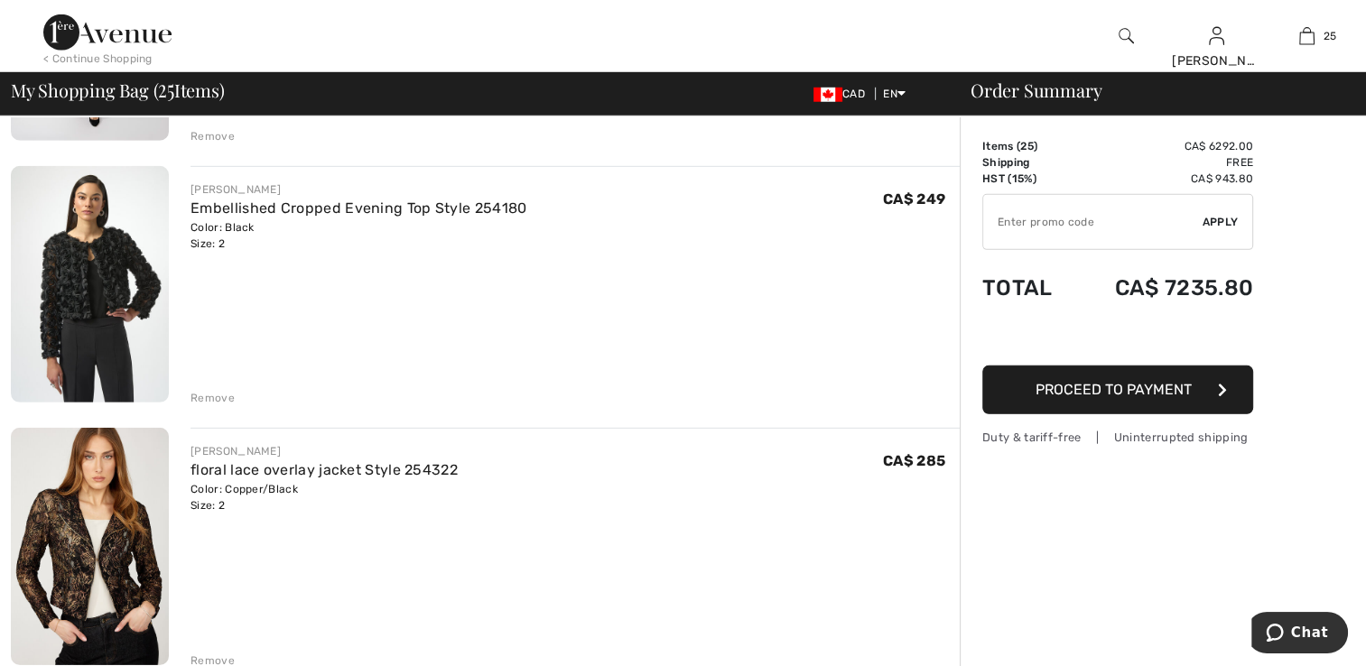
scroll to position [5235, 0]
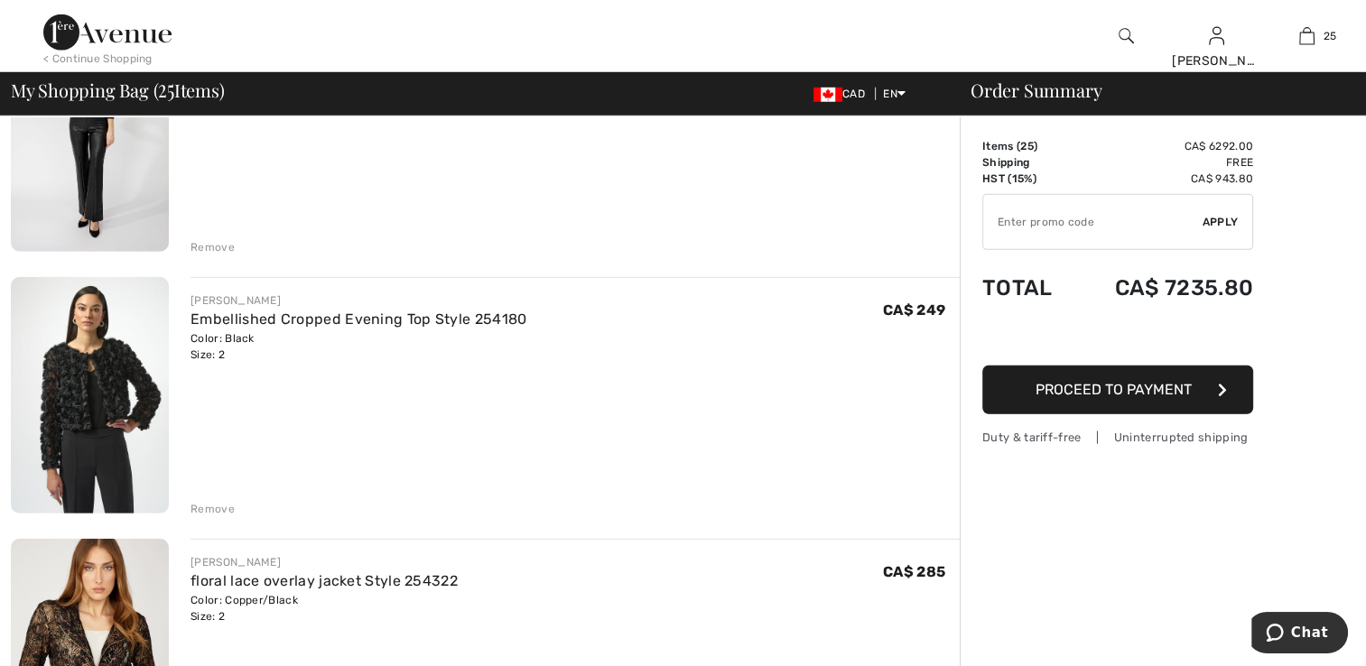
drag, startPoint x: 217, startPoint y: 507, endPoint x: 218, endPoint y: 497, distance: 10.0
click at [217, 507] on div "Remove" at bounding box center [212, 509] width 44 height 16
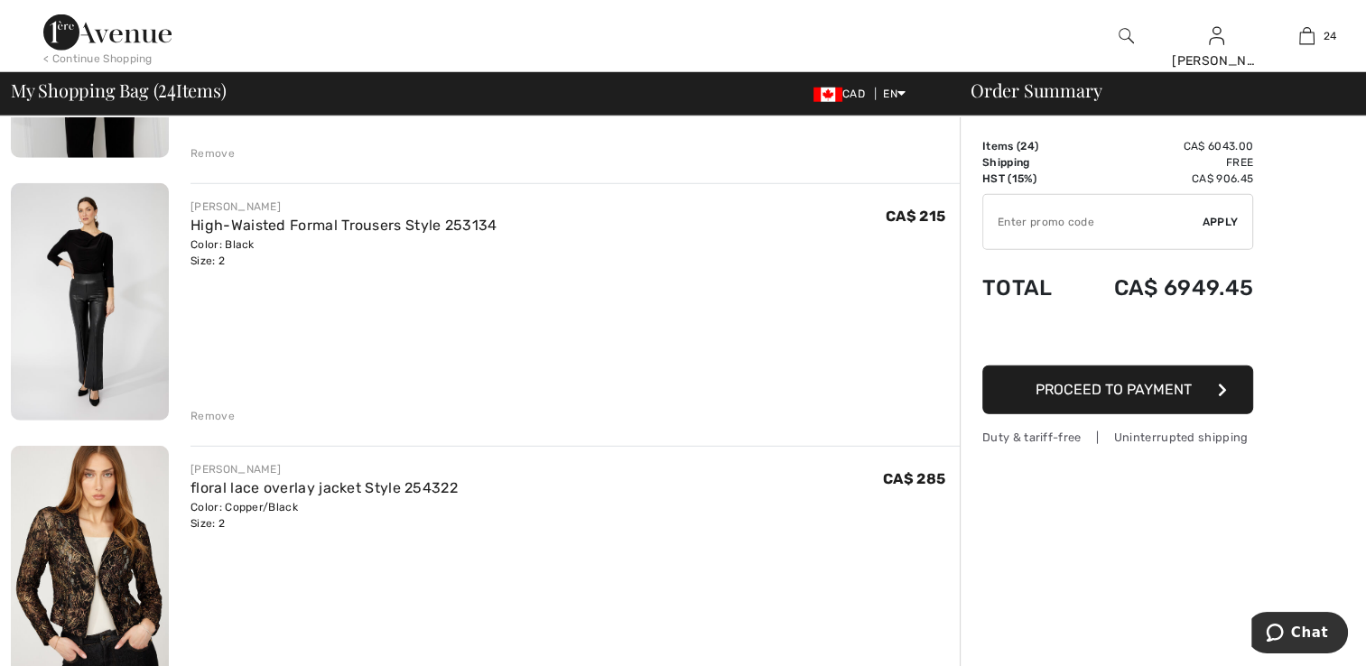
scroll to position [5054, 0]
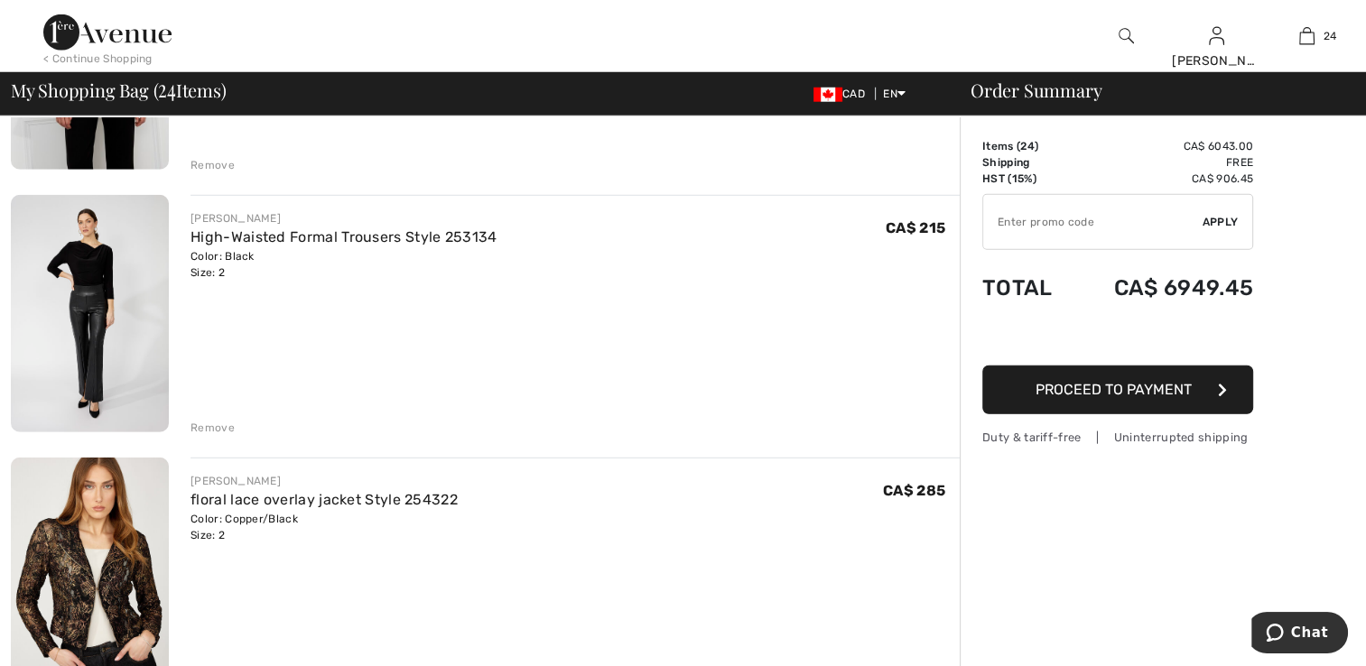
click at [219, 428] on div "Remove" at bounding box center [212, 428] width 44 height 16
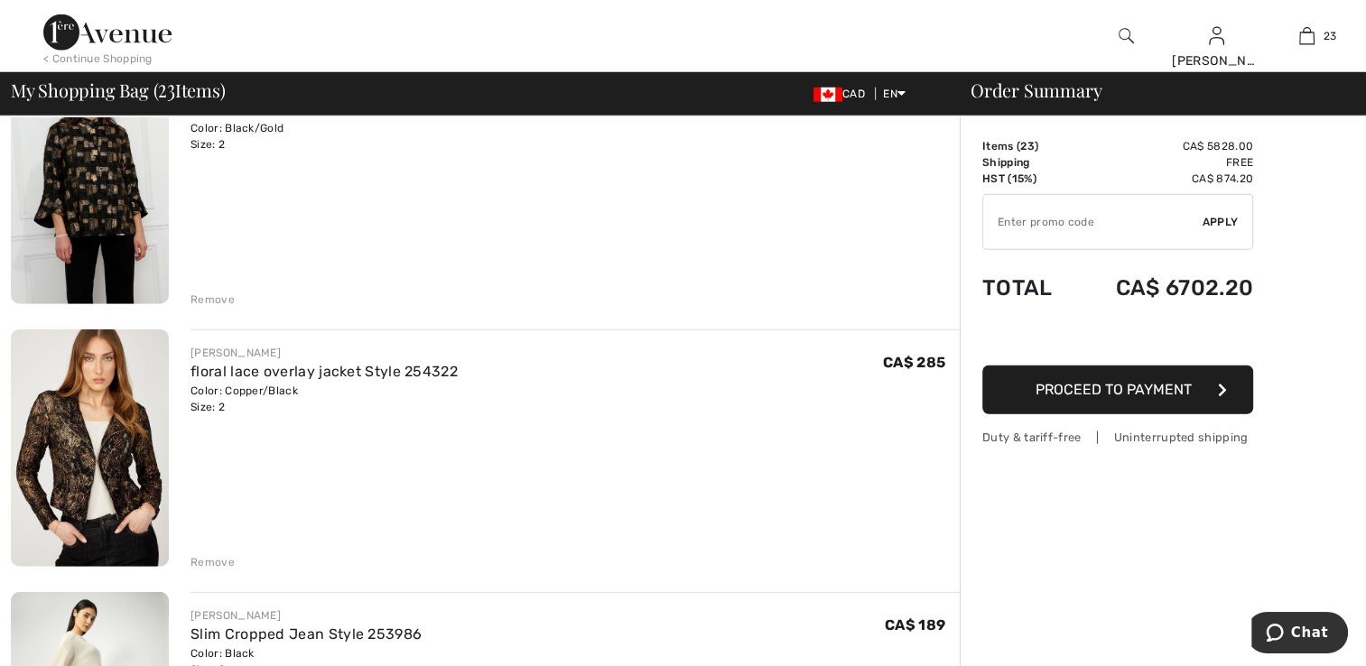
scroll to position [4874, 0]
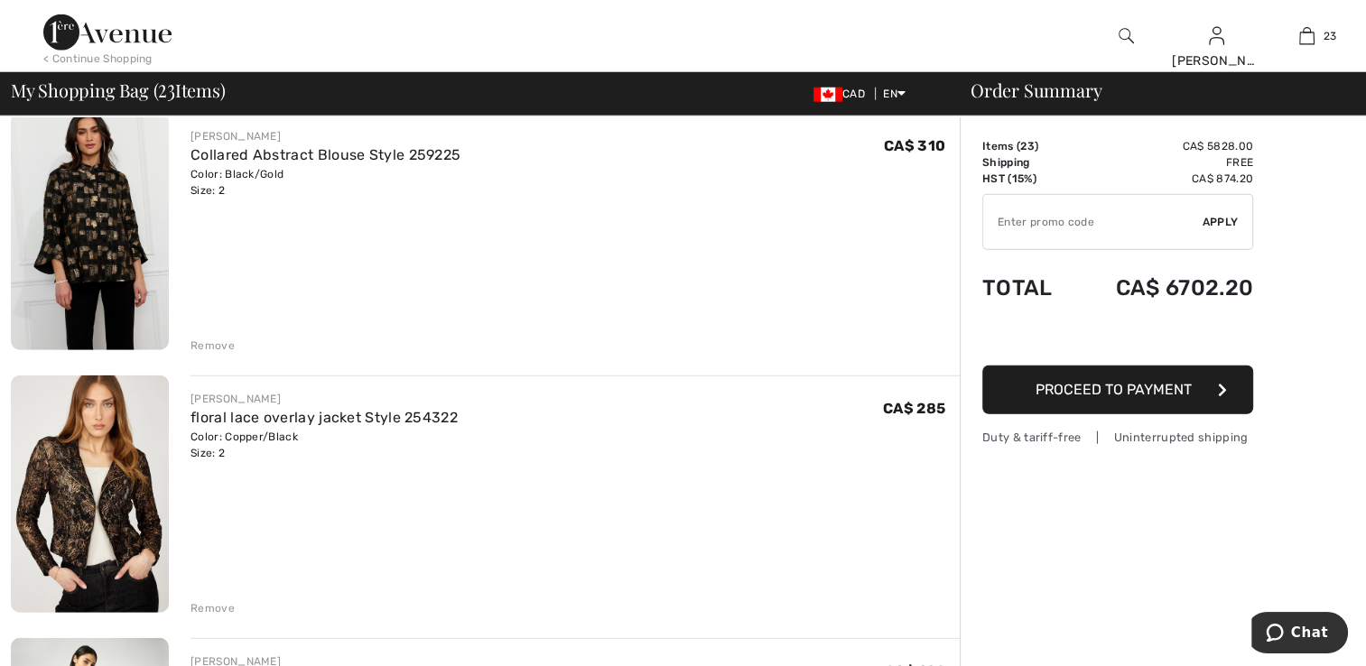
click at [209, 348] on div "Remove" at bounding box center [212, 346] width 44 height 16
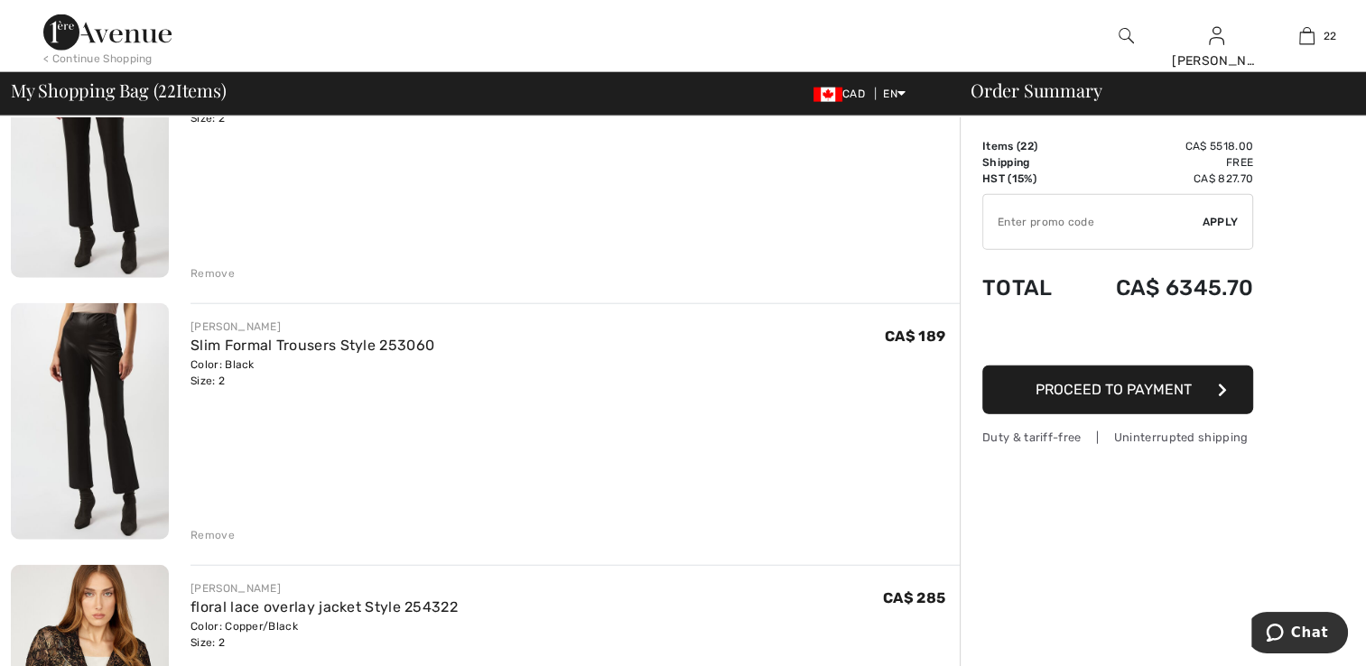
scroll to position [4423, 0]
click at [207, 527] on div "Remove" at bounding box center [212, 534] width 44 height 16
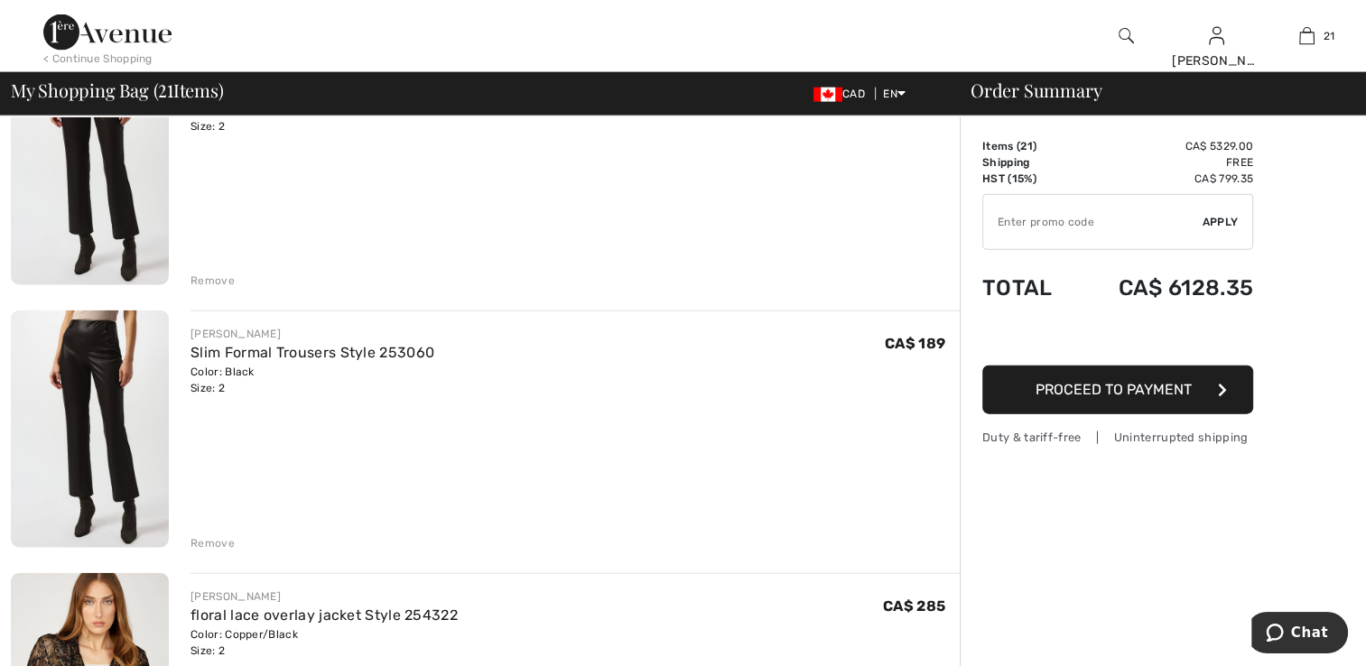
scroll to position [4061, 0]
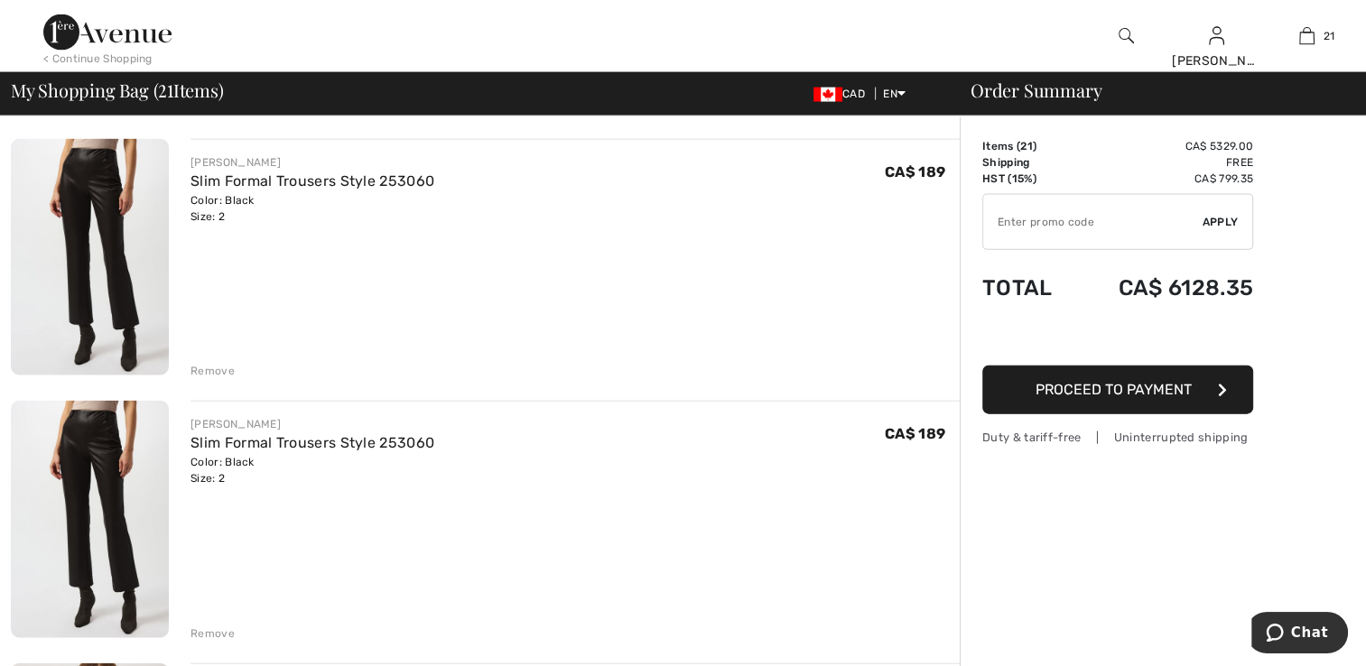
click at [213, 626] on div "Remove" at bounding box center [212, 634] width 44 height 16
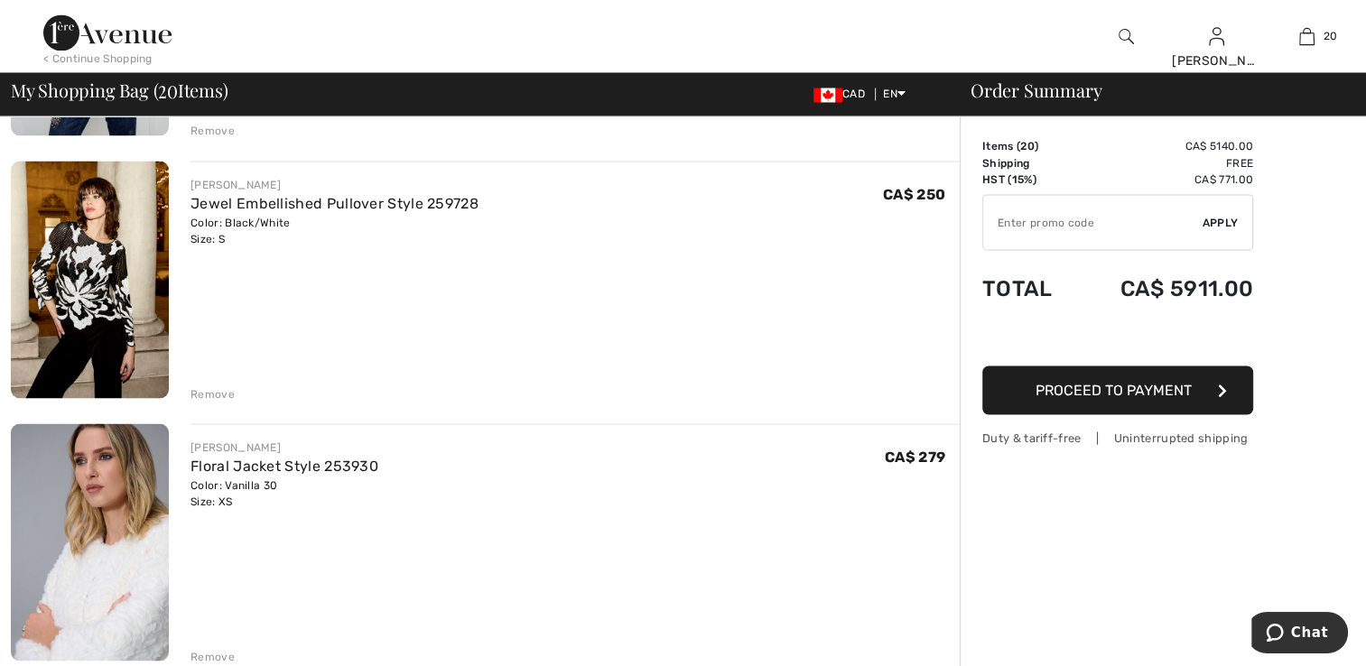
scroll to position [3249, 0]
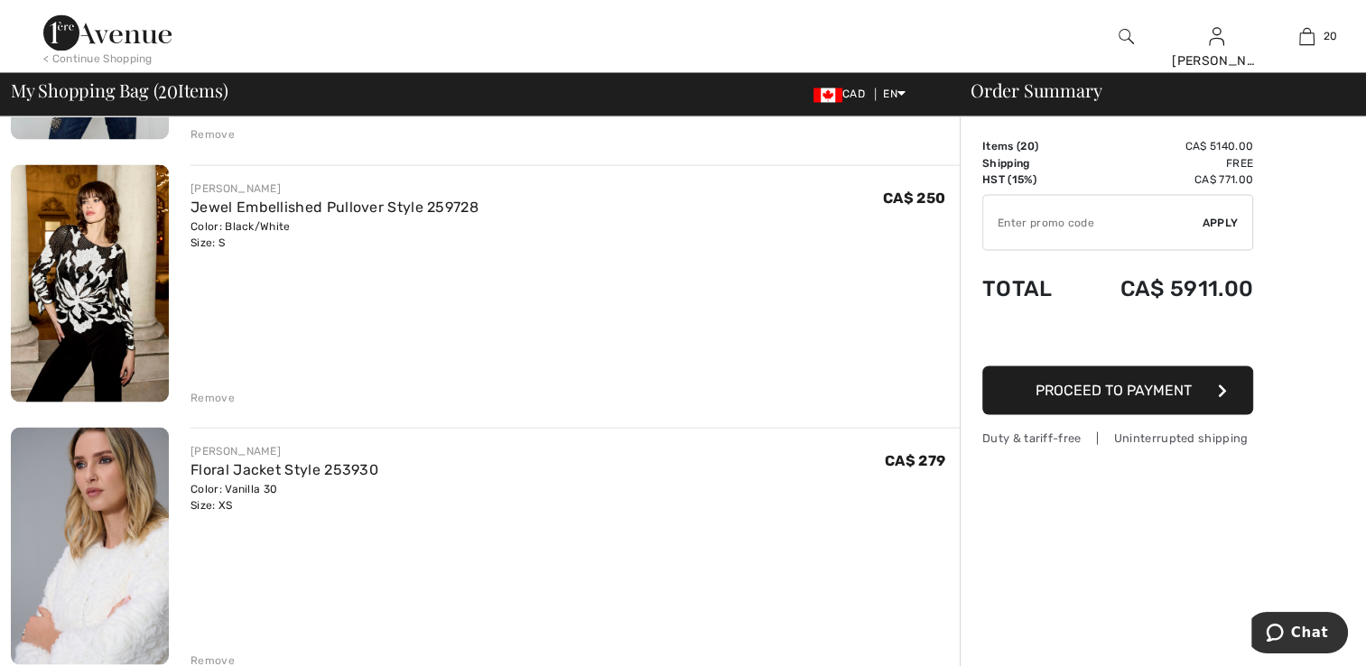
click at [208, 396] on div "Remove" at bounding box center [212, 397] width 44 height 16
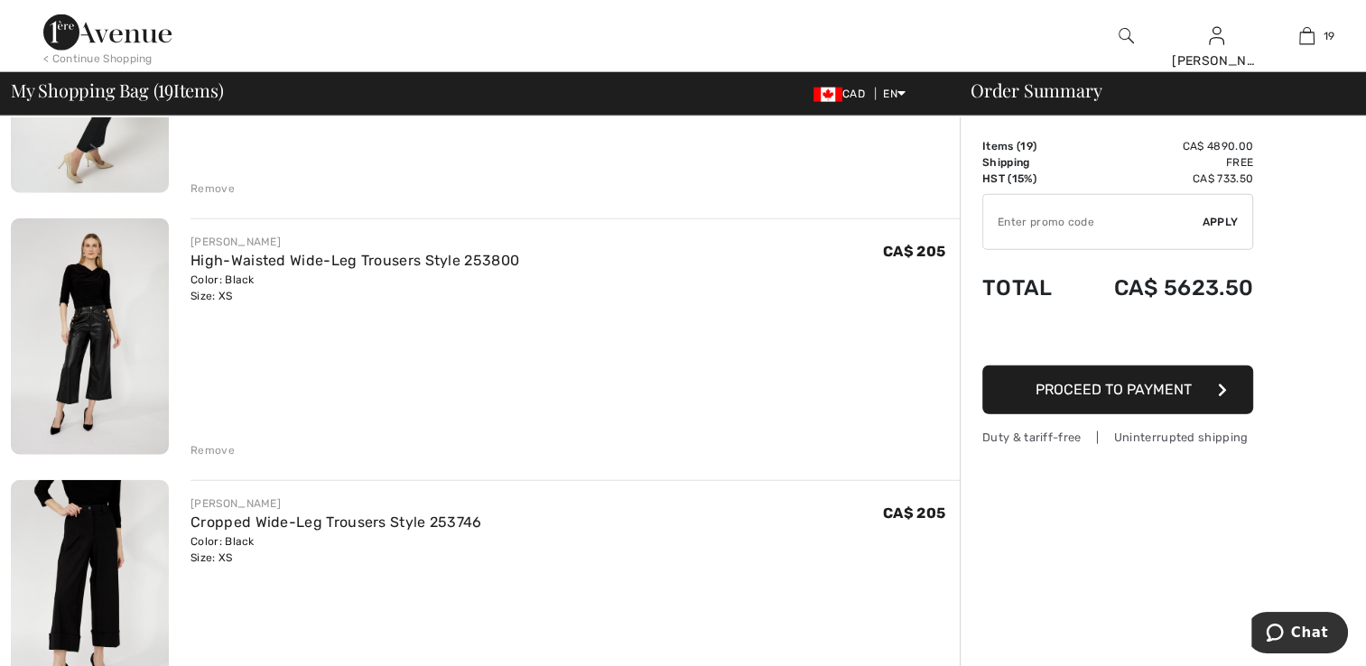
scroll to position [4603, 0]
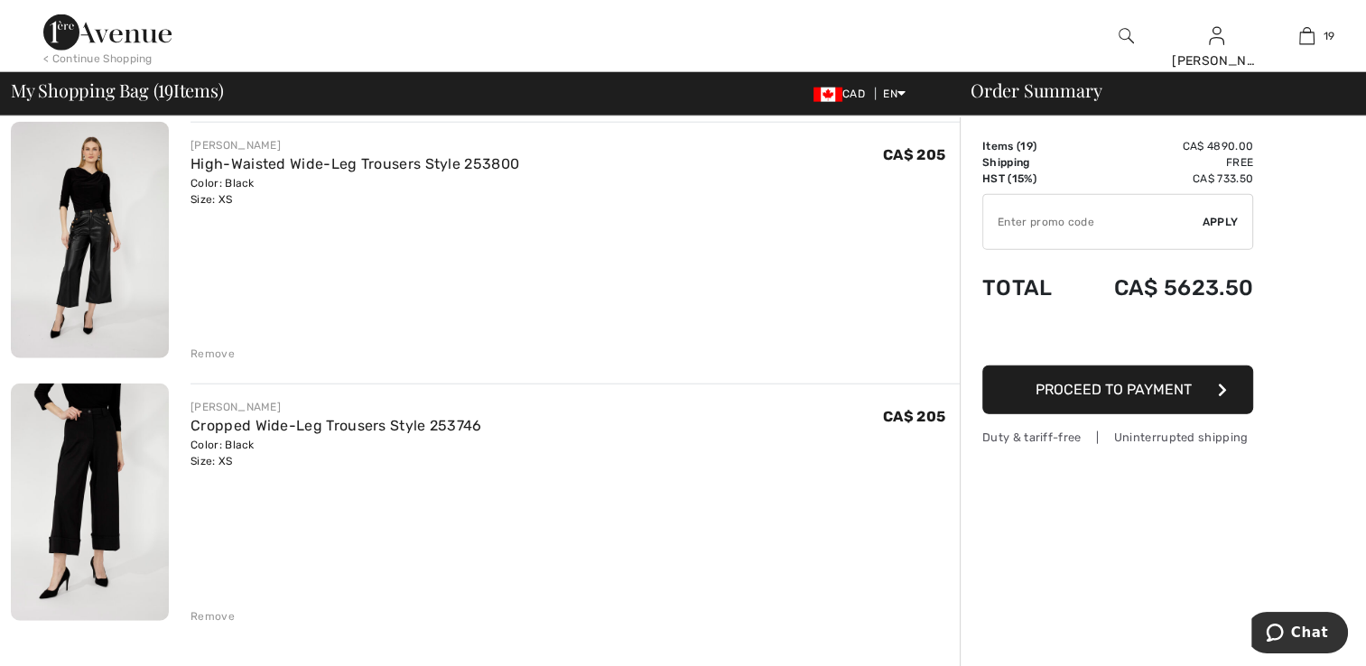
click at [97, 298] on img at bounding box center [90, 240] width 158 height 237
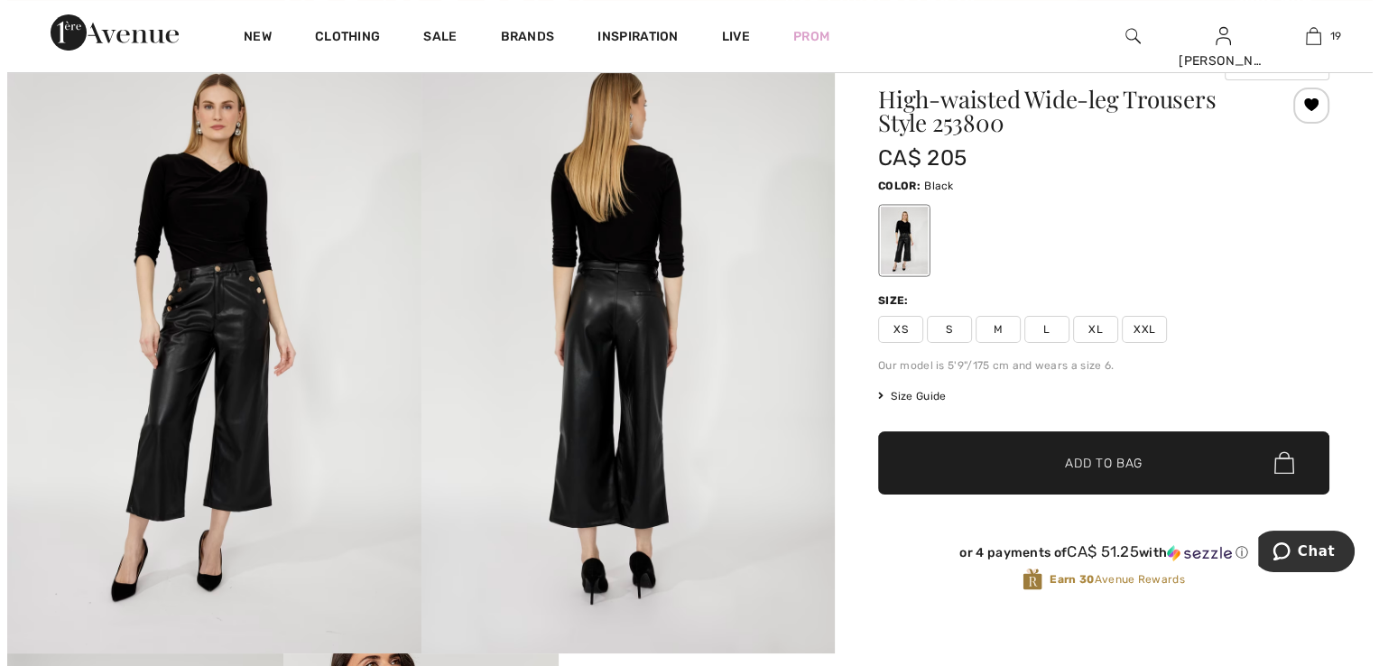
scroll to position [90, 0]
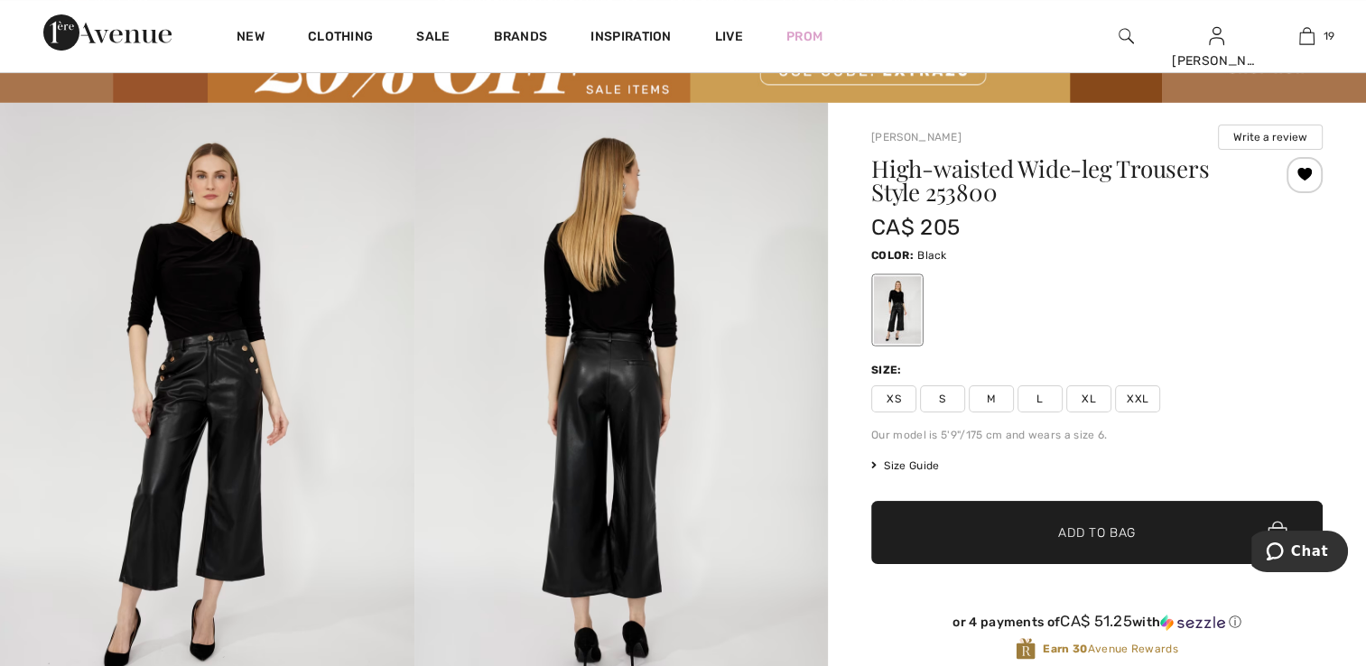
click at [224, 407] on img at bounding box center [207, 413] width 414 height 621
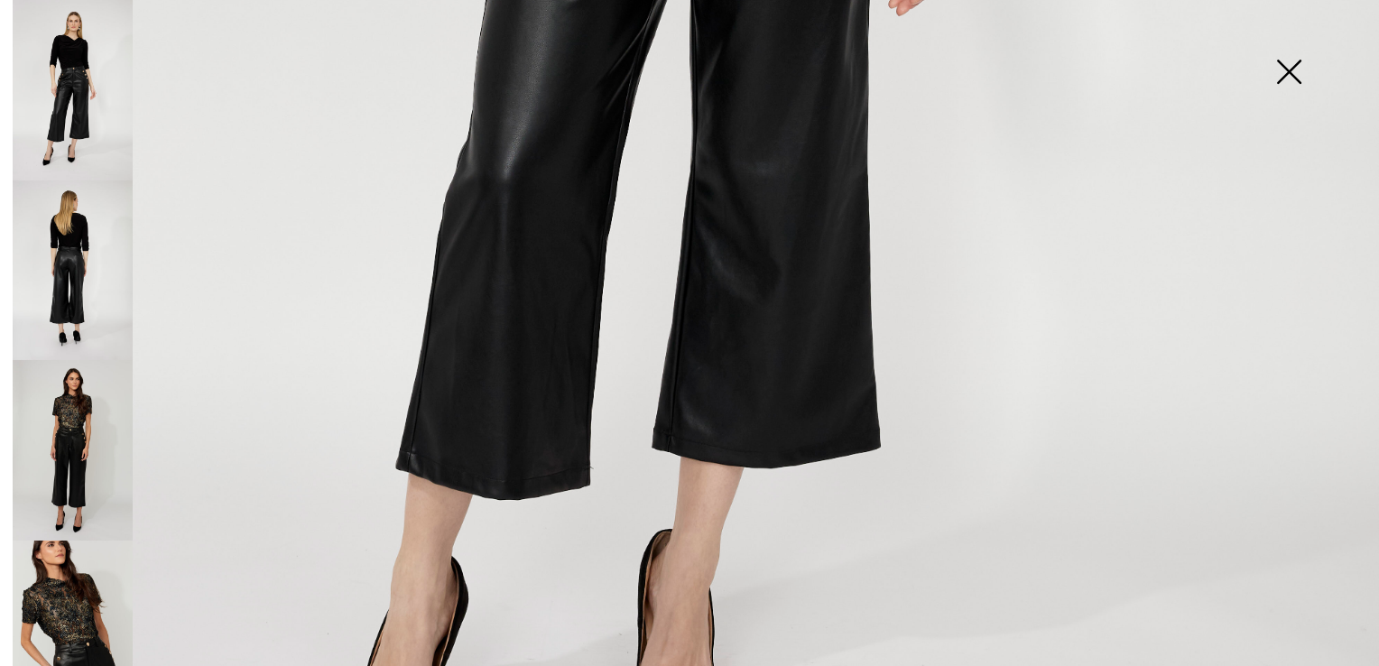
scroll to position [1174, 0]
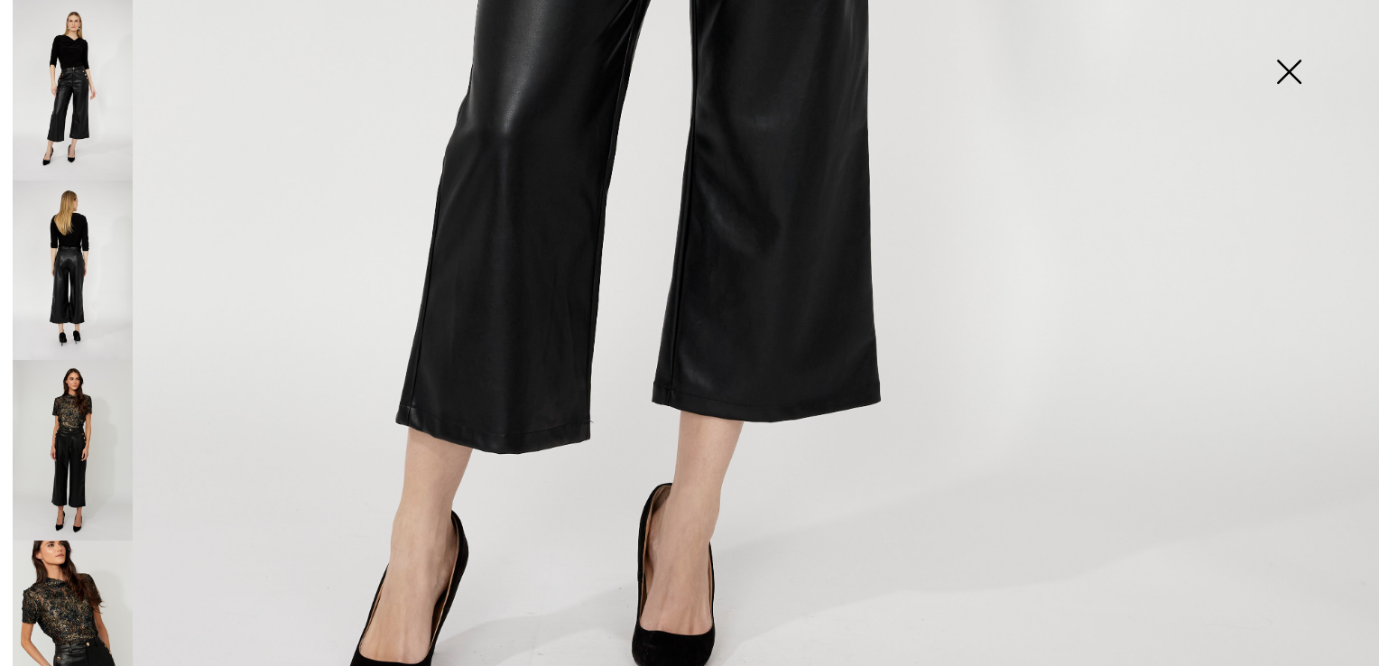
click at [76, 291] on img at bounding box center [73, 271] width 120 height 181
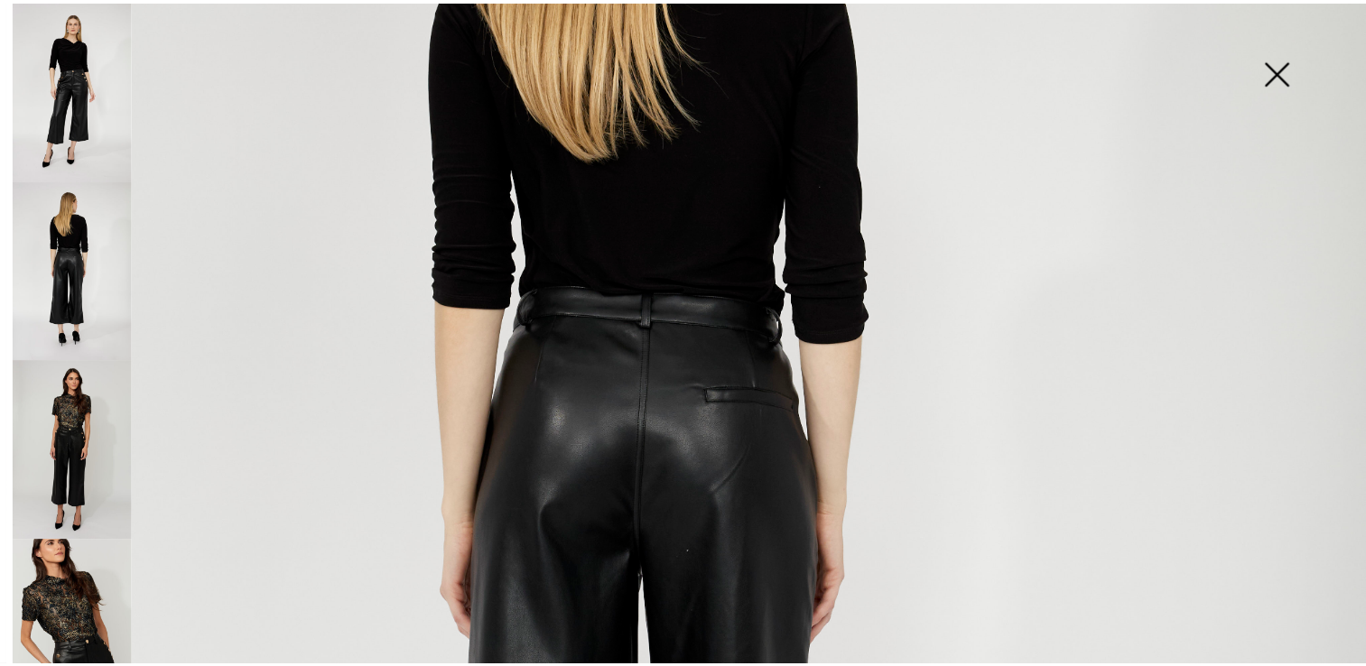
scroll to position [569, 0]
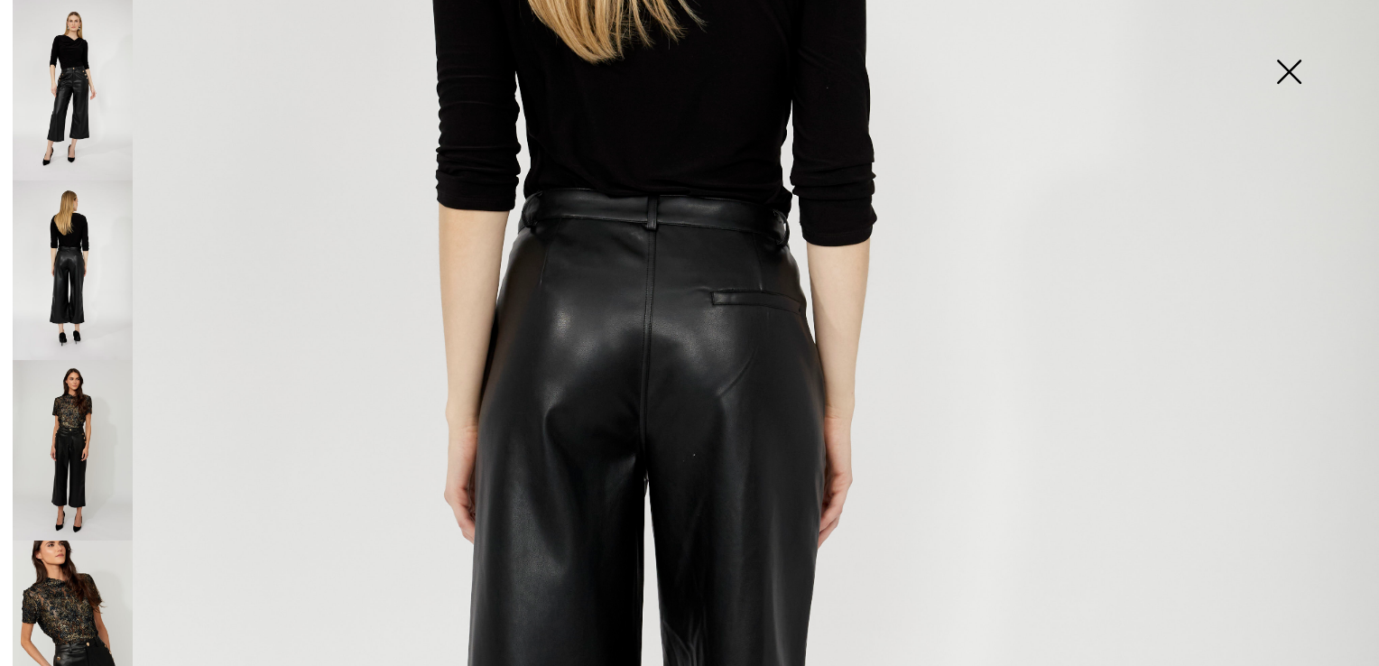
click at [1288, 70] on img at bounding box center [1289, 73] width 90 height 93
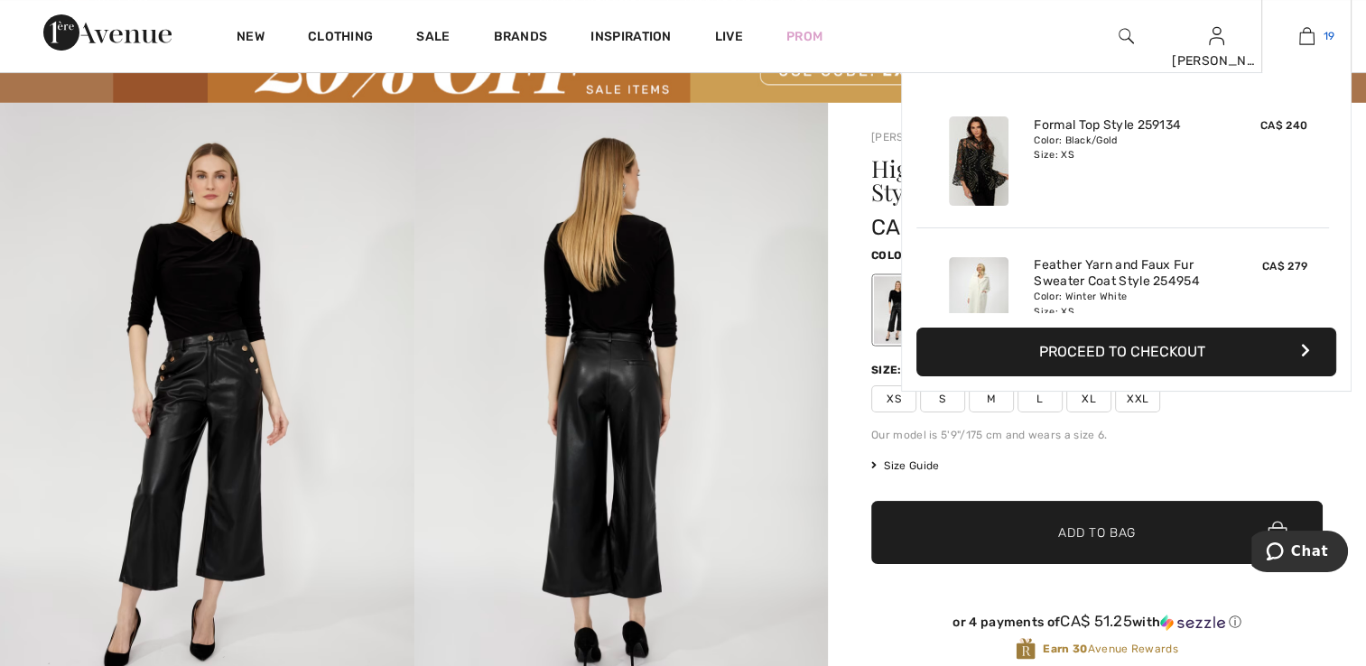
click at [1303, 27] on img at bounding box center [1306, 36] width 15 height 22
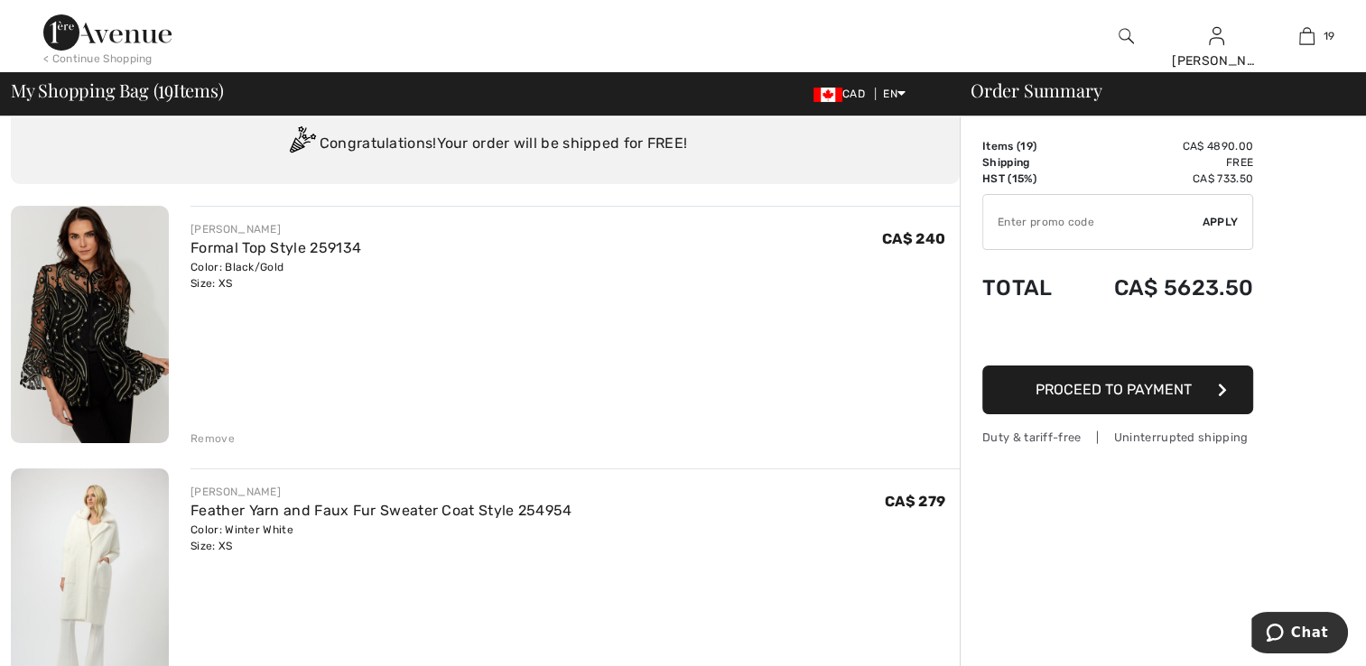
scroll to position [90, 0]
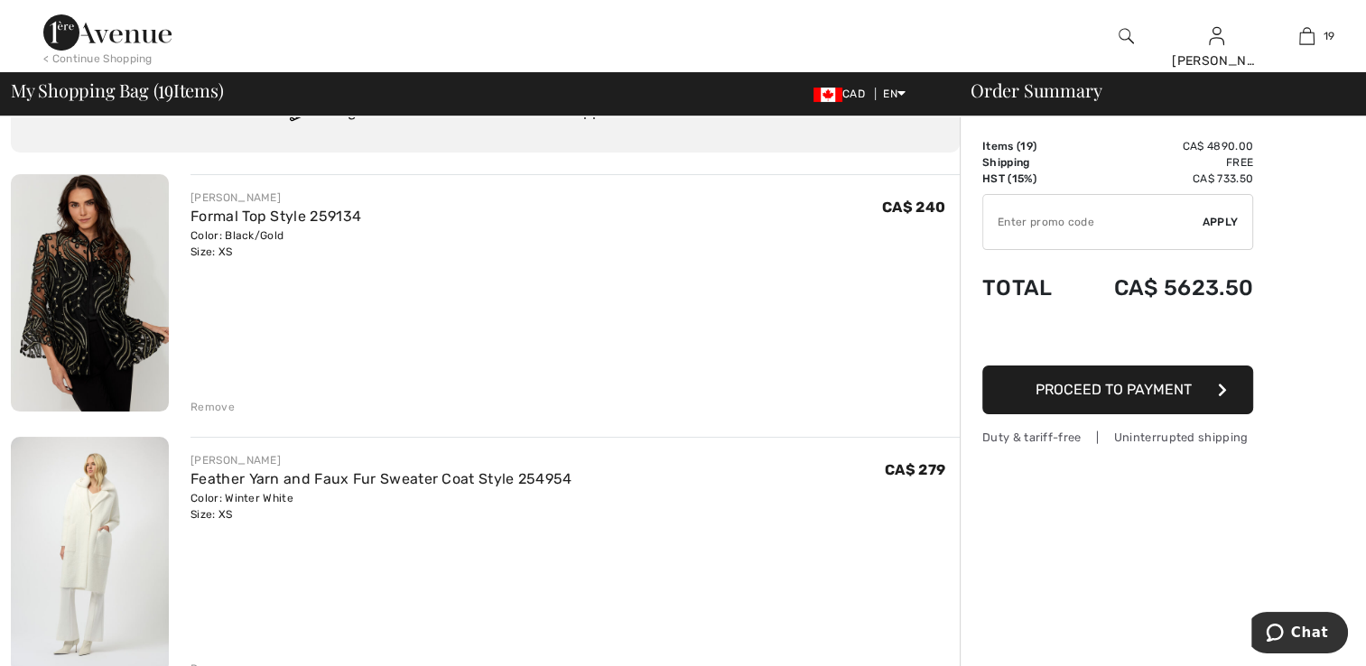
click at [135, 555] on img at bounding box center [90, 555] width 158 height 237
